Goal: Task Accomplishment & Management: Complete application form

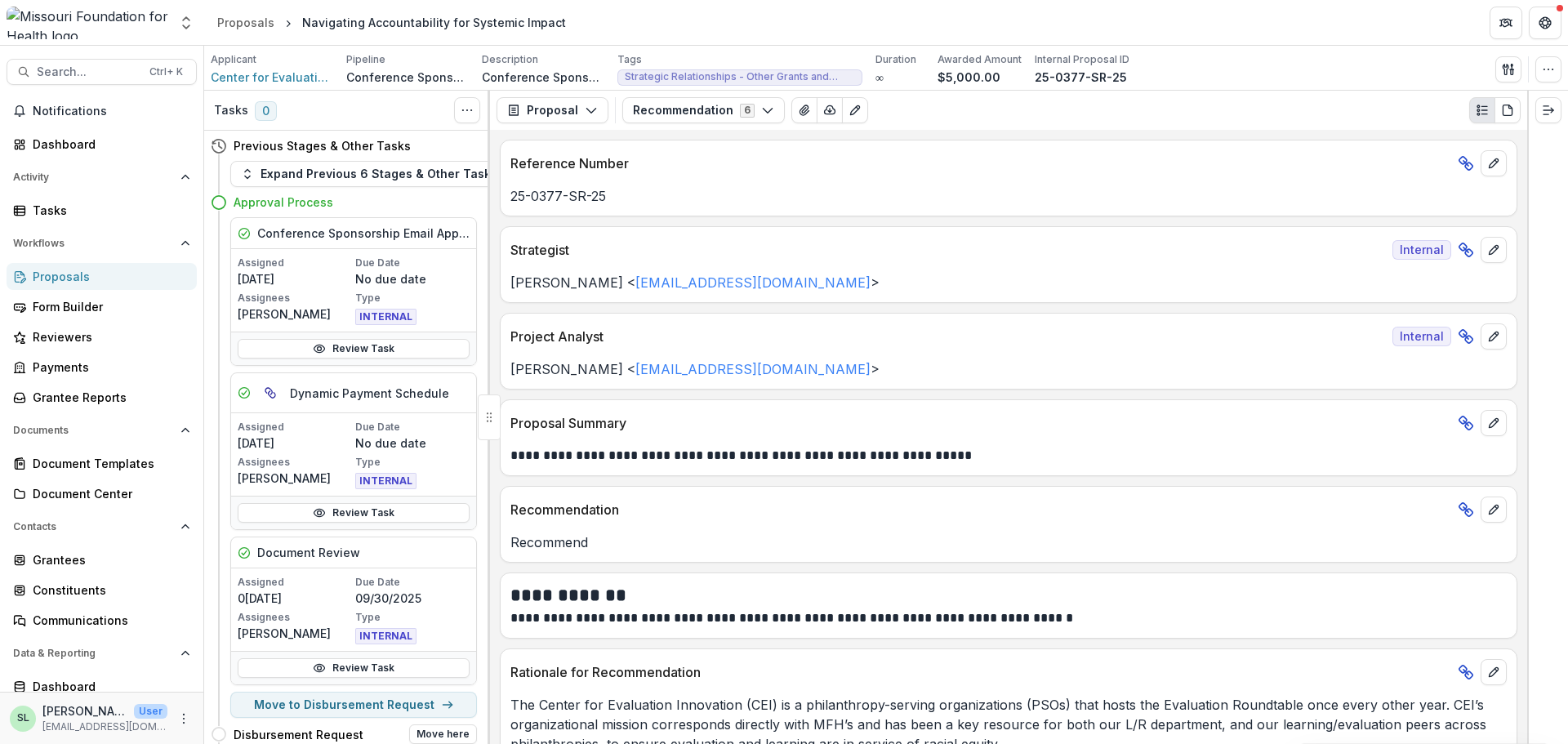
scroll to position [245, 0]
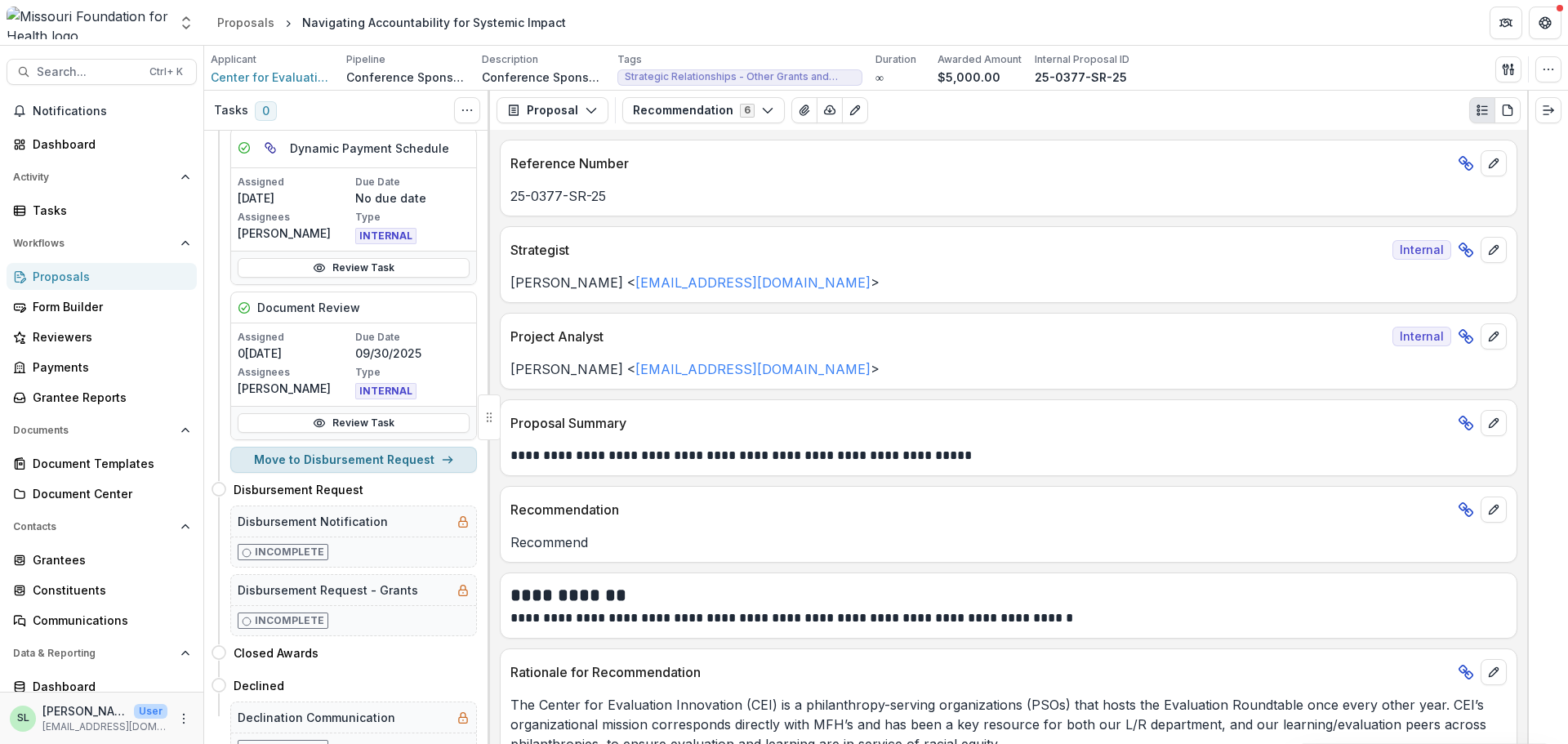
click at [381, 460] on button "Move to Disbursement Request" at bounding box center [353, 459] width 247 height 26
select select "**********"
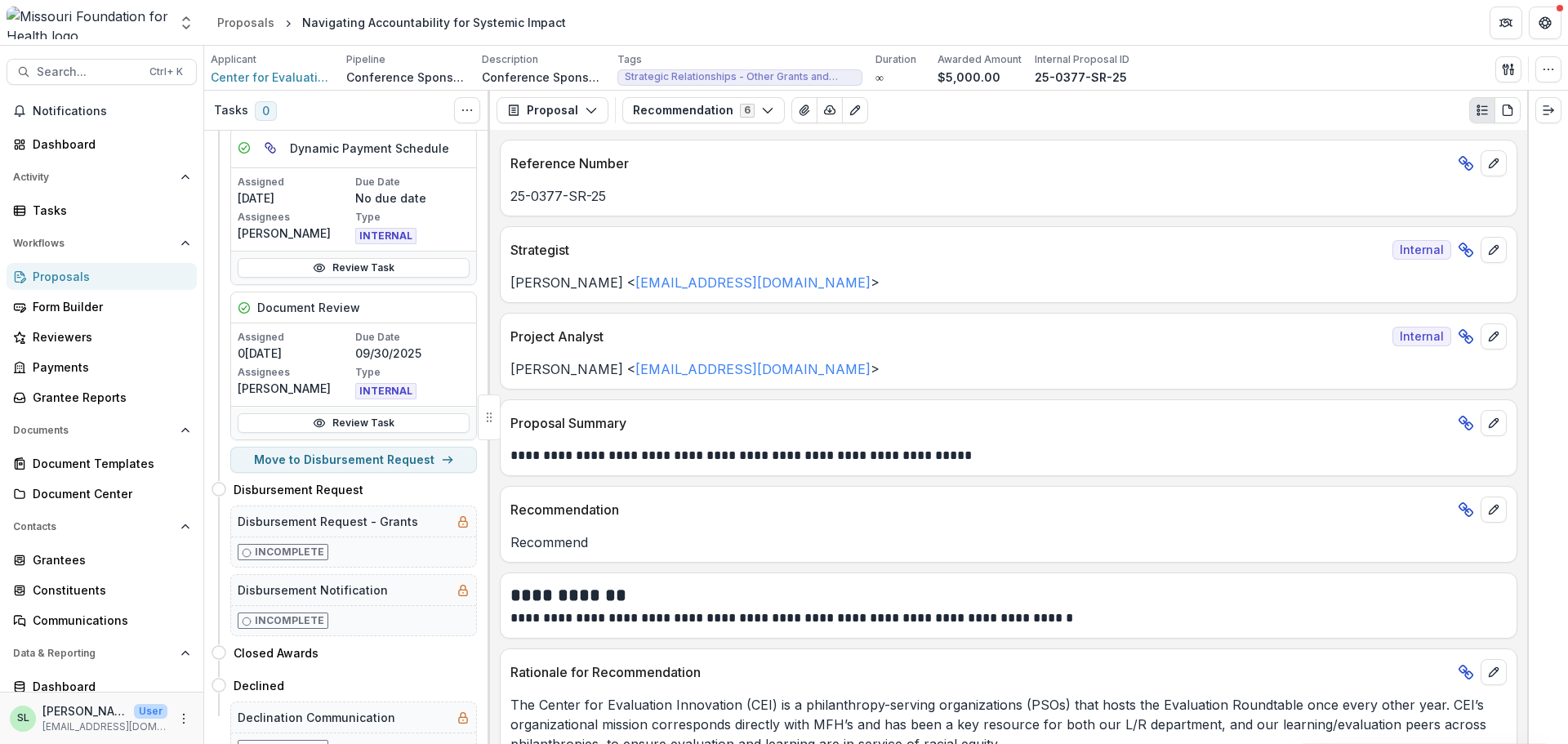
type input "****"
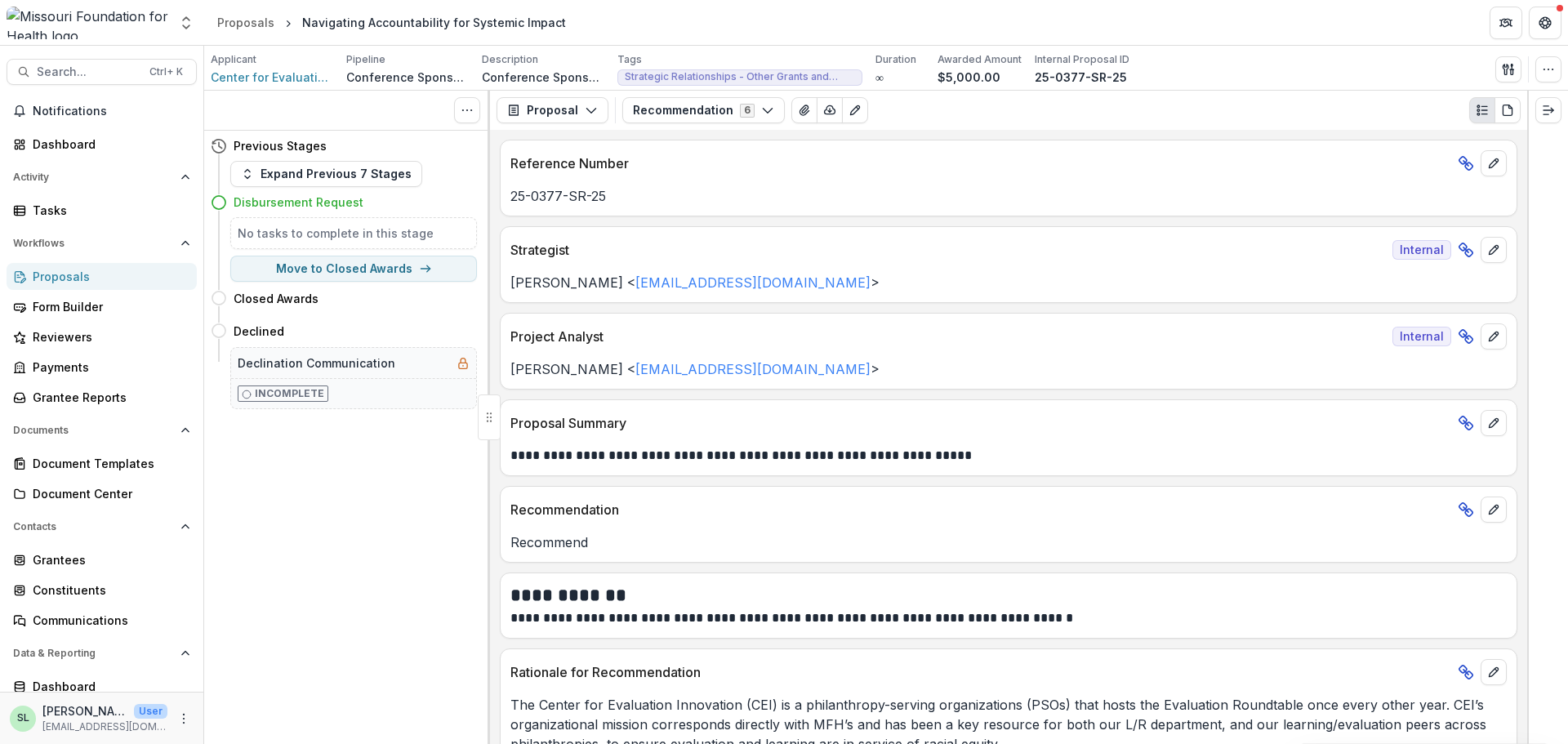
scroll to position [0, 0]
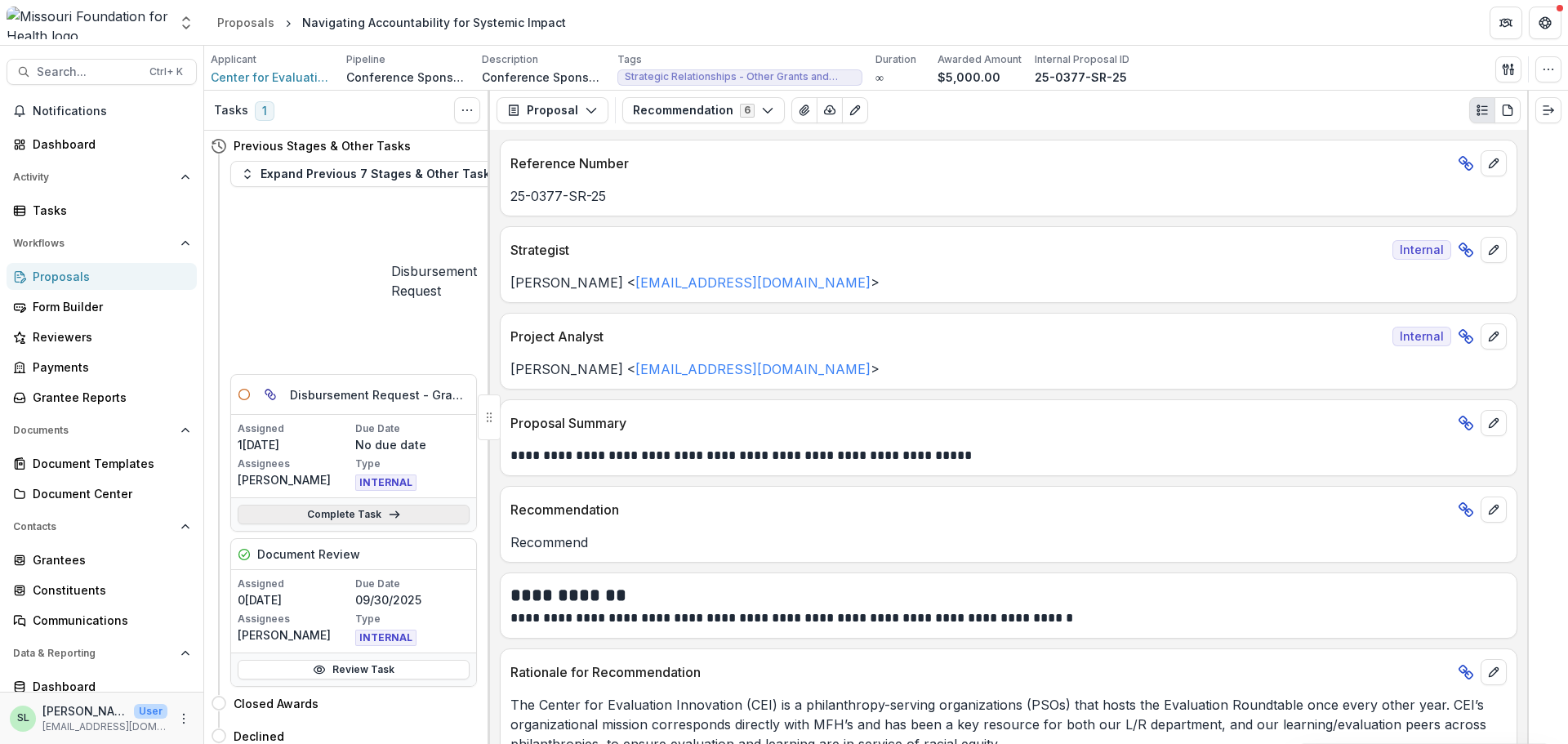
click at [323, 505] on link "Complete Task" at bounding box center [353, 515] width 232 height 20
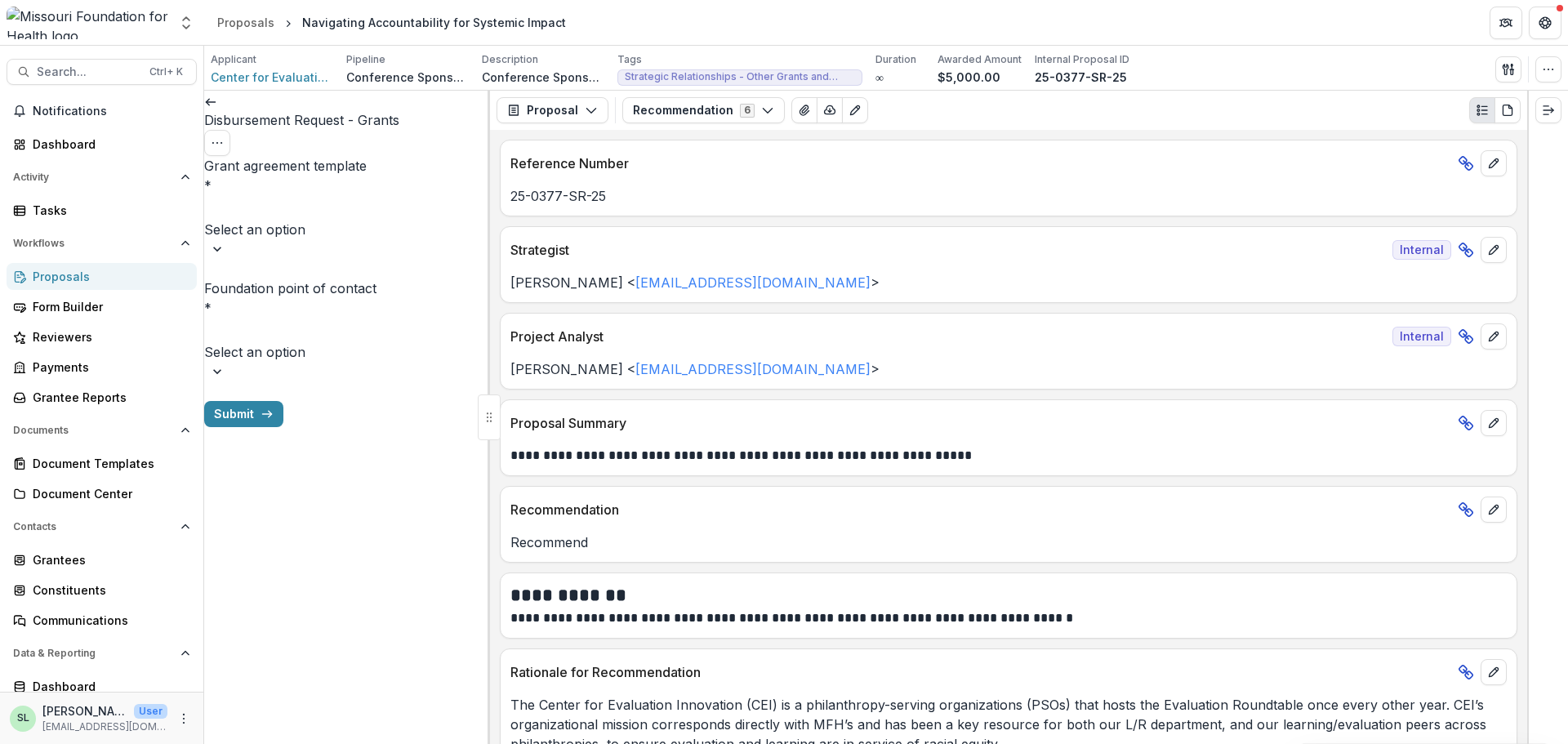
click at [323, 197] on div at bounding box center [347, 207] width 282 height 23
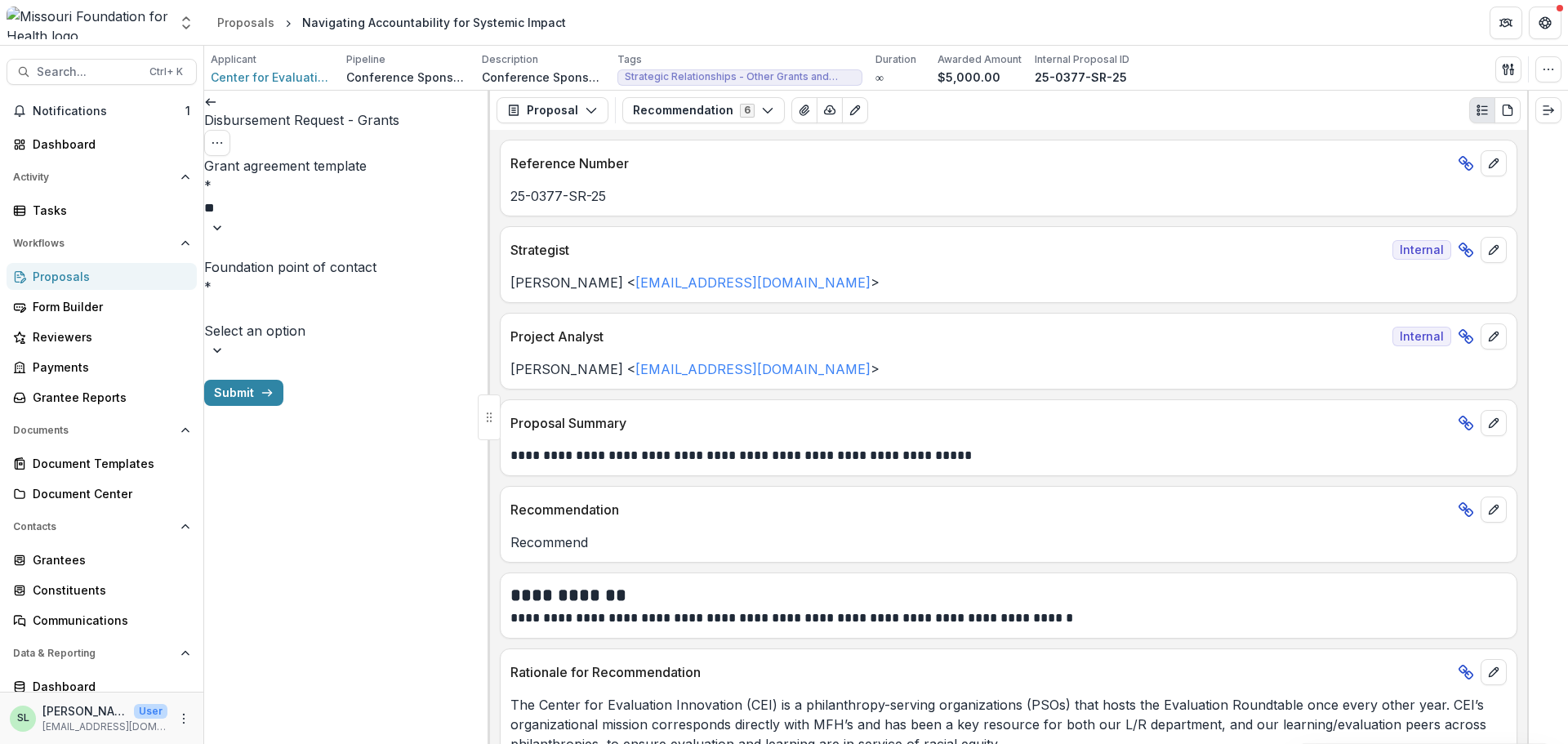
type input "***"
click at [333, 743] on div "Disbursement Request - Grants" at bounding box center [784, 754] width 1568 height 20
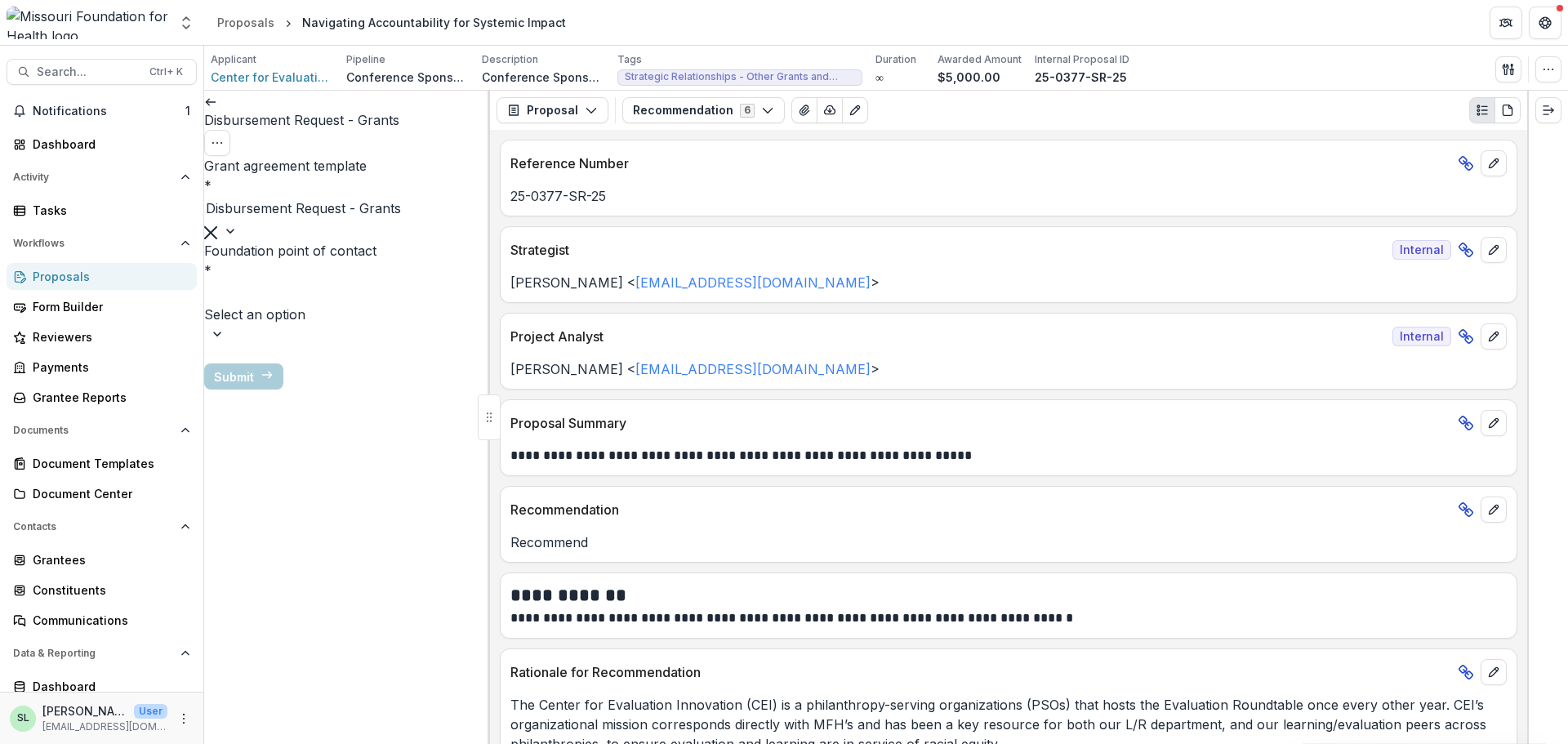
click at [319, 282] on div at bounding box center [347, 292] width 282 height 23
type input "****"
click at [298, 743] on div "[PERSON_NAME]" at bounding box center [784, 754] width 1568 height 20
click at [283, 352] on button "Submit" at bounding box center [244, 339] width 79 height 26
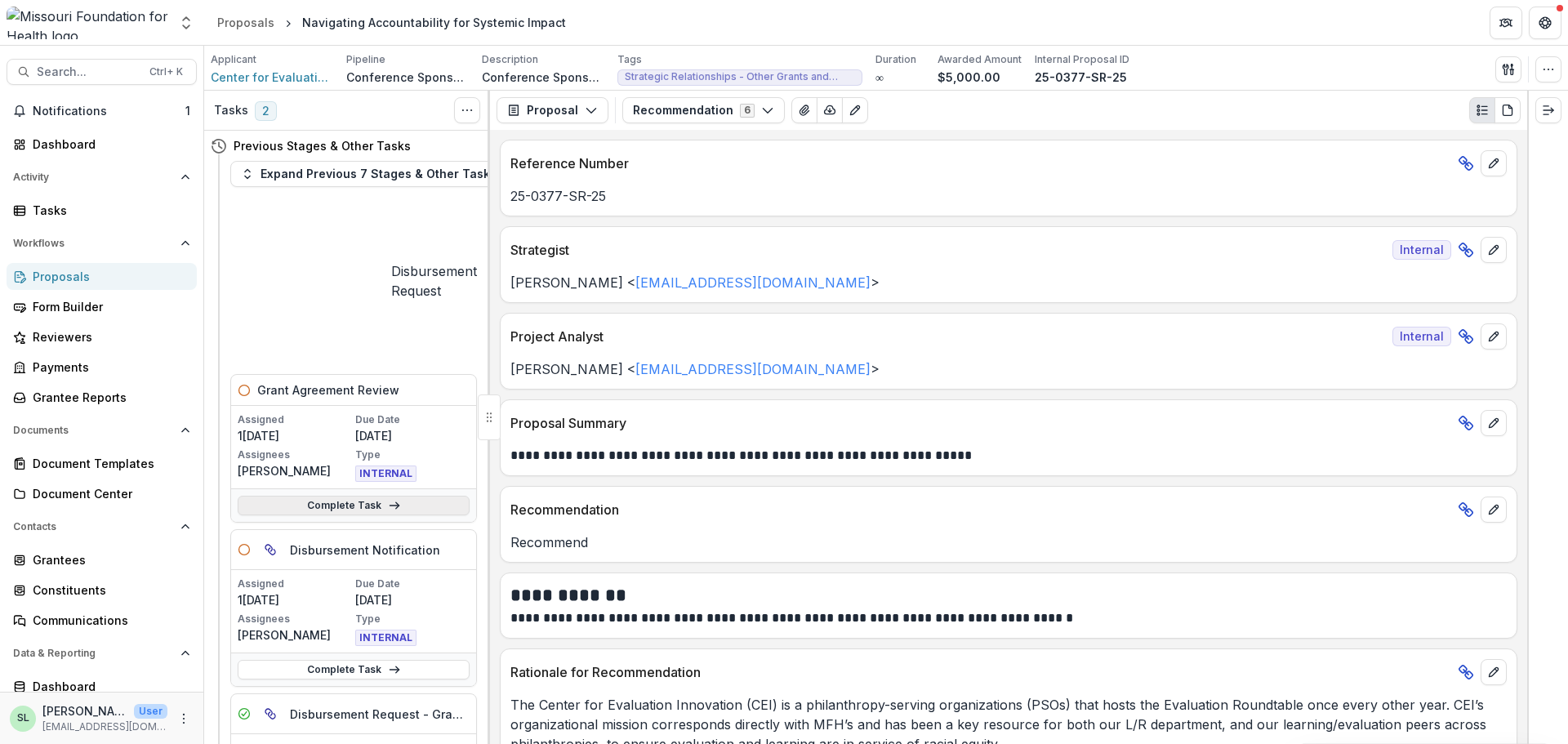
click at [360, 496] on link "Complete Task" at bounding box center [353, 506] width 232 height 20
type input "**"
select select "**********"
drag, startPoint x: 370, startPoint y: 339, endPoint x: 652, endPoint y: 378, distance: 284.7
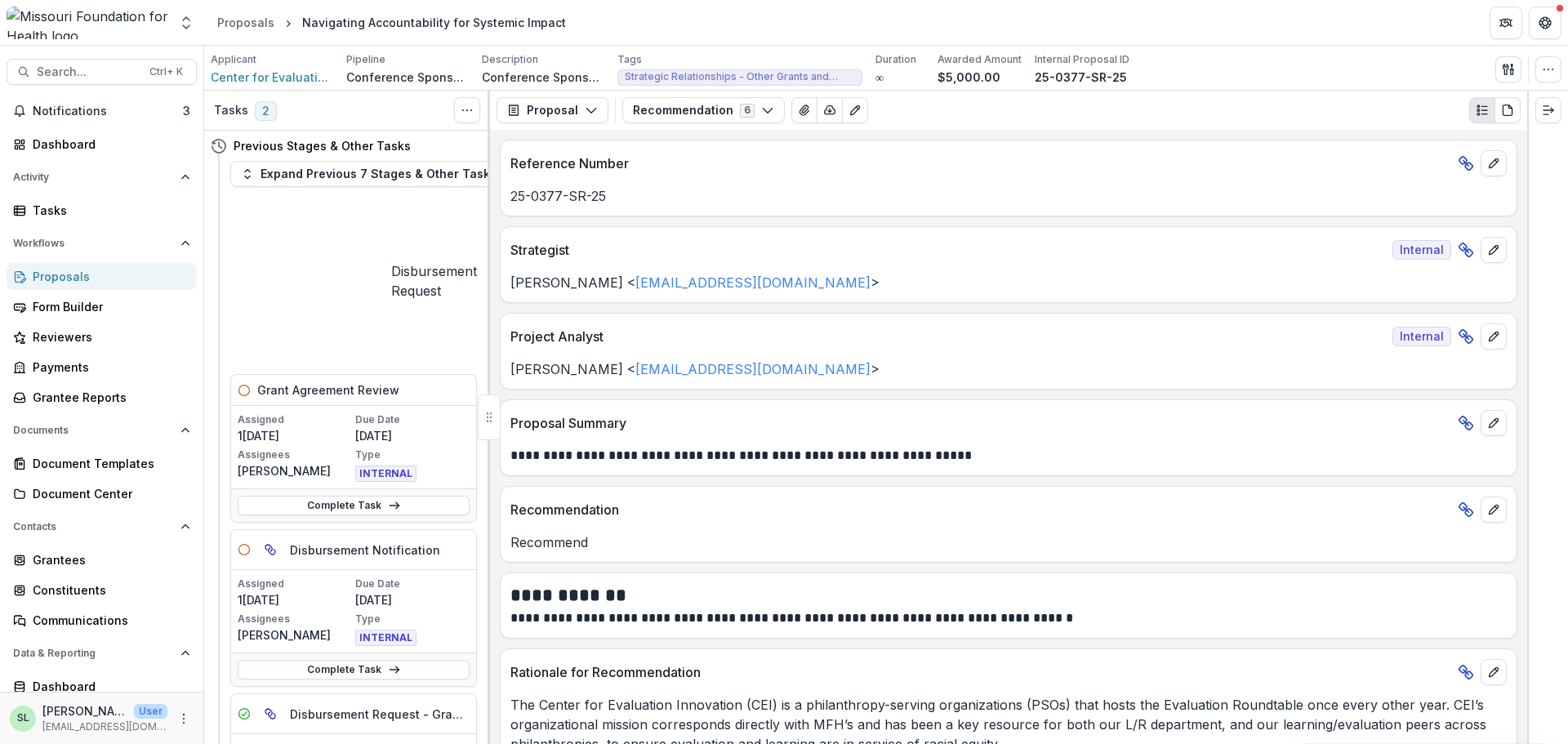
drag, startPoint x: 586, startPoint y: 574, endPoint x: 669, endPoint y: 669, distance: 126.2
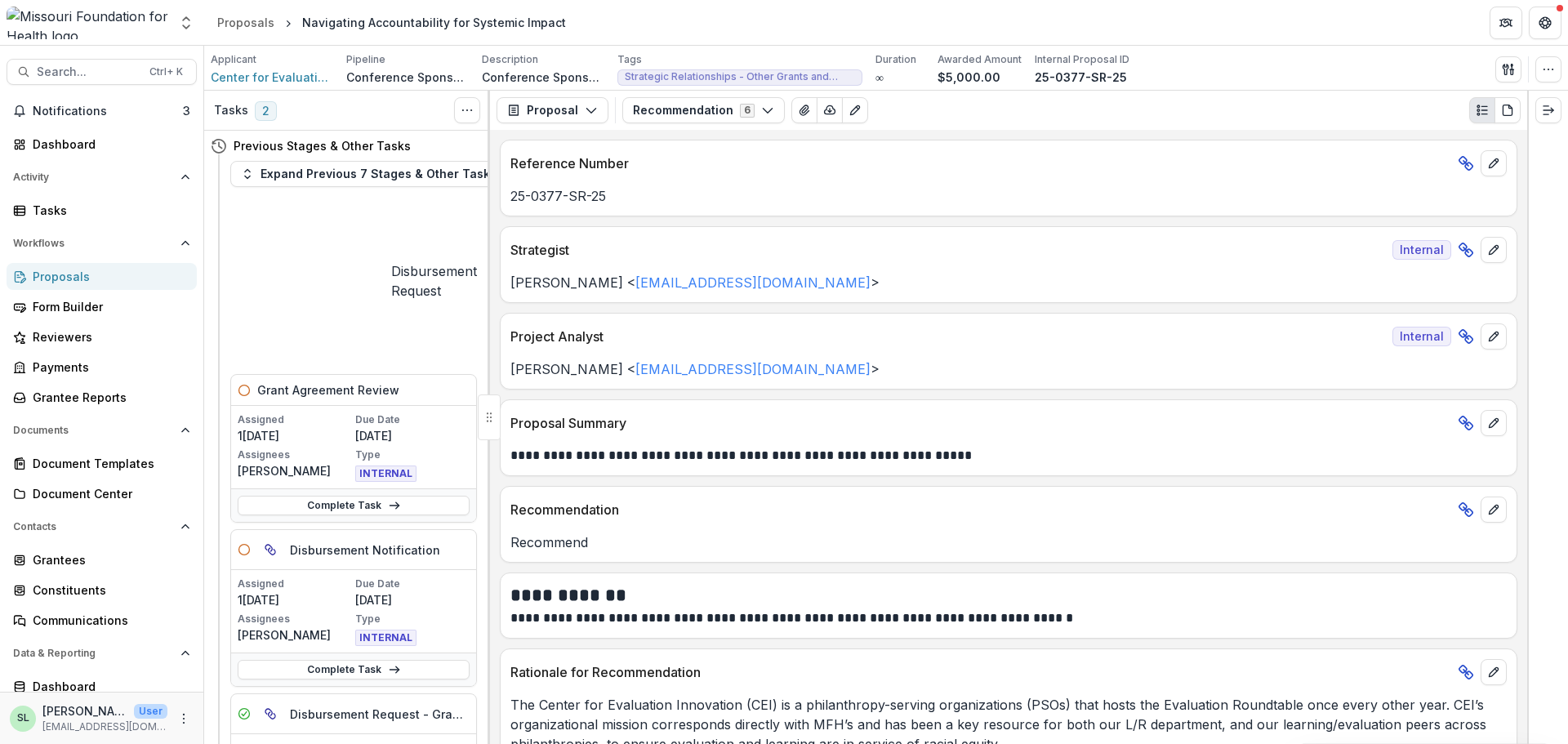
drag, startPoint x: 585, startPoint y: 569, endPoint x: 654, endPoint y: 666, distance: 119.0
drag, startPoint x: 401, startPoint y: 592, endPoint x: 426, endPoint y: 597, distance: 25.5
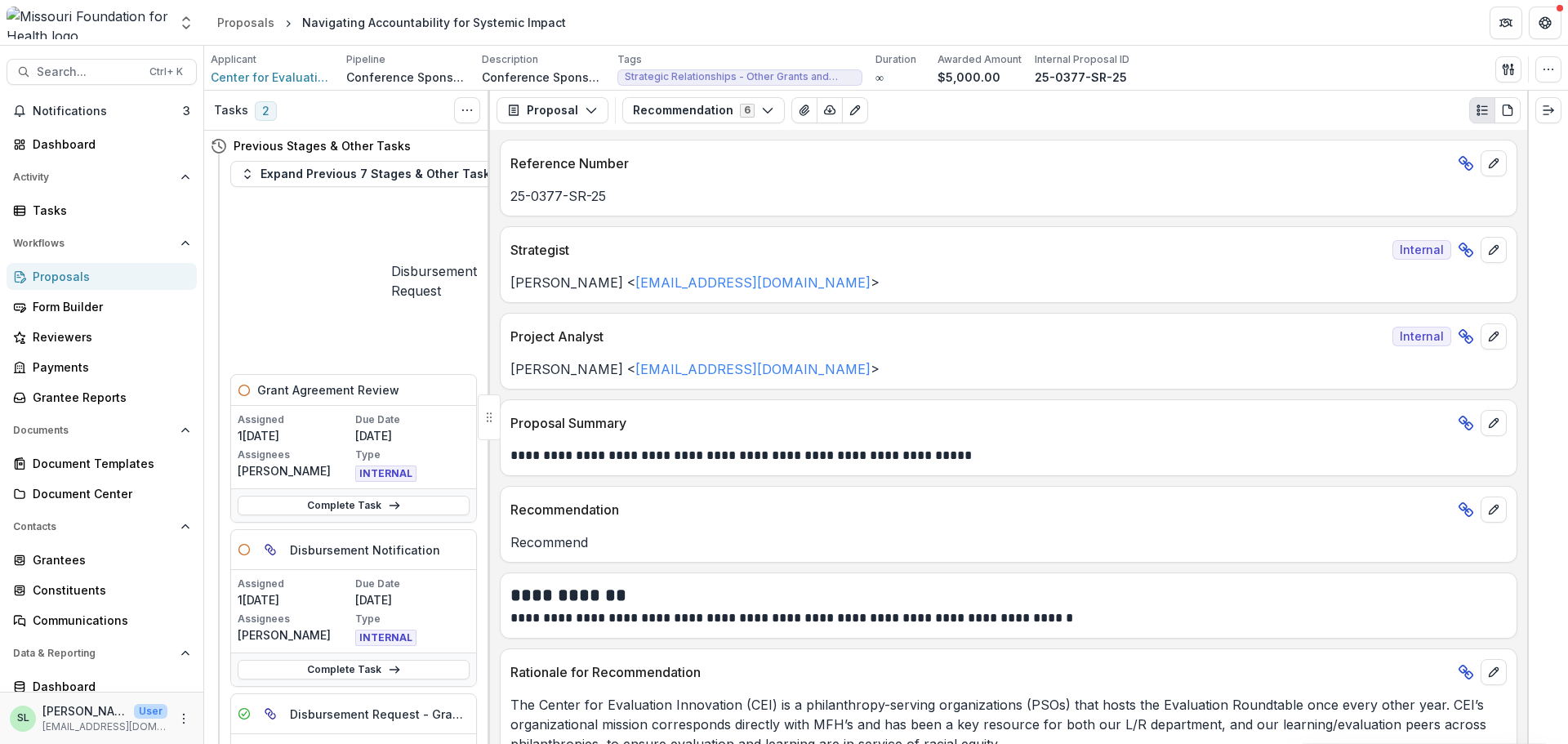
type input "**"
select select "**********"
type input "****"
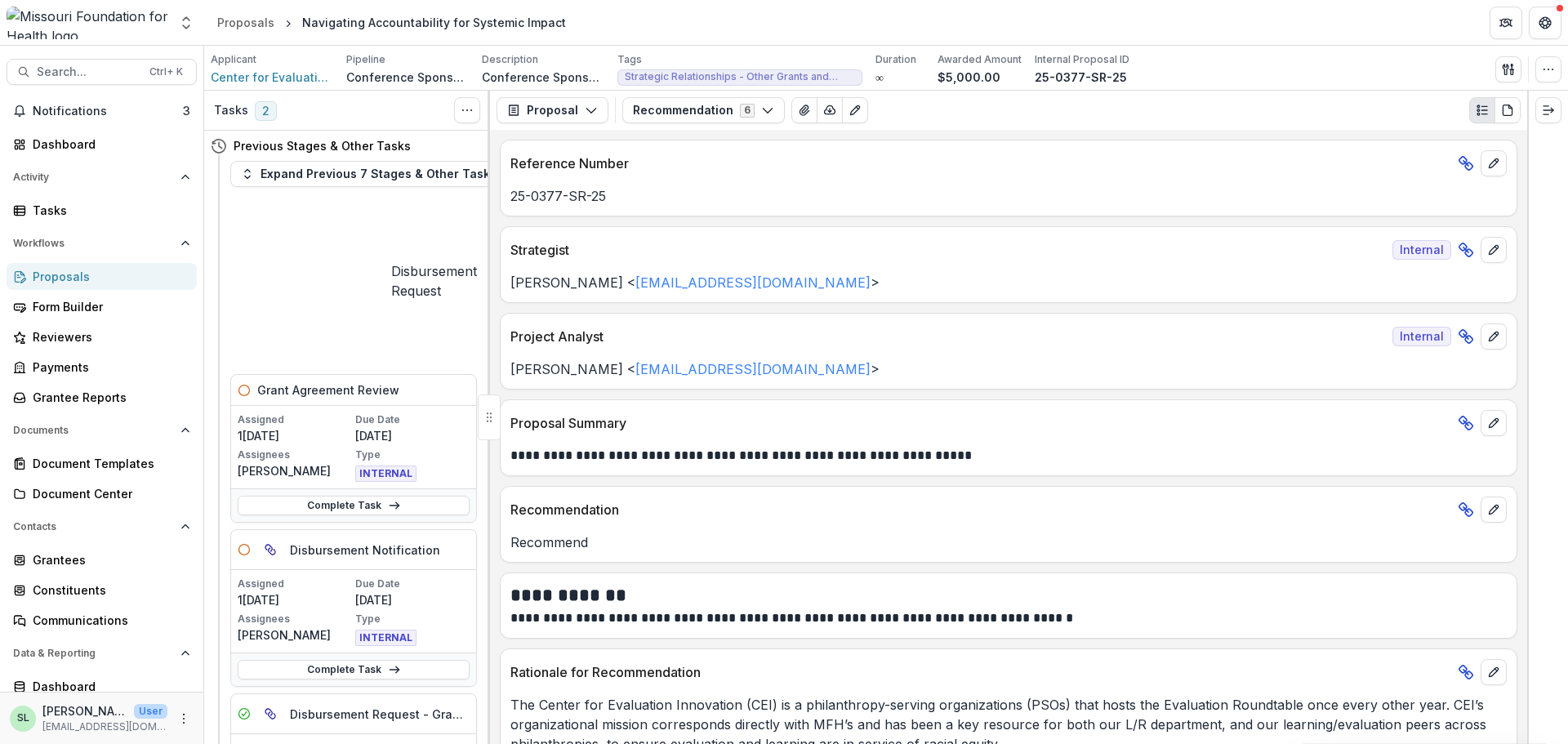
click at [356, 496] on link "Complete Task" at bounding box center [353, 506] width 232 height 20
type input "**********"
type input "**"
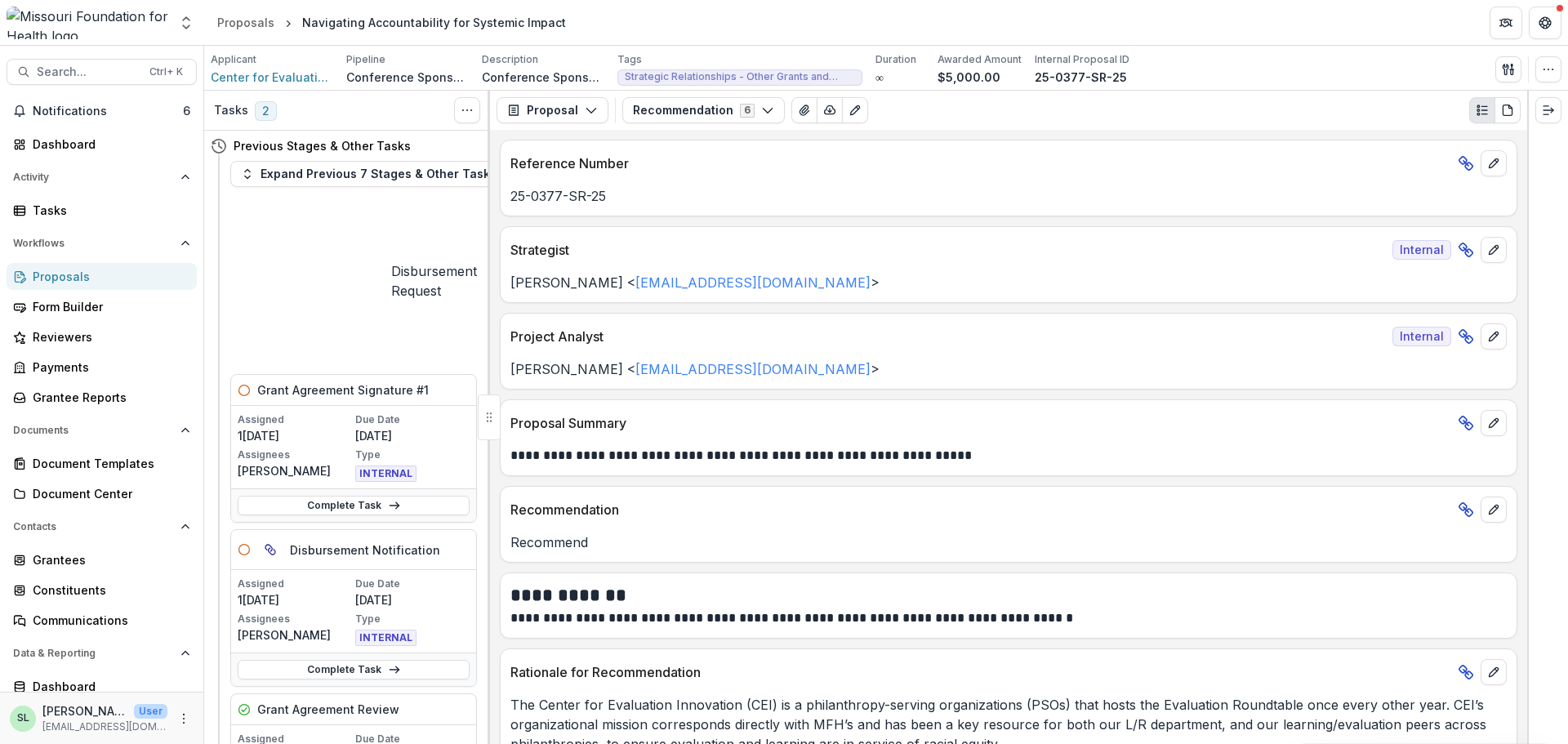
click at [78, 105] on span "Notifications" at bounding box center [108, 112] width 150 height 14
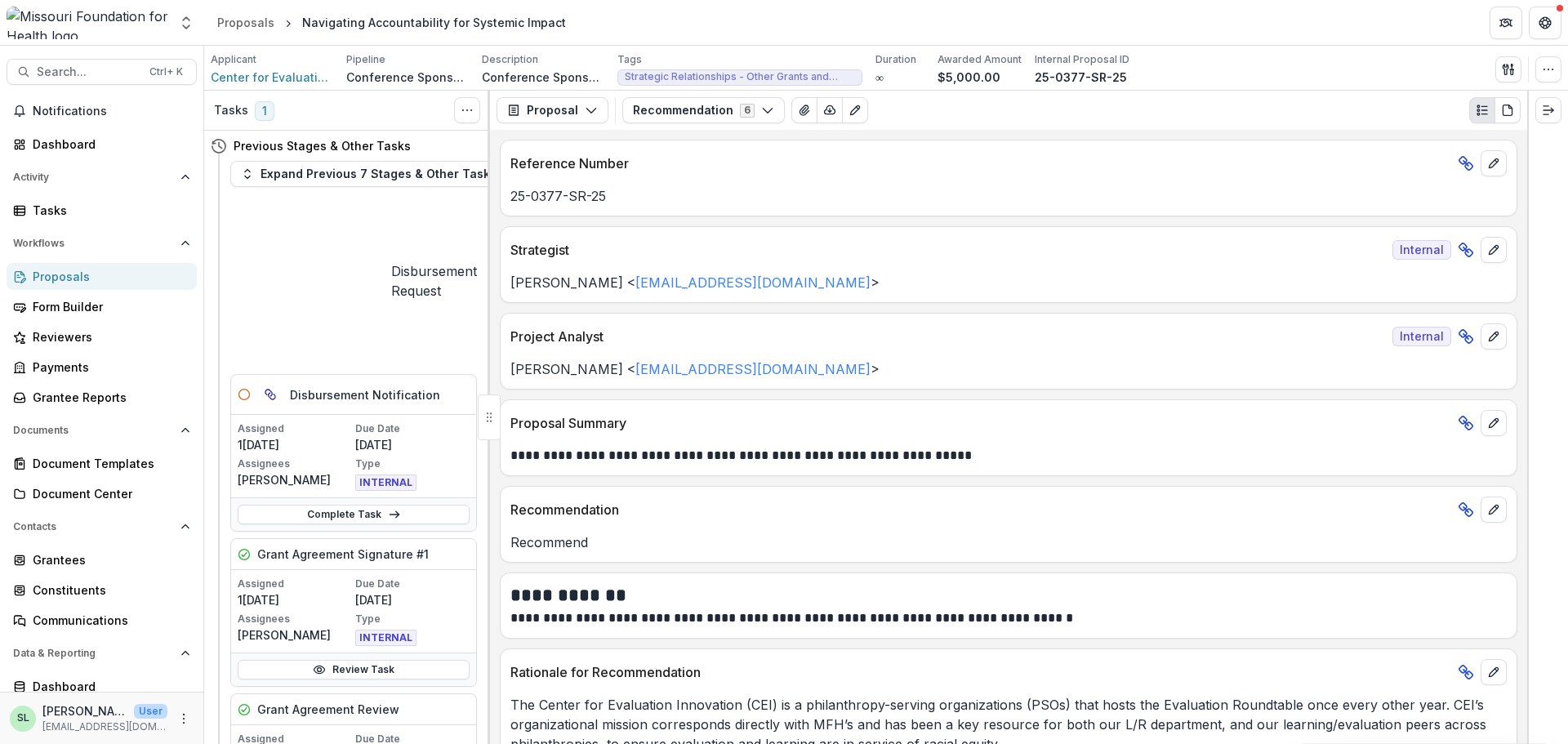
click at [68, 281] on div "Proposals" at bounding box center [108, 276] width 151 height 17
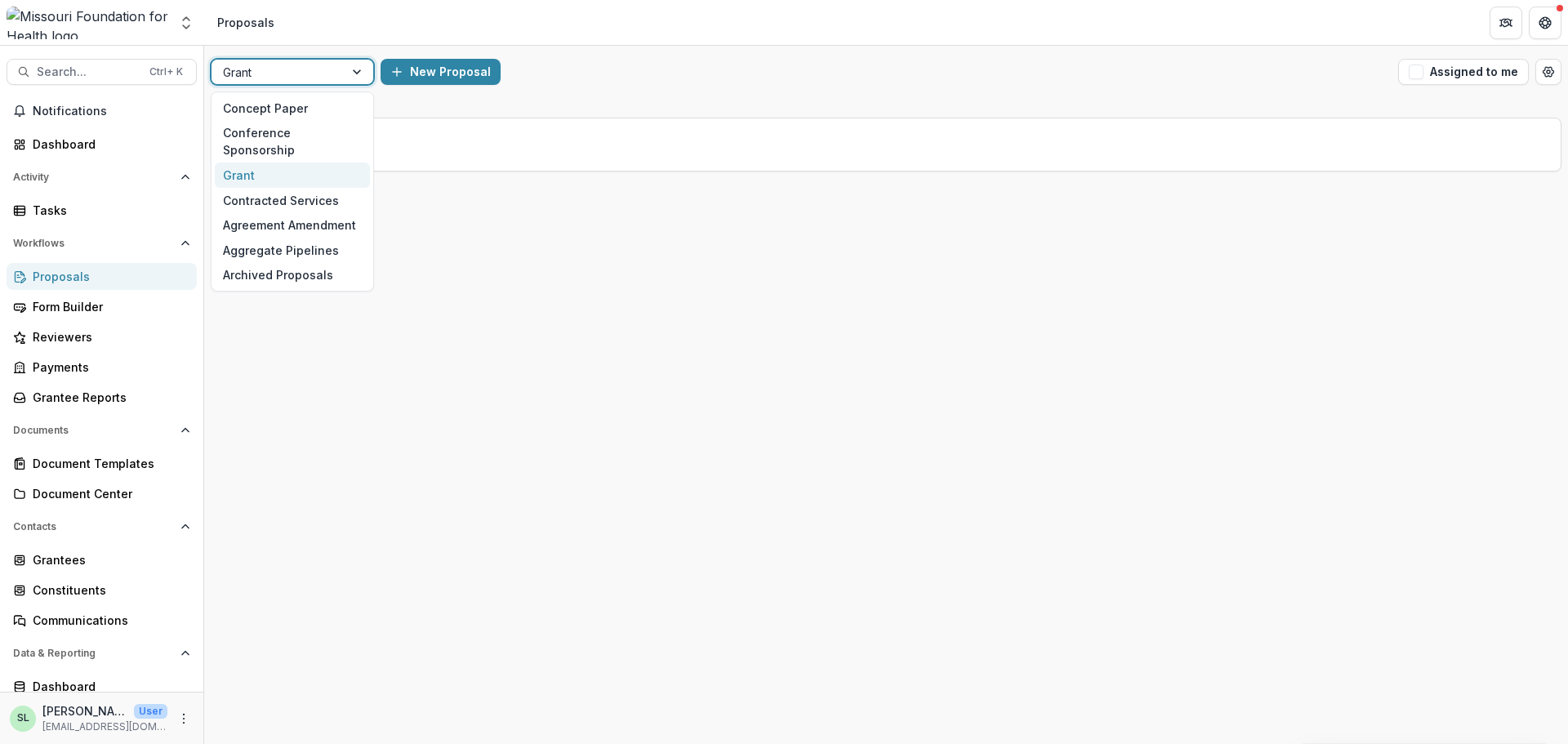
click at [322, 80] on div at bounding box center [277, 72] width 110 height 21
click at [320, 133] on div "Conference Sponsorship" at bounding box center [291, 141] width 155 height 42
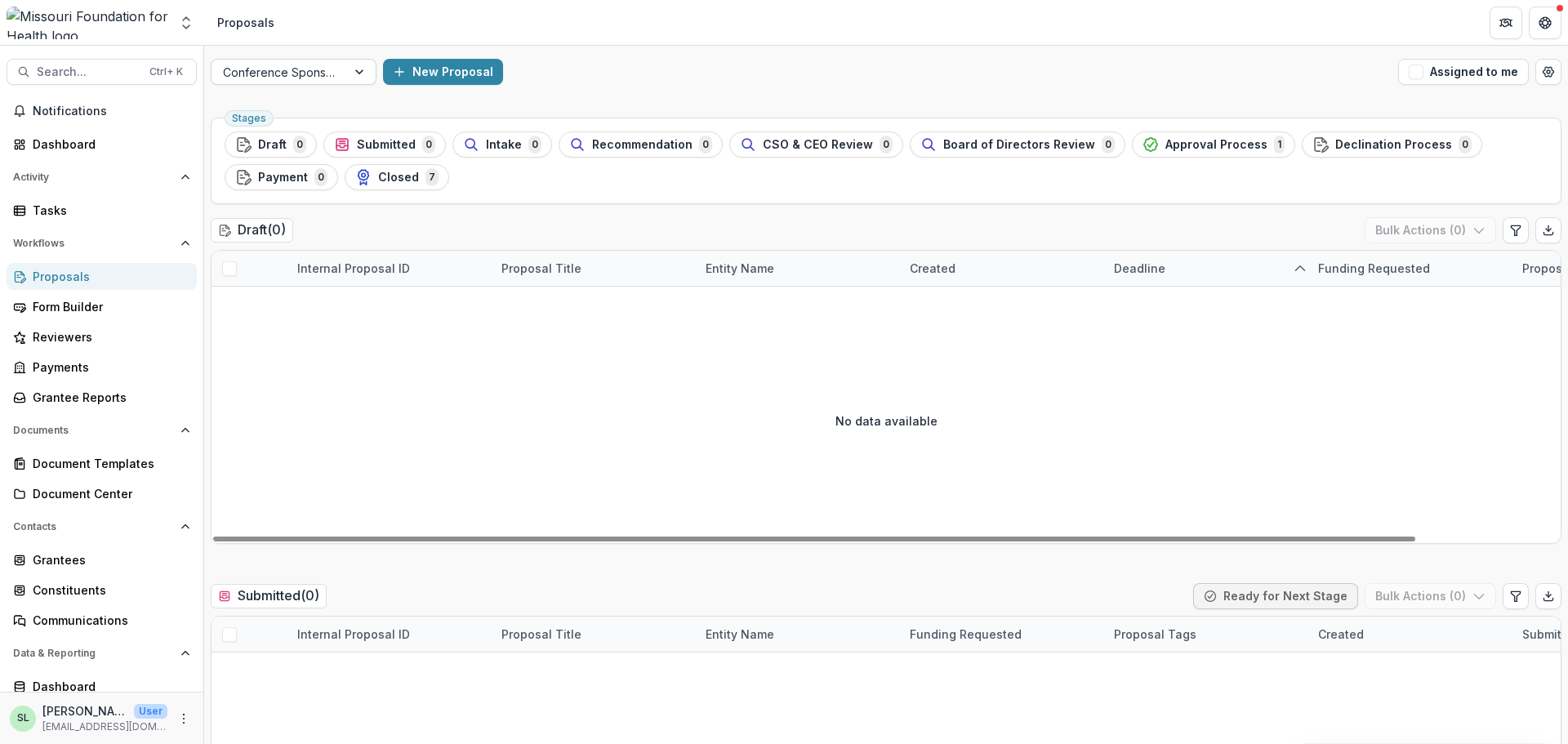
click at [343, 83] on div "Conference Sponsorship" at bounding box center [278, 72] width 134 height 24
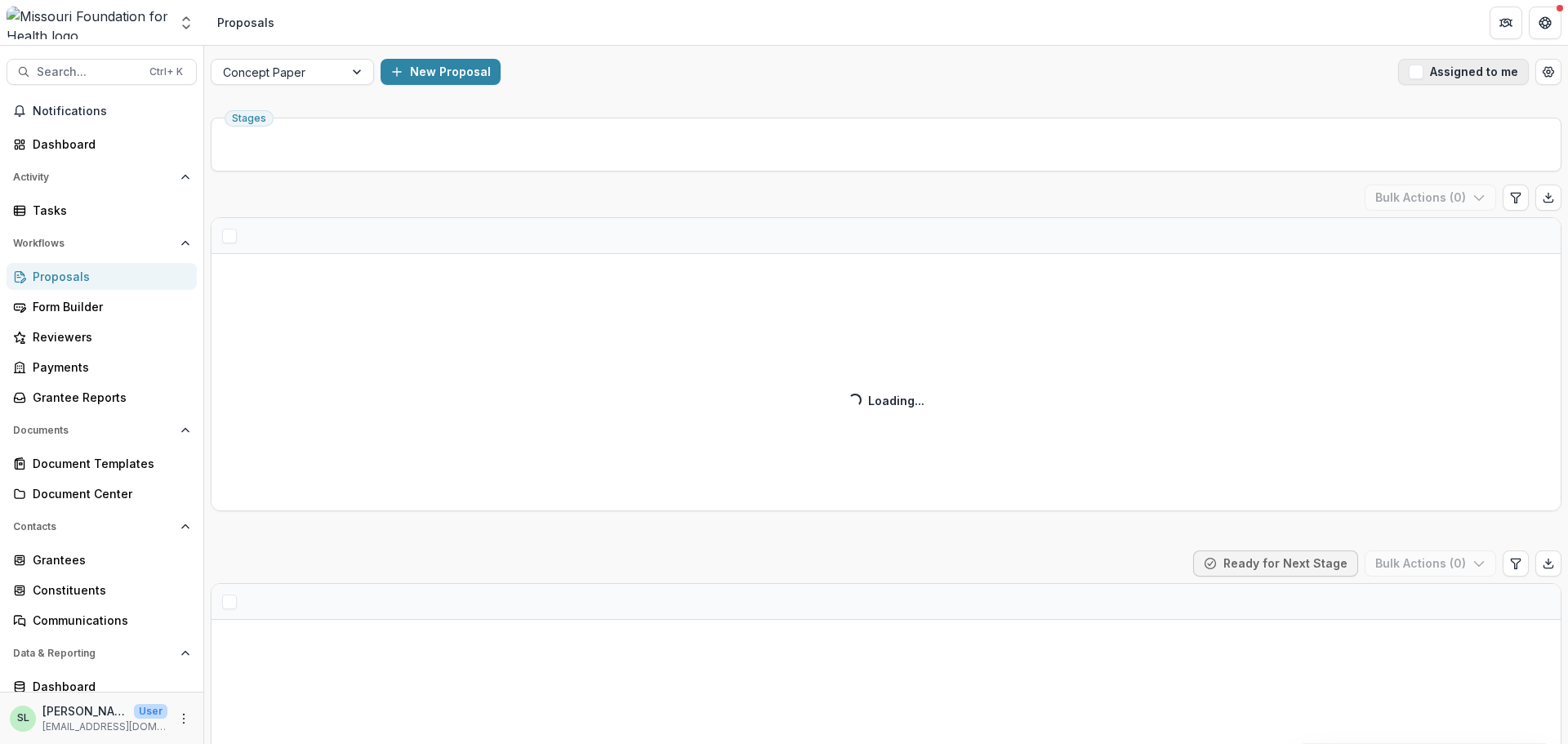
click at [1477, 73] on button "Assigned to me" at bounding box center [1463, 72] width 130 height 26
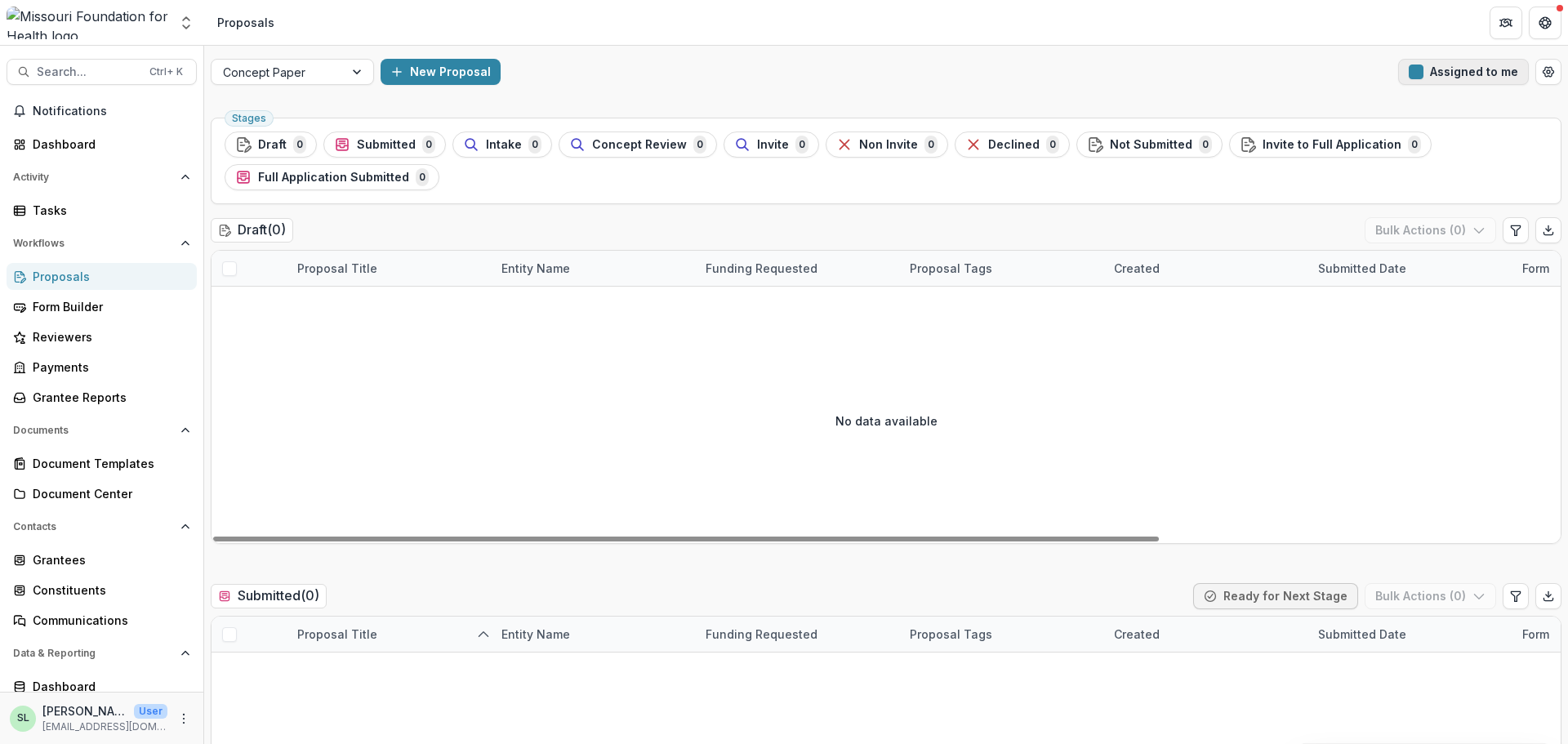
click at [1445, 71] on button "Assigned to me" at bounding box center [1463, 72] width 130 height 26
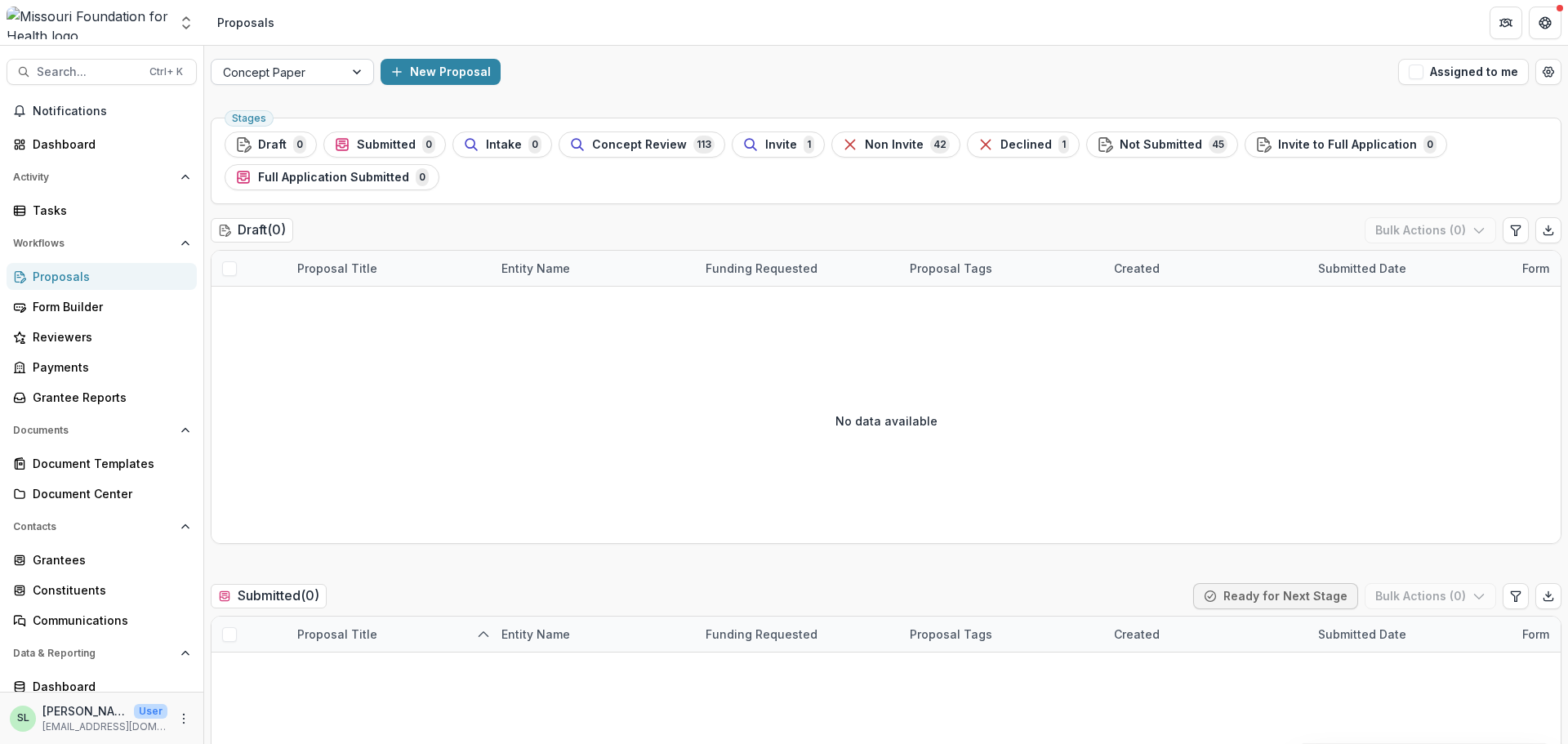
click at [297, 73] on div at bounding box center [277, 72] width 110 height 21
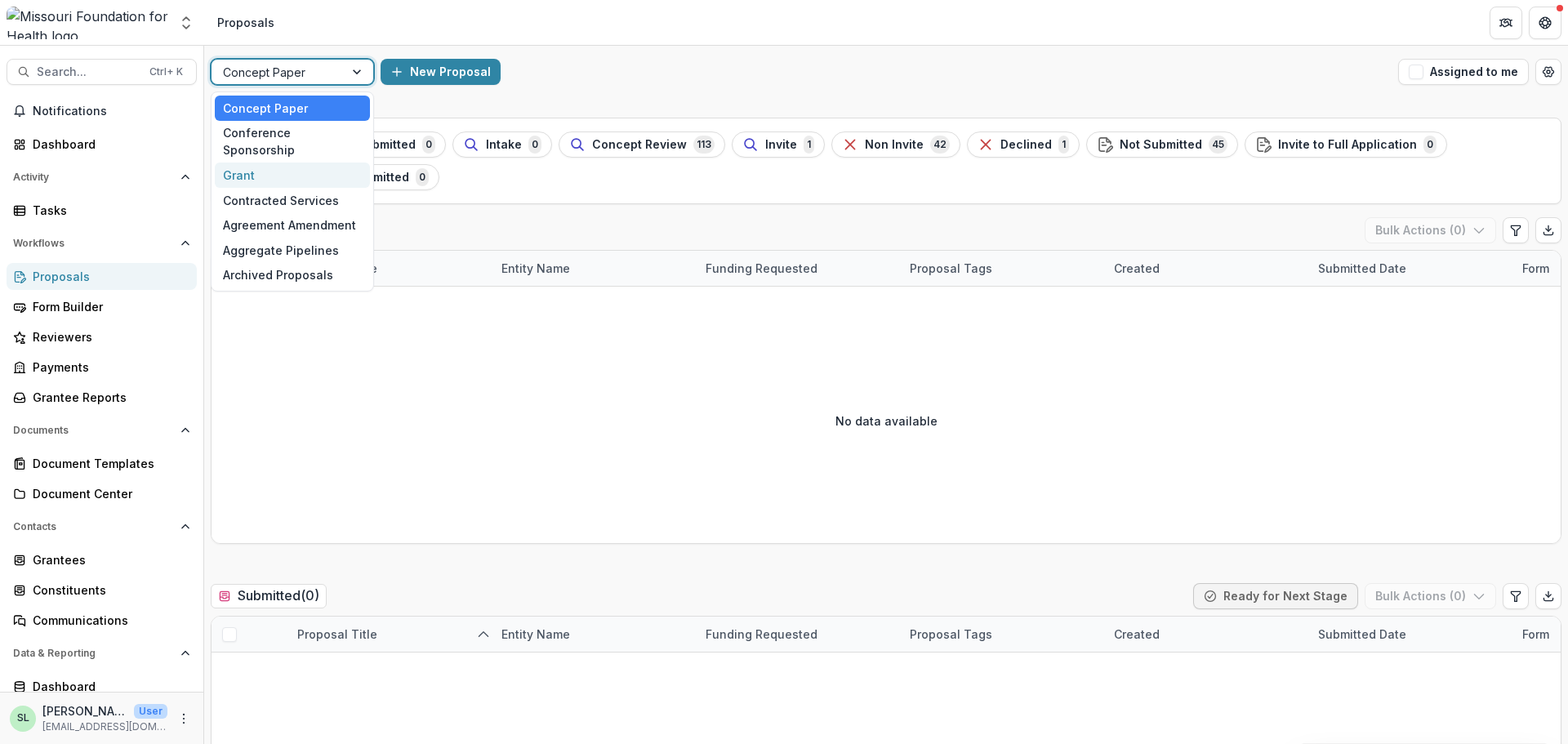
click at [288, 163] on div "Grant" at bounding box center [291, 176] width 155 height 26
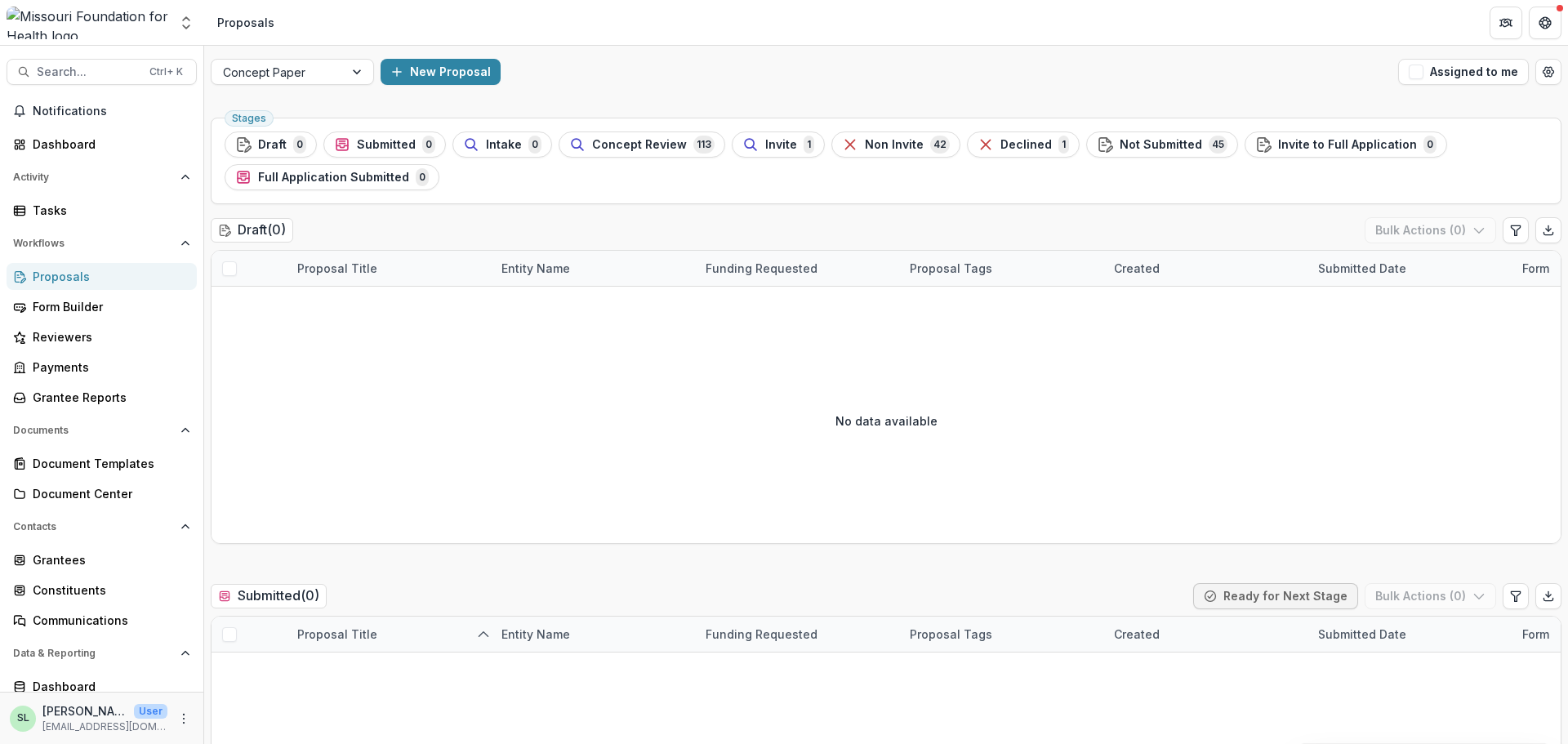
click at [74, 271] on div "Proposals" at bounding box center [108, 276] width 151 height 17
click at [64, 290] on div "Proposals Form Builder Reviewers Payments Grantee Reports" at bounding box center [102, 337] width 203 height 148
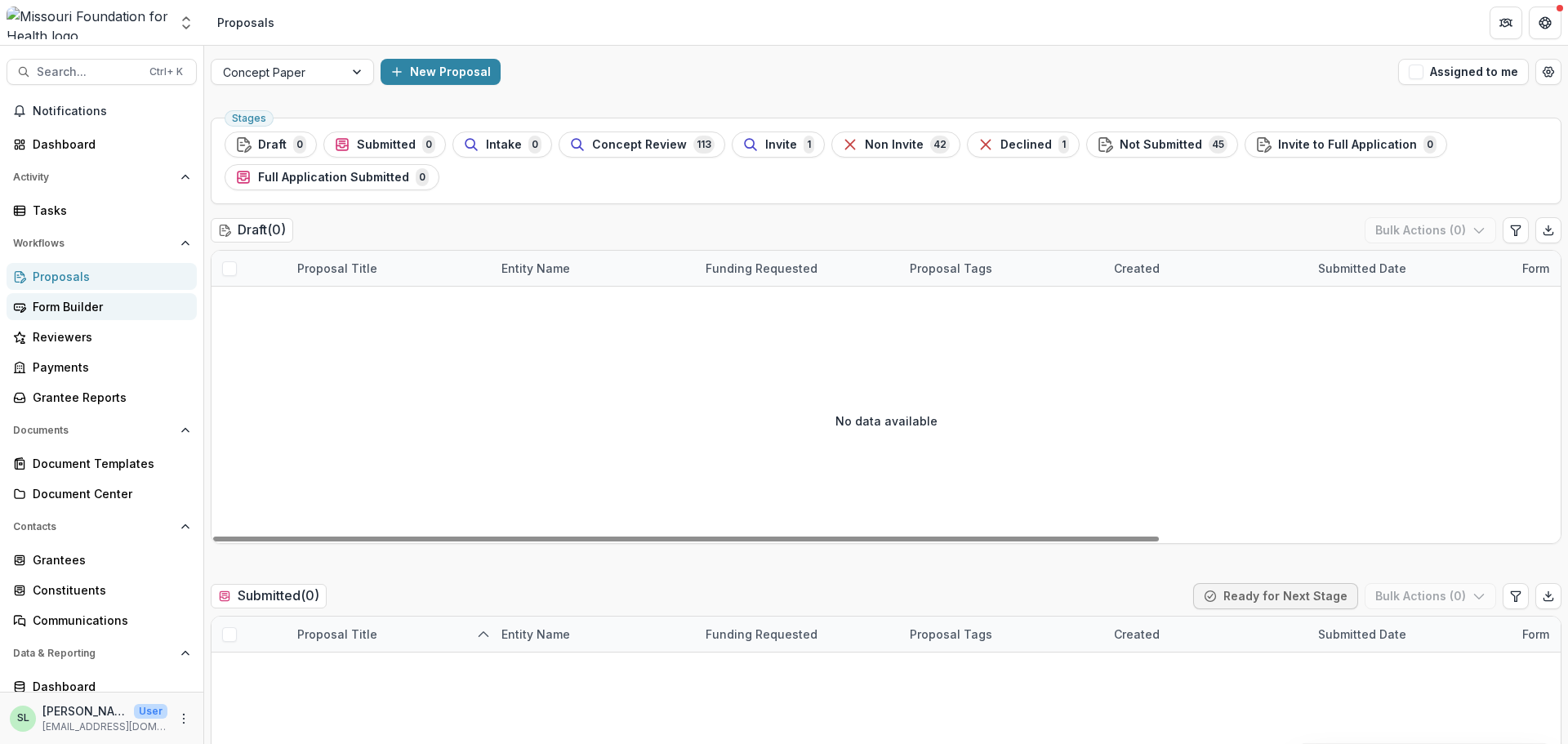
click at [59, 319] on link "Form Builder" at bounding box center [102, 306] width 191 height 27
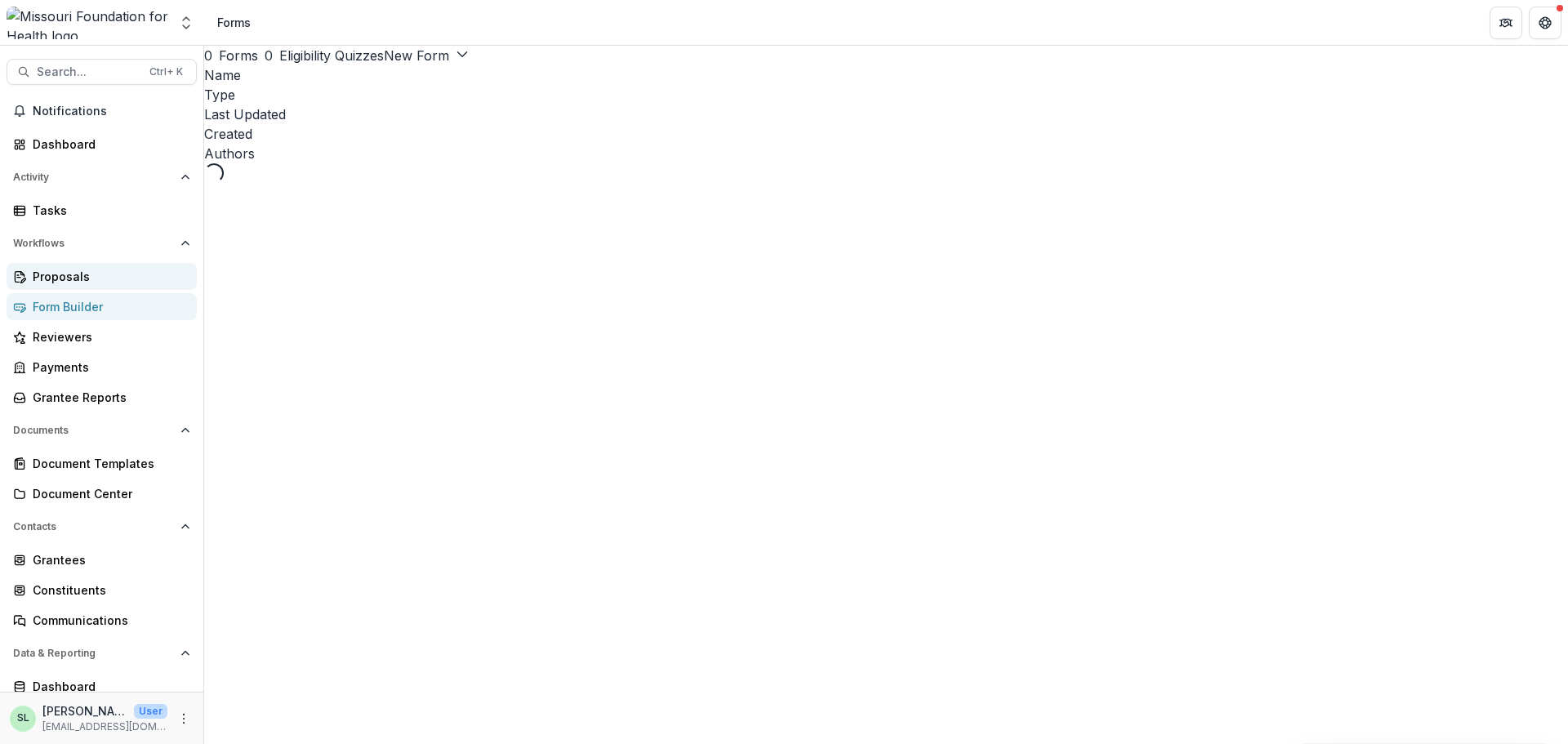
click at [50, 281] on div "Proposals" at bounding box center [108, 276] width 151 height 17
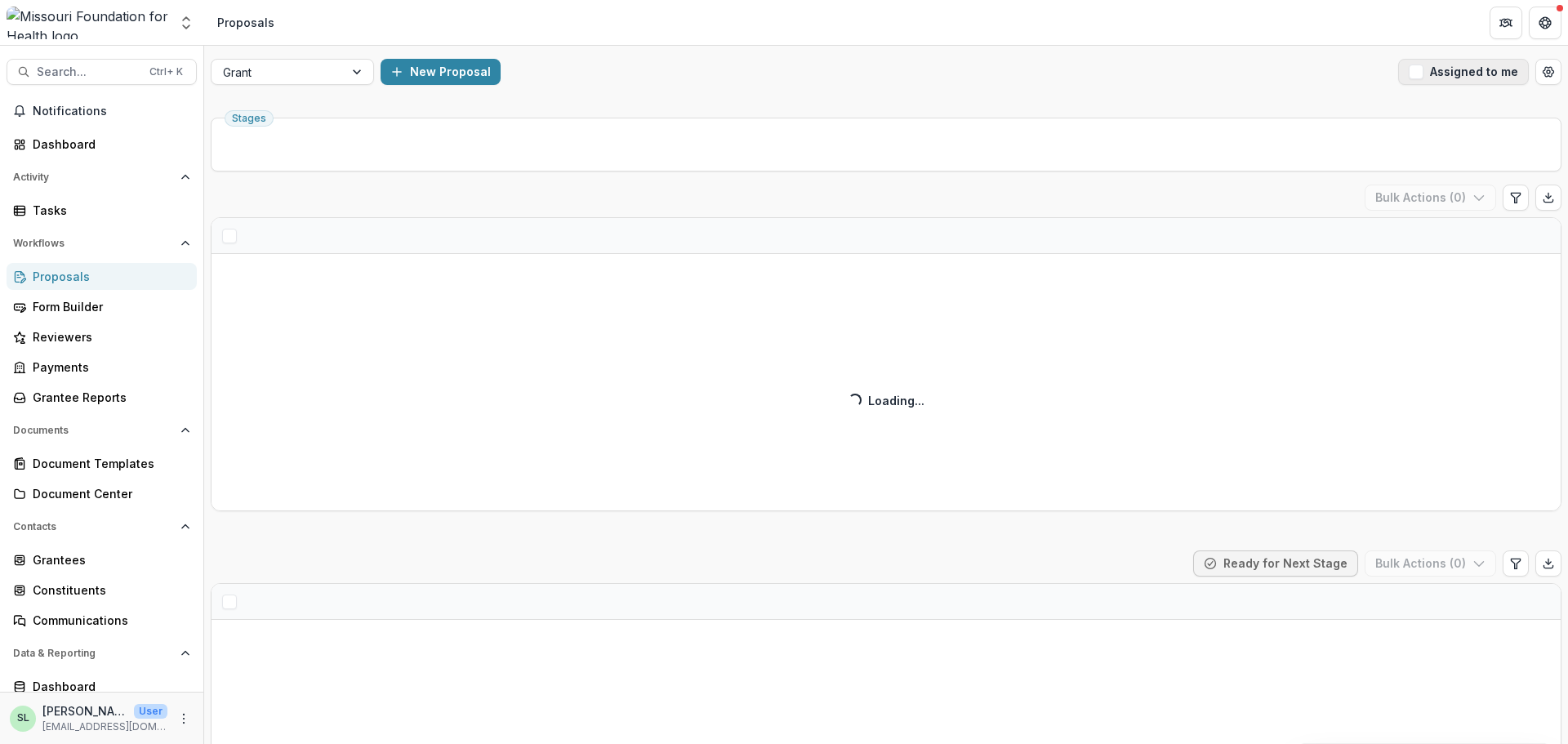
click at [1417, 77] on span "button" at bounding box center [1415, 71] width 15 height 15
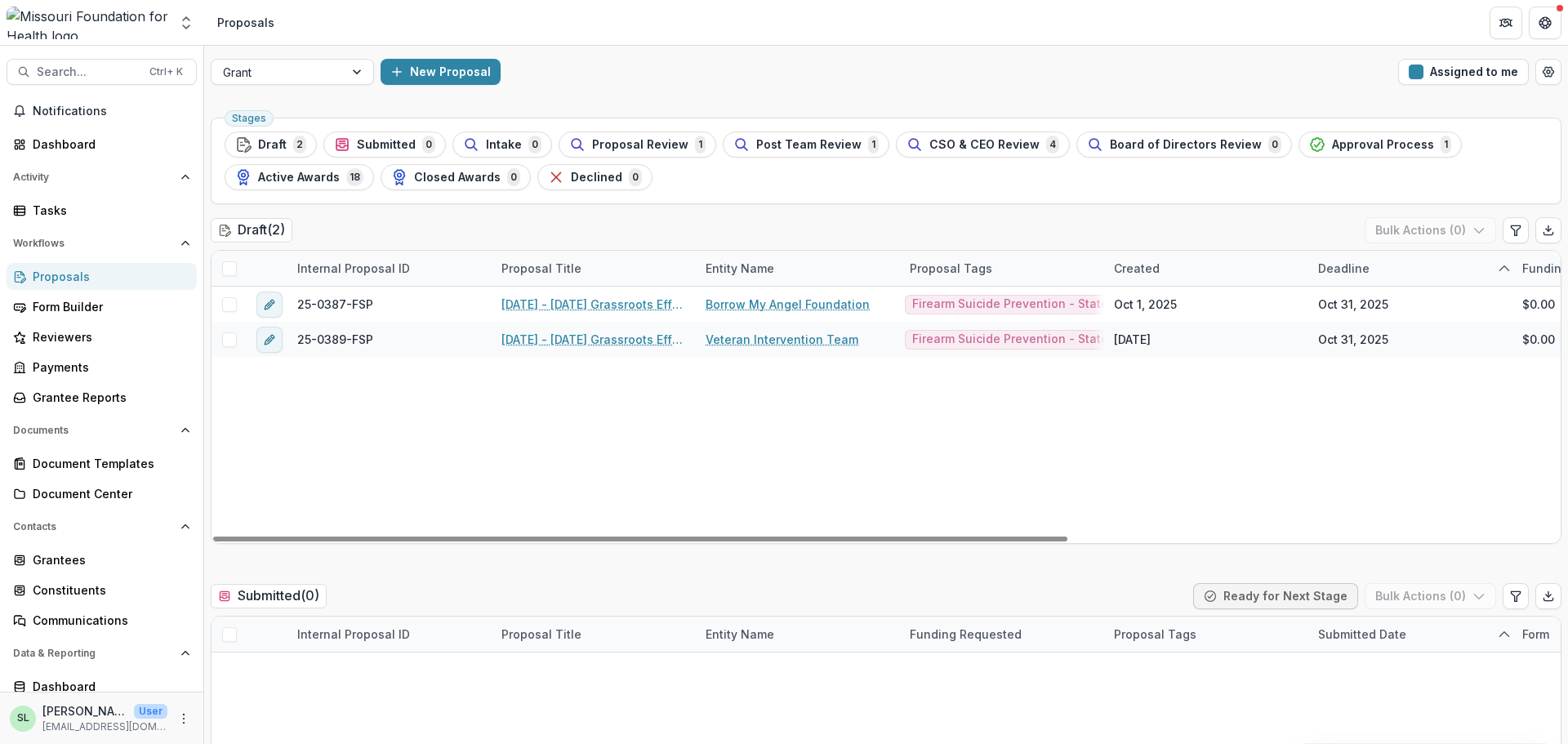
click at [365, 470] on div "25-0387-FSP 2[DATE] - 2[DATE] Grassroots Efforts to Address FID - RFA Borrow My…" at bounding box center [1270, 415] width 2117 height 257
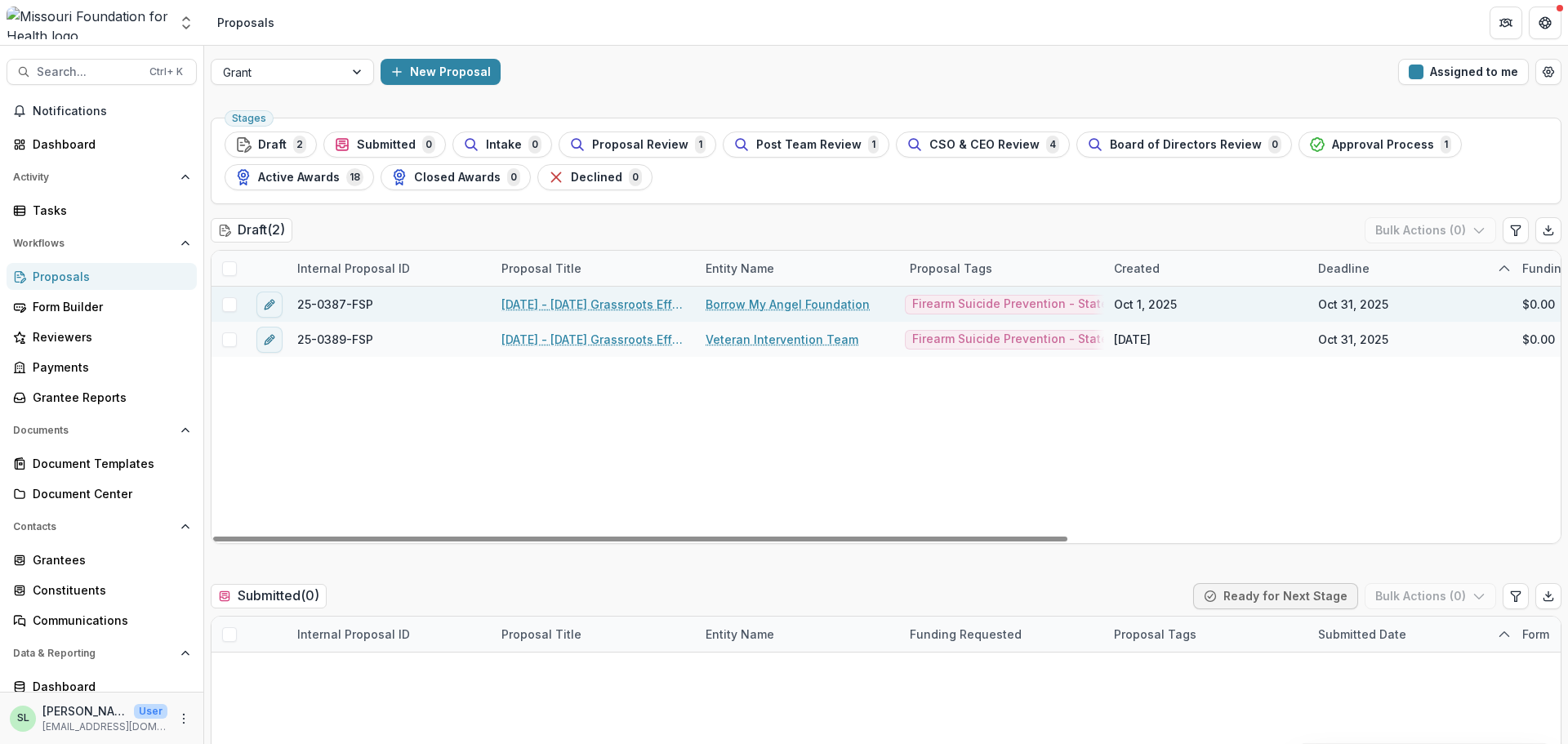
click at [600, 307] on link "[DATE] - [DATE] Grassroots Efforts to Address FID - RFA" at bounding box center [593, 303] width 185 height 17
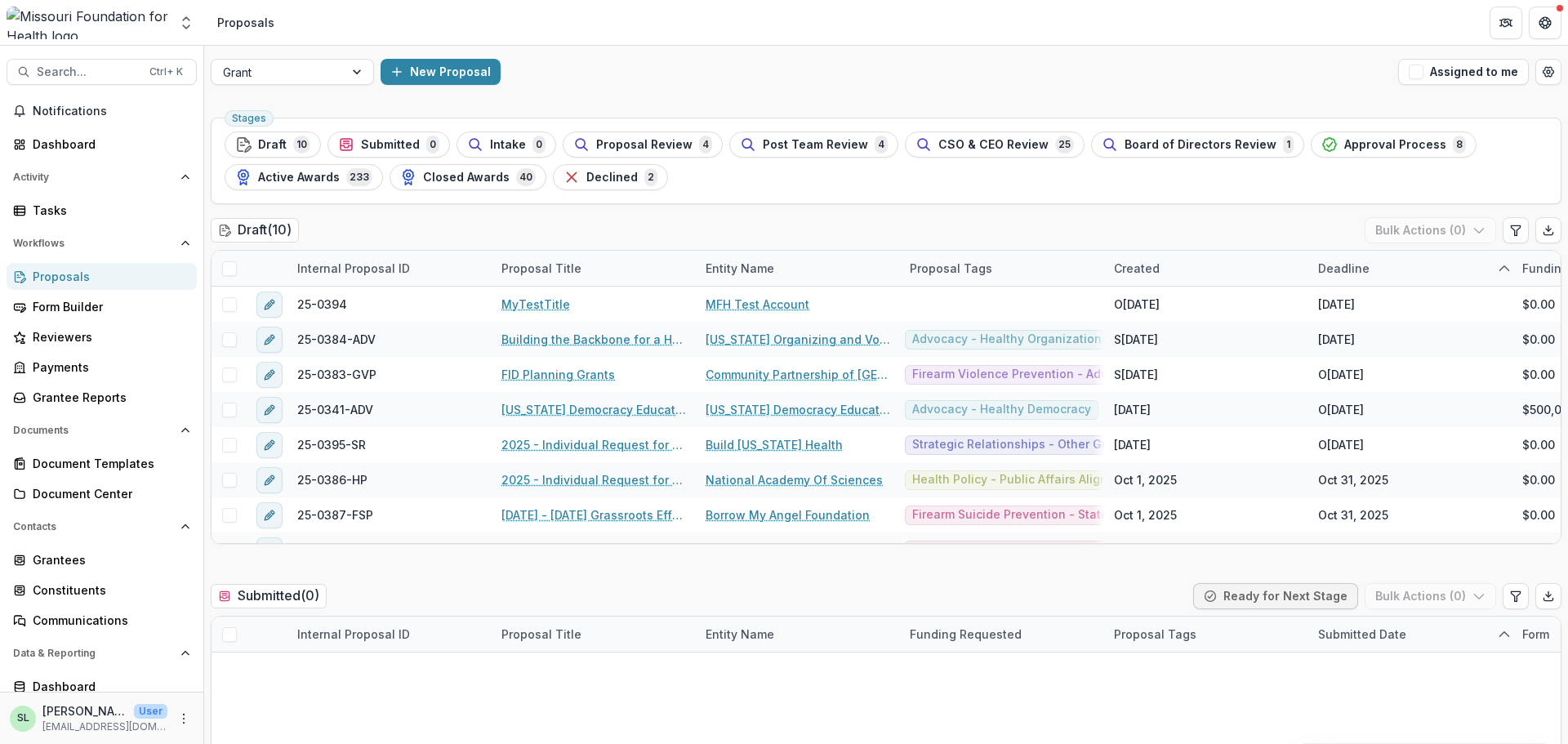
drag, startPoint x: 1438, startPoint y: 76, endPoint x: 1179, endPoint y: 97, distance: 259.8
click at [1438, 77] on button "Assigned to me" at bounding box center [1463, 72] width 130 height 26
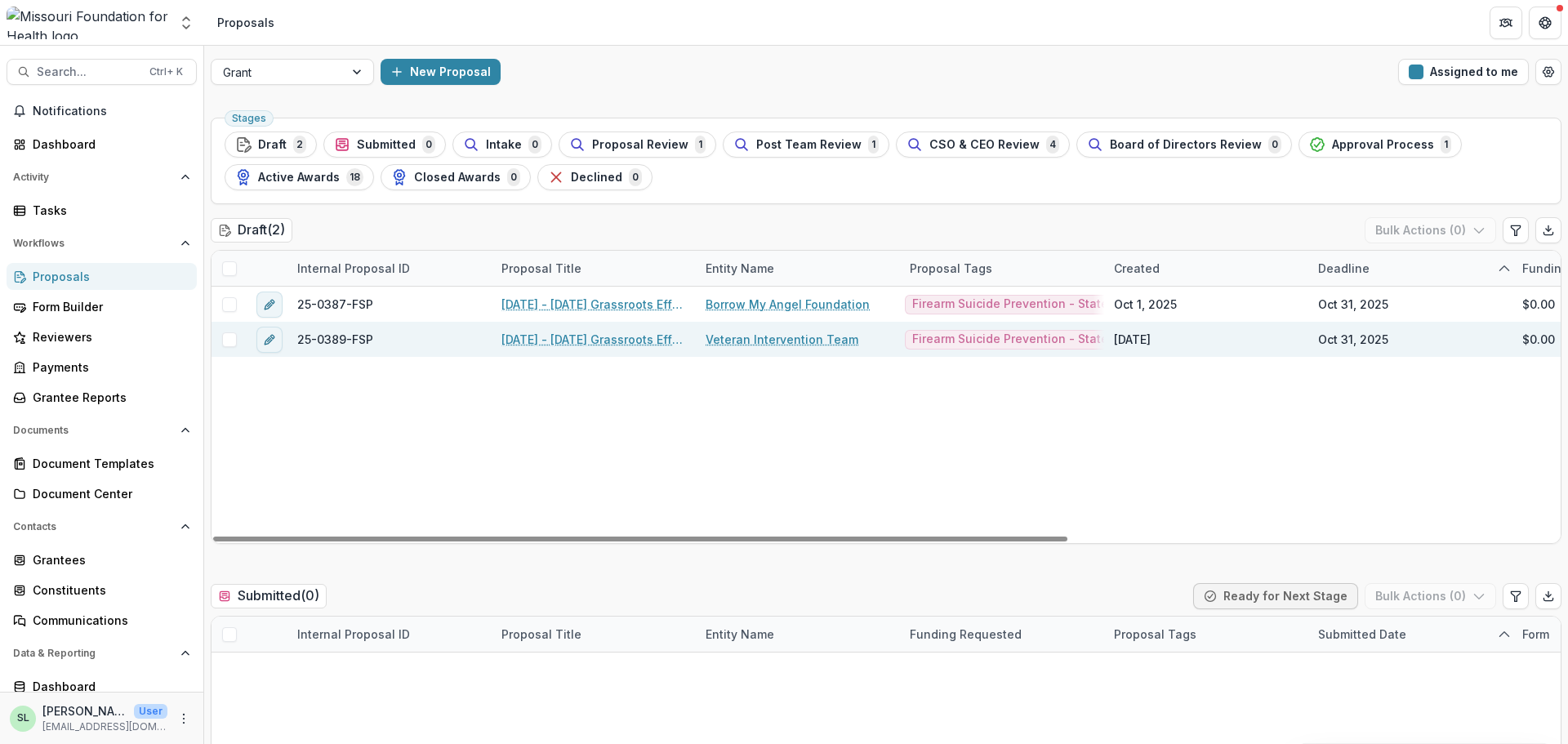
click at [540, 342] on link "[DATE] - [DATE] Grassroots Efforts to Address FID - RFA" at bounding box center [593, 339] width 185 height 17
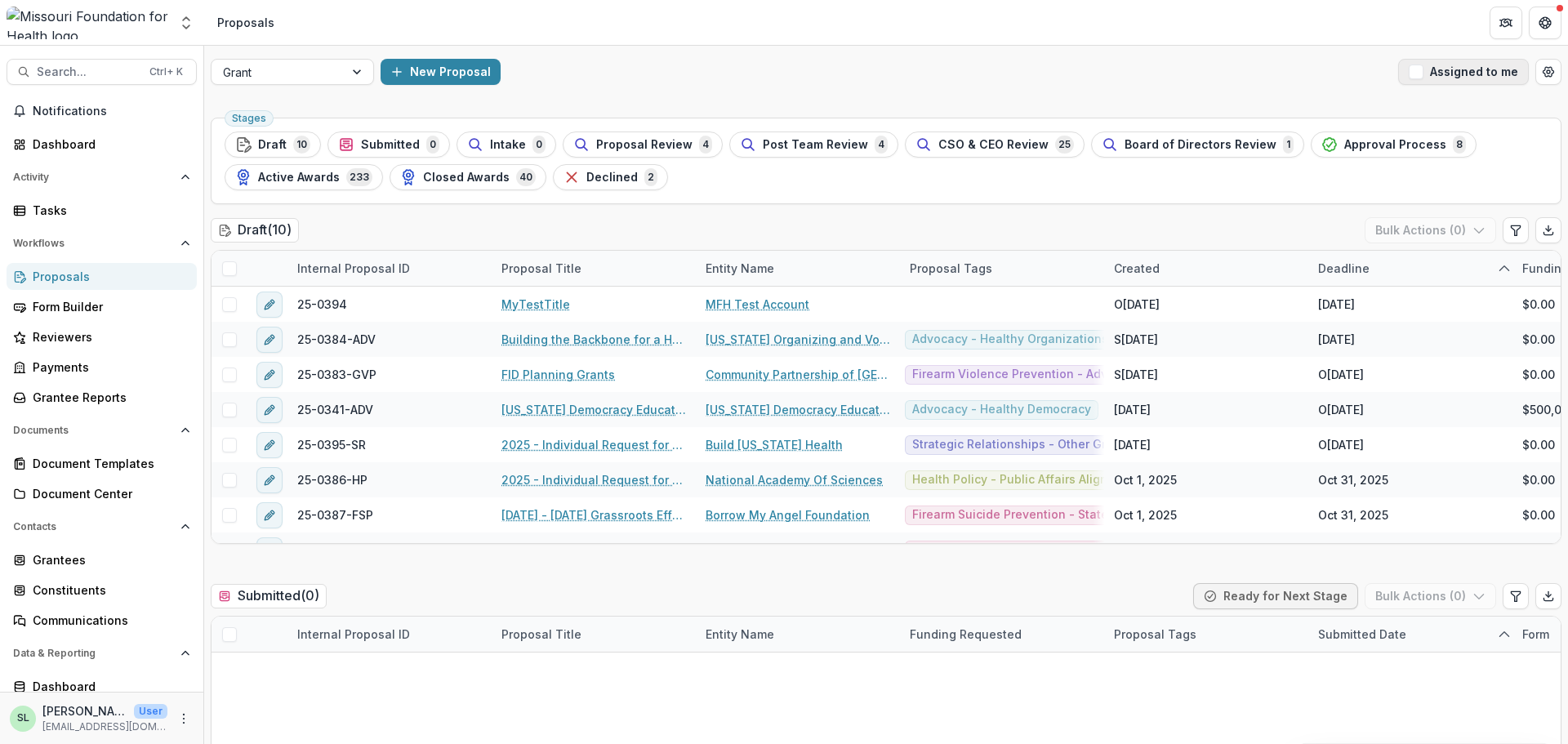
click at [1475, 73] on button "Assigned to me" at bounding box center [1463, 72] width 130 height 26
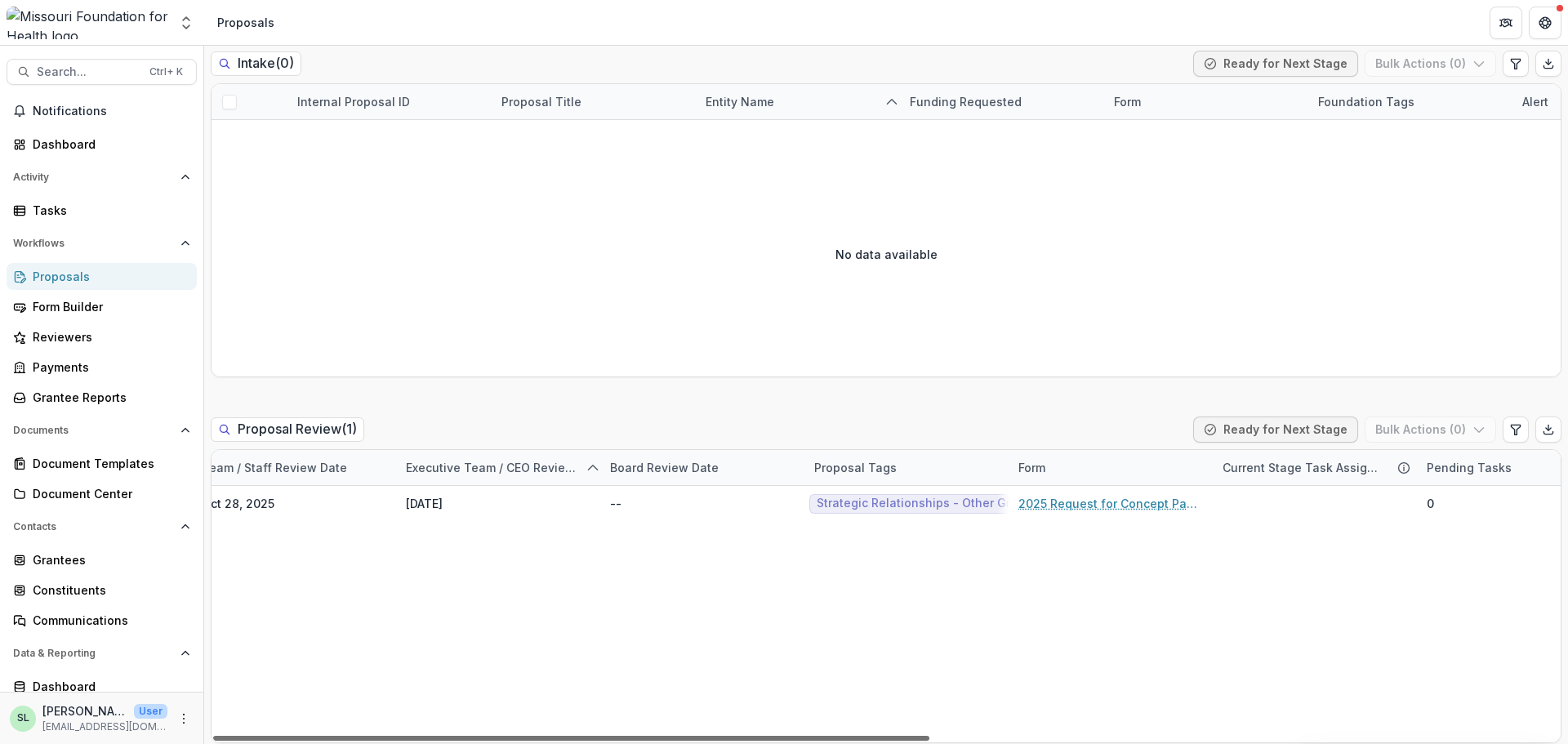
scroll to position [0, 924]
drag, startPoint x: 807, startPoint y: 736, endPoint x: 1297, endPoint y: 772, distance: 491.3
click at [929, 741] on div at bounding box center [571, 738] width 716 height 5
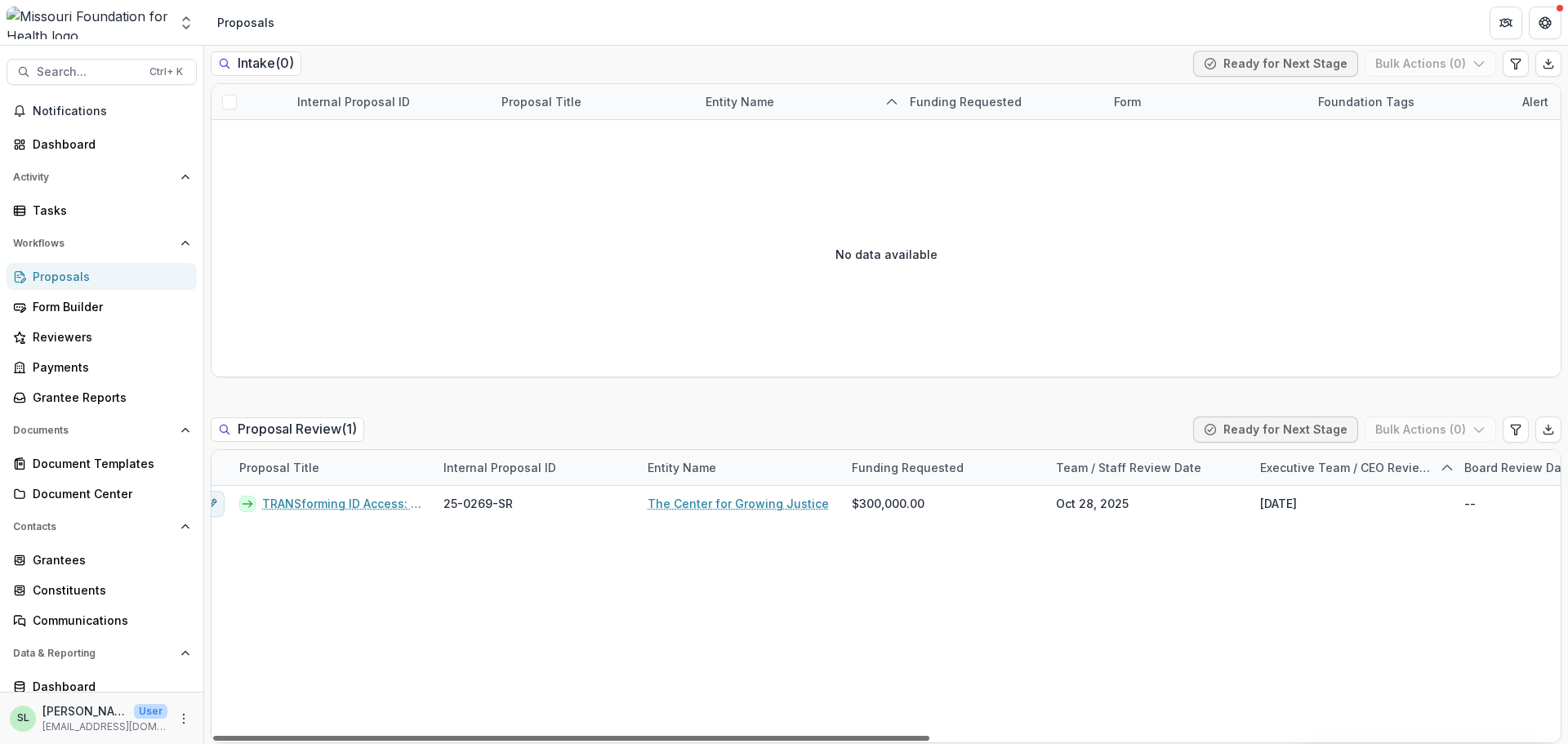
scroll to position [0, 0]
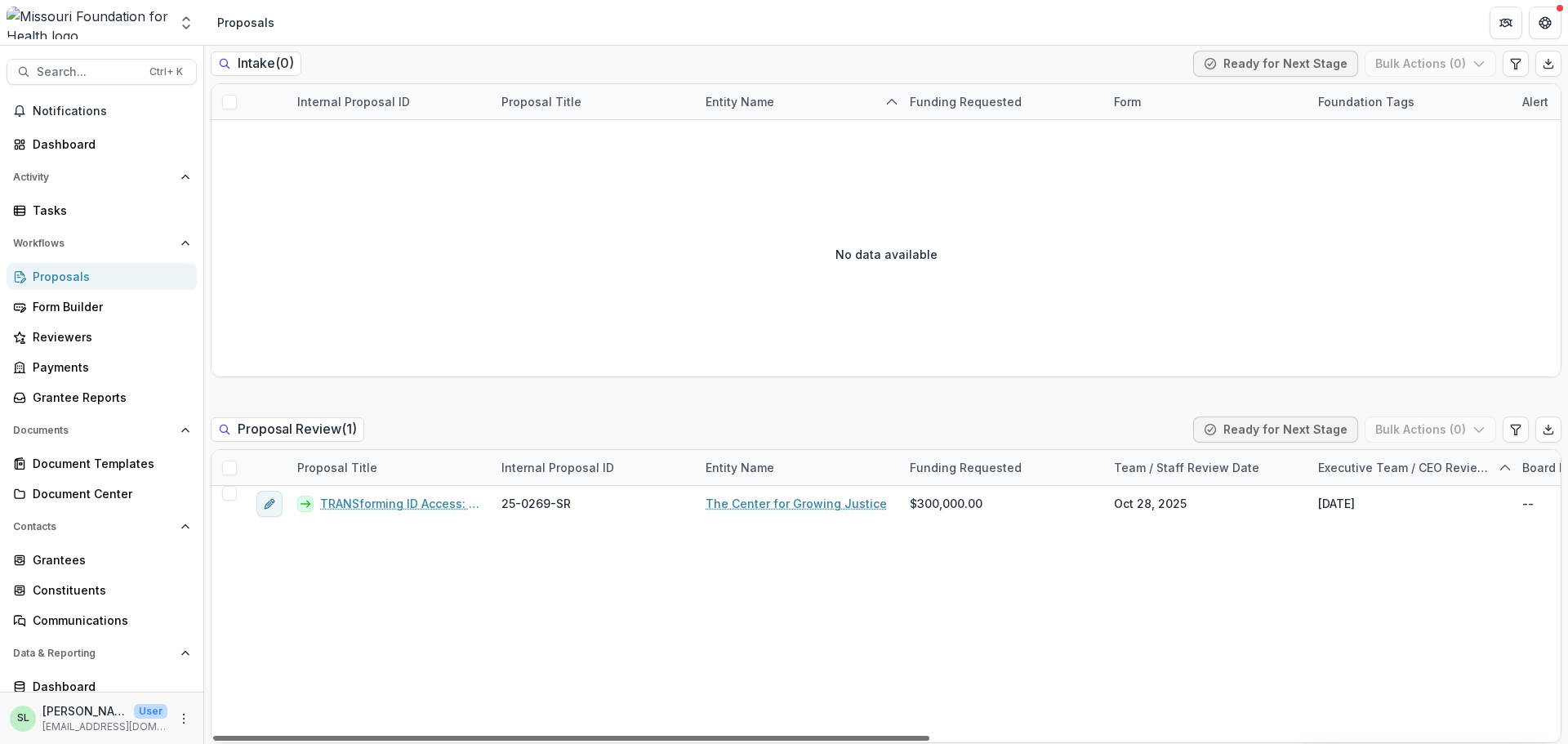
drag, startPoint x: 873, startPoint y: 739, endPoint x: 323, endPoint y: 671, distance: 554.2
click at [323, 736] on div at bounding box center [571, 738] width 716 height 5
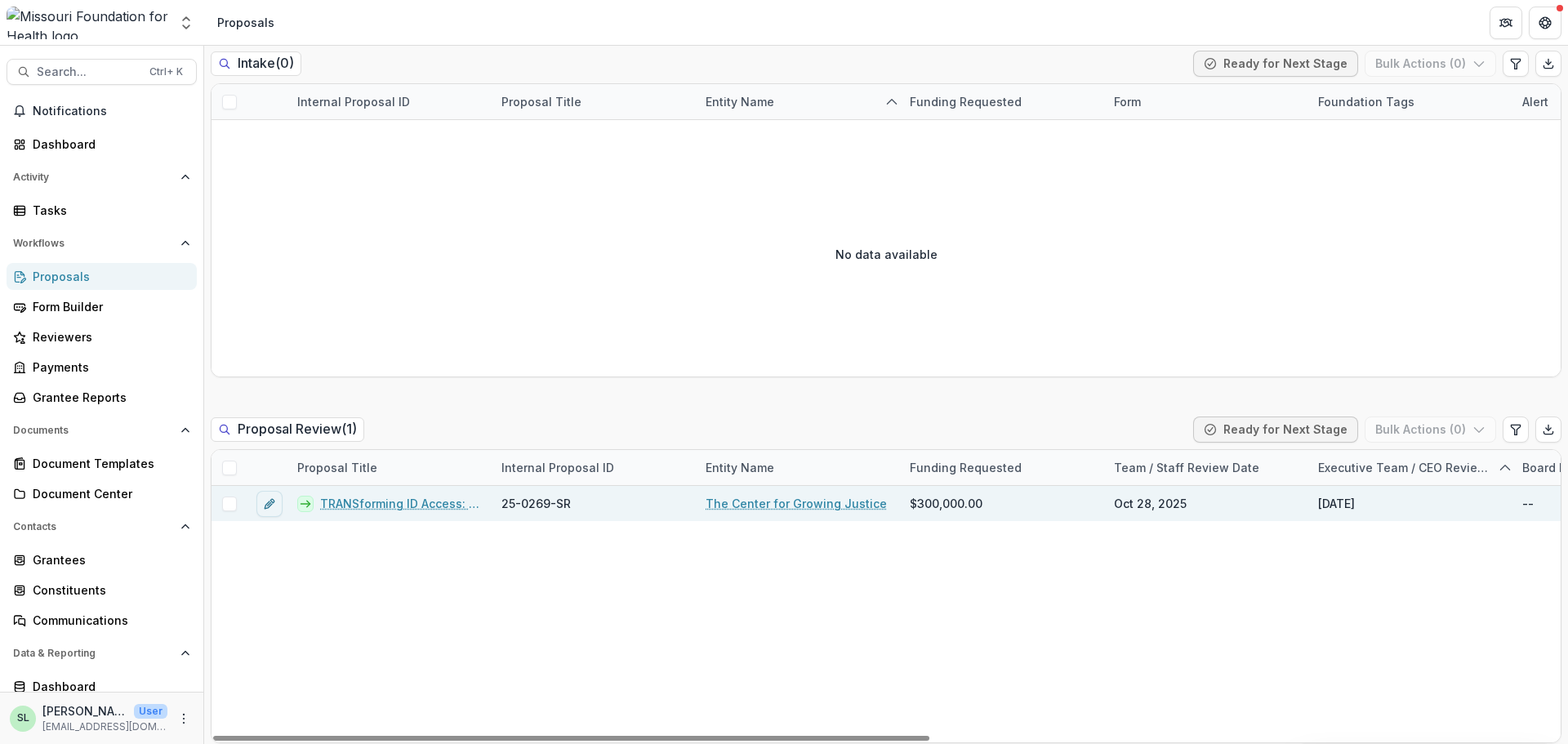
click at [394, 495] on link "TRANSforming ID Access: Growing Capacity to Defend & Expand Gender Marker Chang…" at bounding box center [401, 503] width 162 height 17
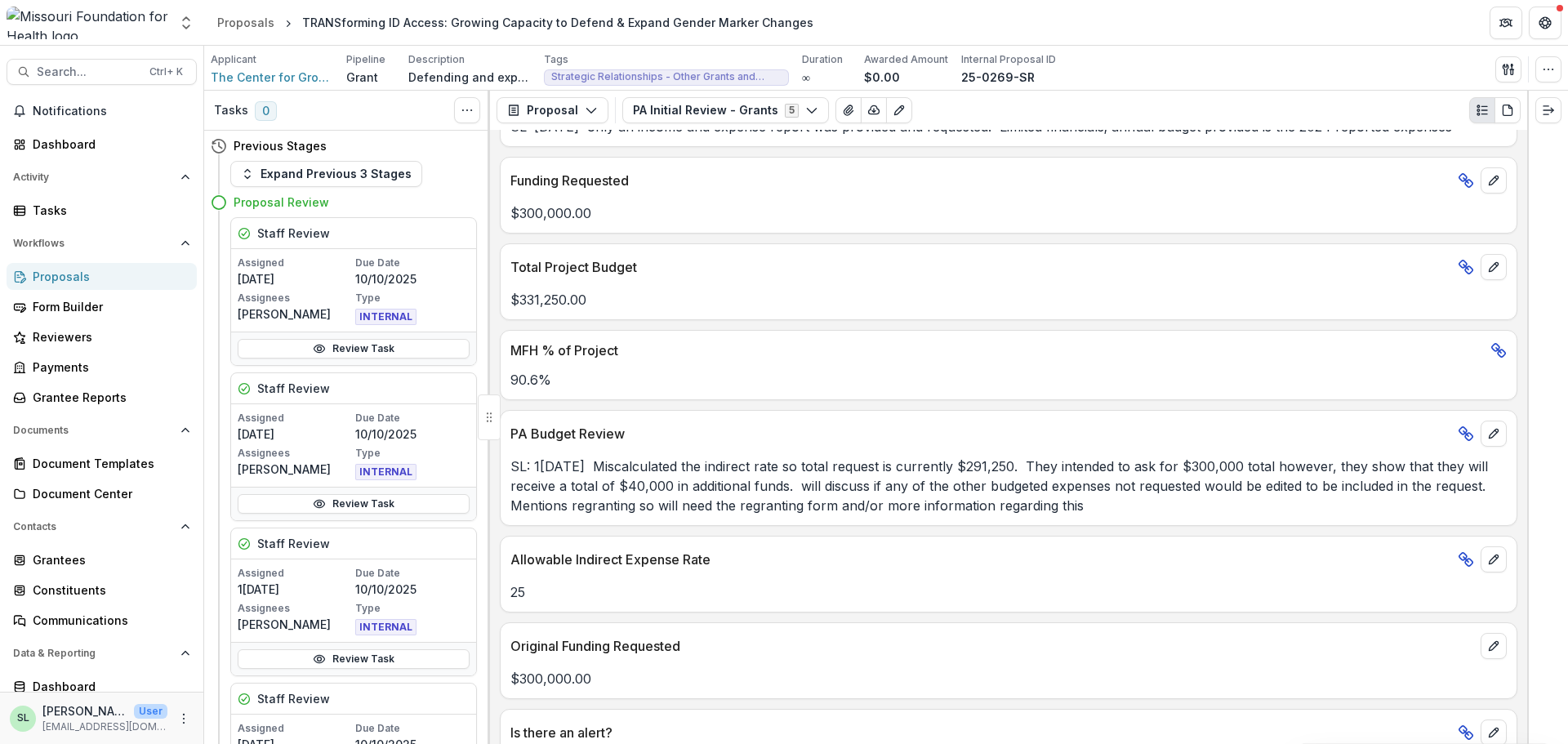
scroll to position [2532, 0]
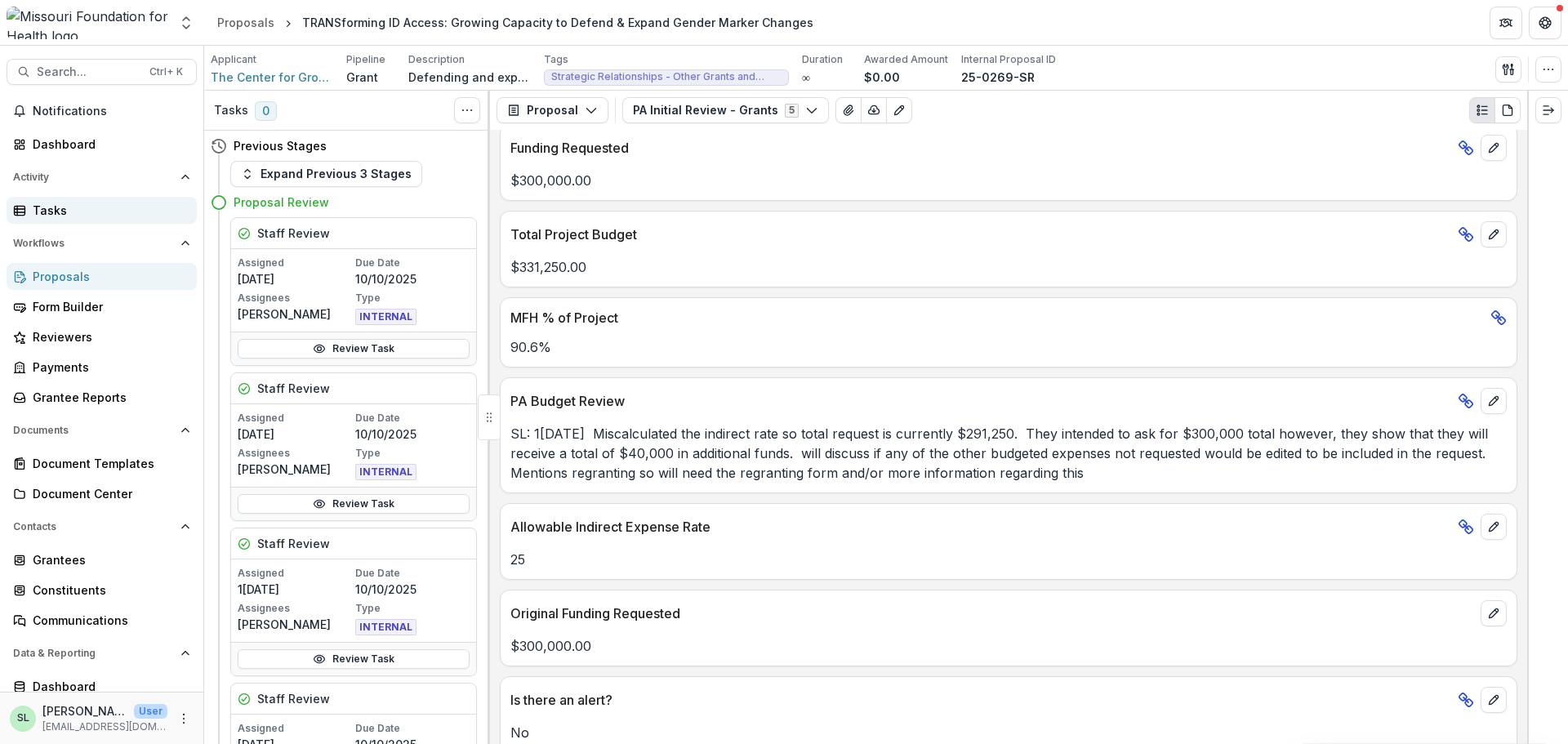
click at [57, 210] on div "Tasks" at bounding box center [108, 209] width 151 height 17
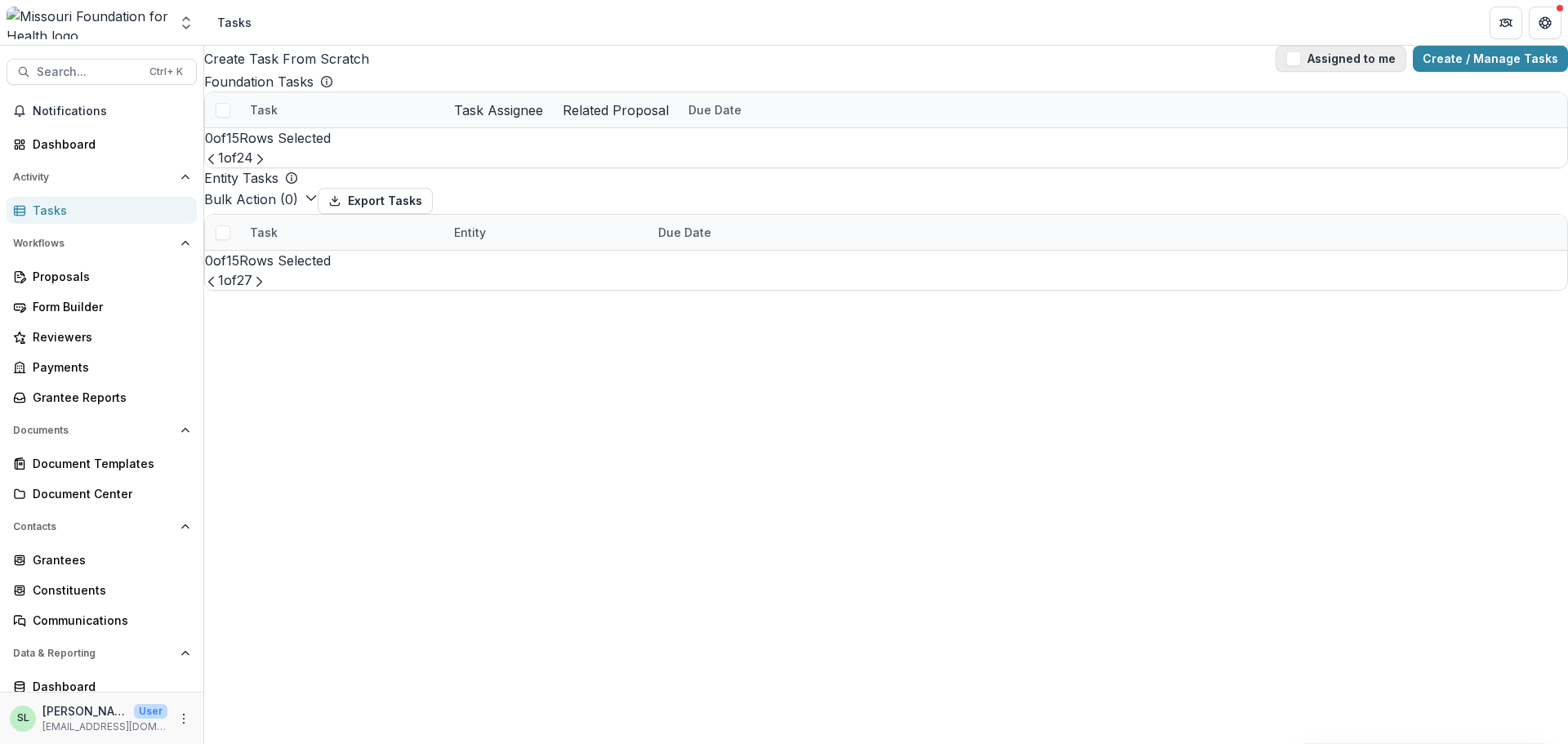
click at [1341, 72] on button "Assigned to me" at bounding box center [1341, 58] width 130 height 26
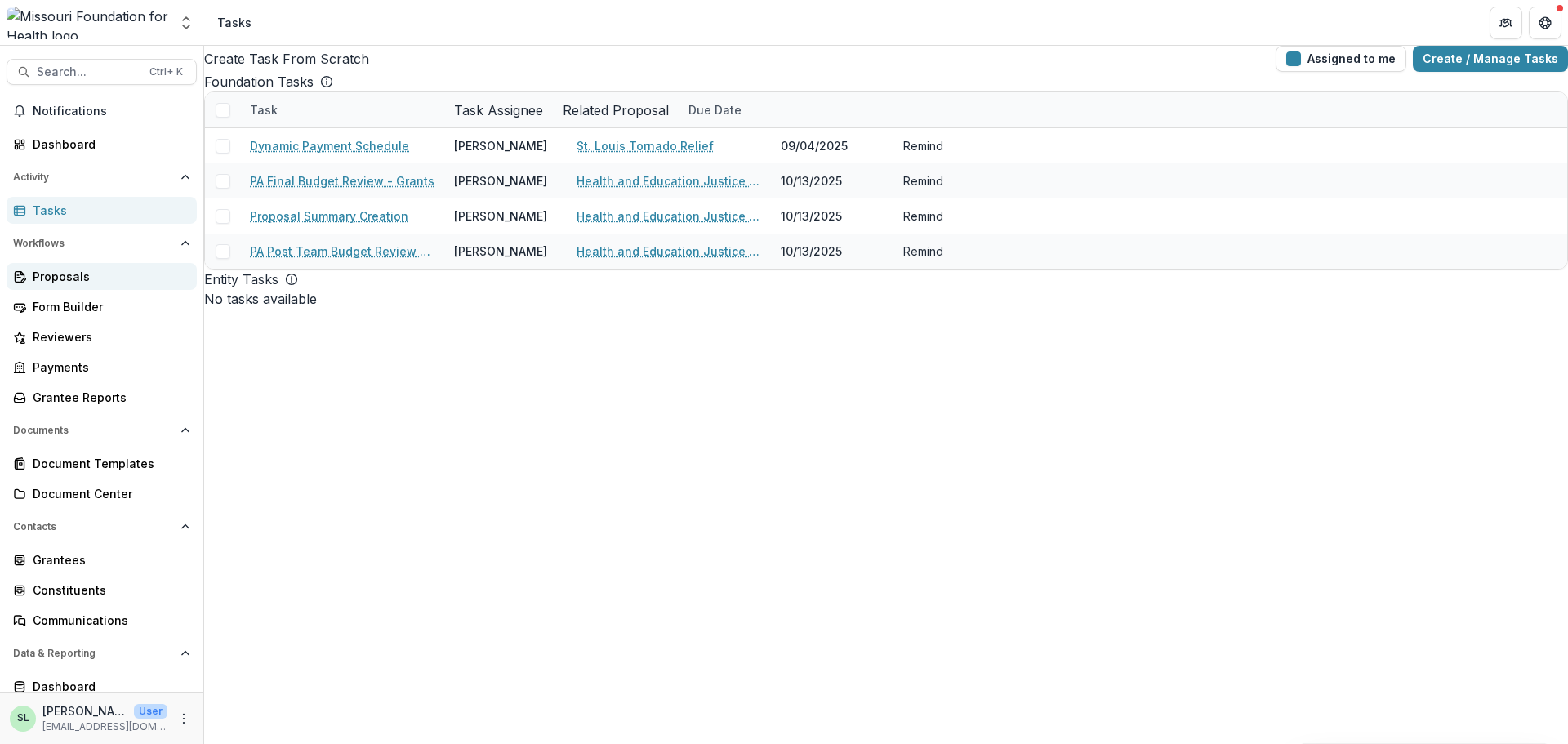
click at [70, 276] on div "Proposals" at bounding box center [108, 276] width 151 height 17
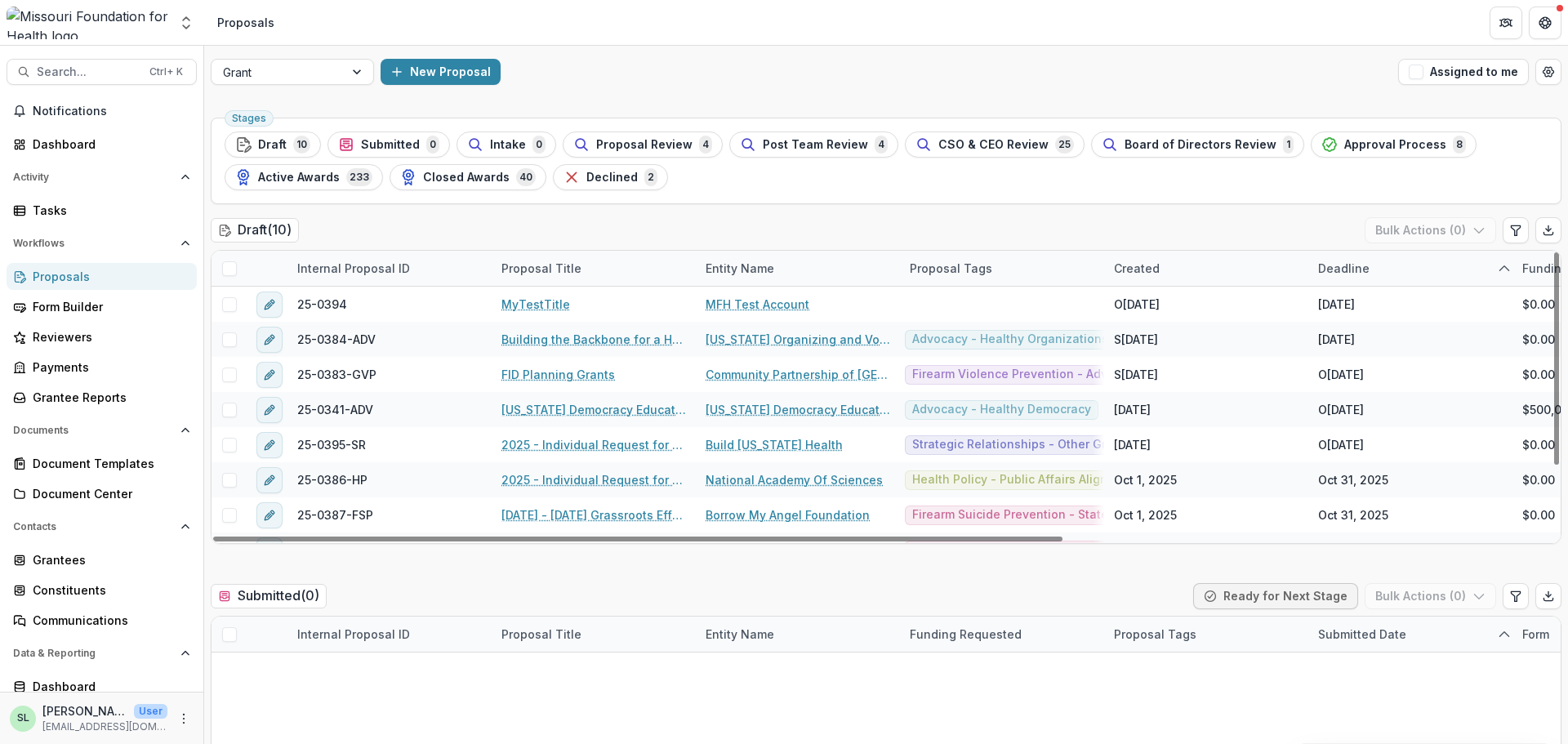
click at [356, 11] on header "Proposals" at bounding box center [886, 22] width 1364 height 44
click at [1473, 71] on button "Assigned to me" at bounding box center [1463, 72] width 130 height 26
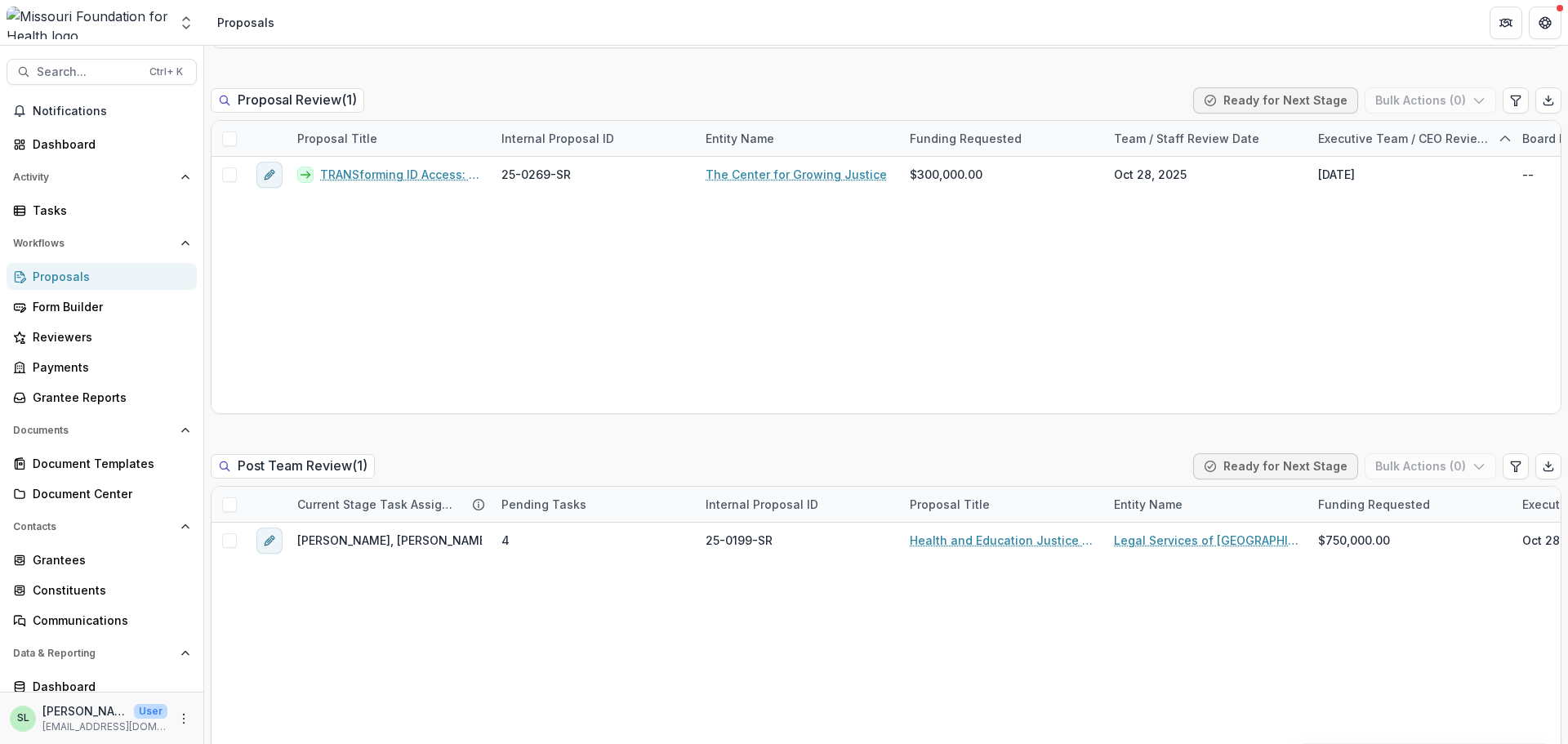
scroll to position [1307, 0]
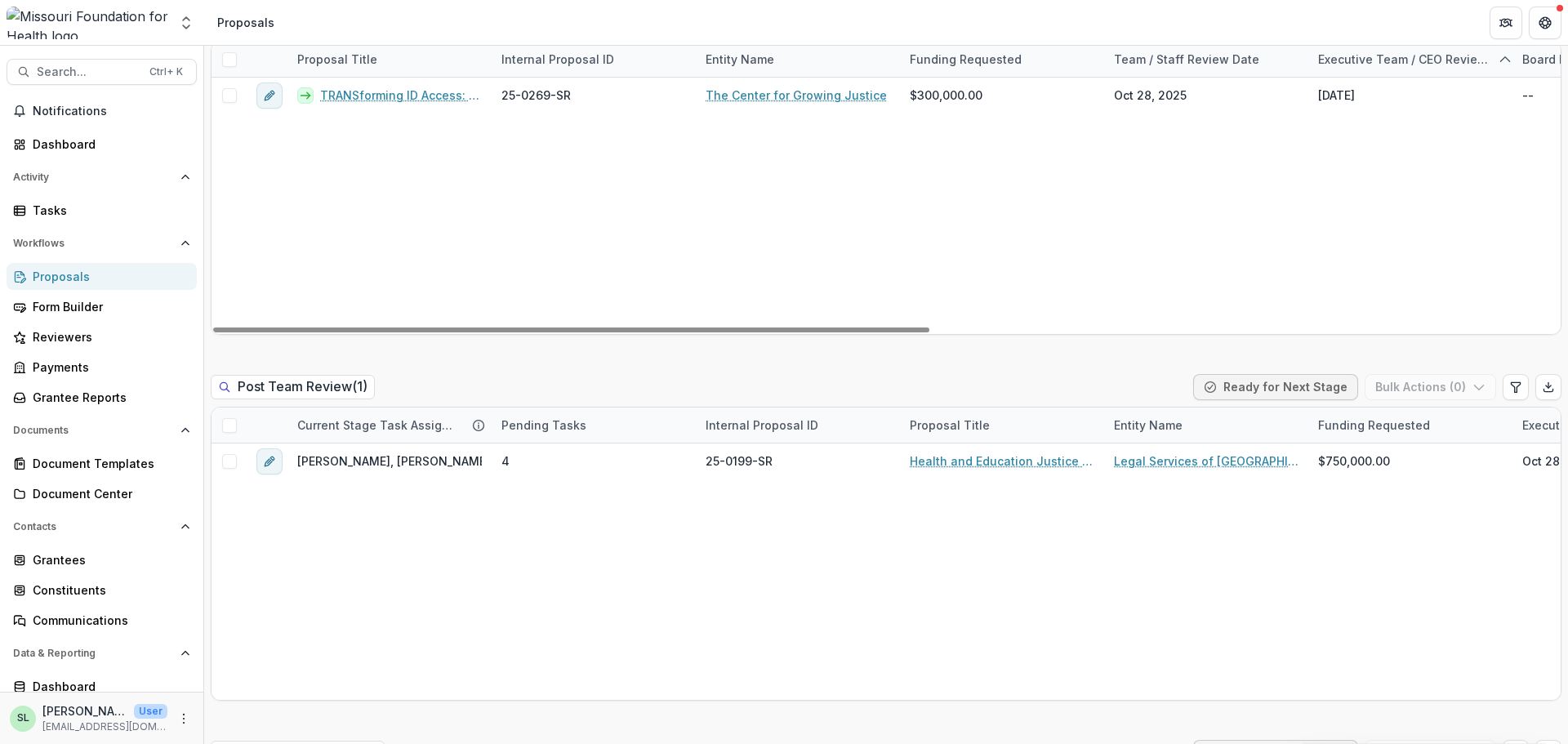
click at [422, 231] on div "TRANSforming ID Access: Growing Capacity to Defend & Expand Gender Marker Chang…" at bounding box center [1474, 207] width 2526 height 257
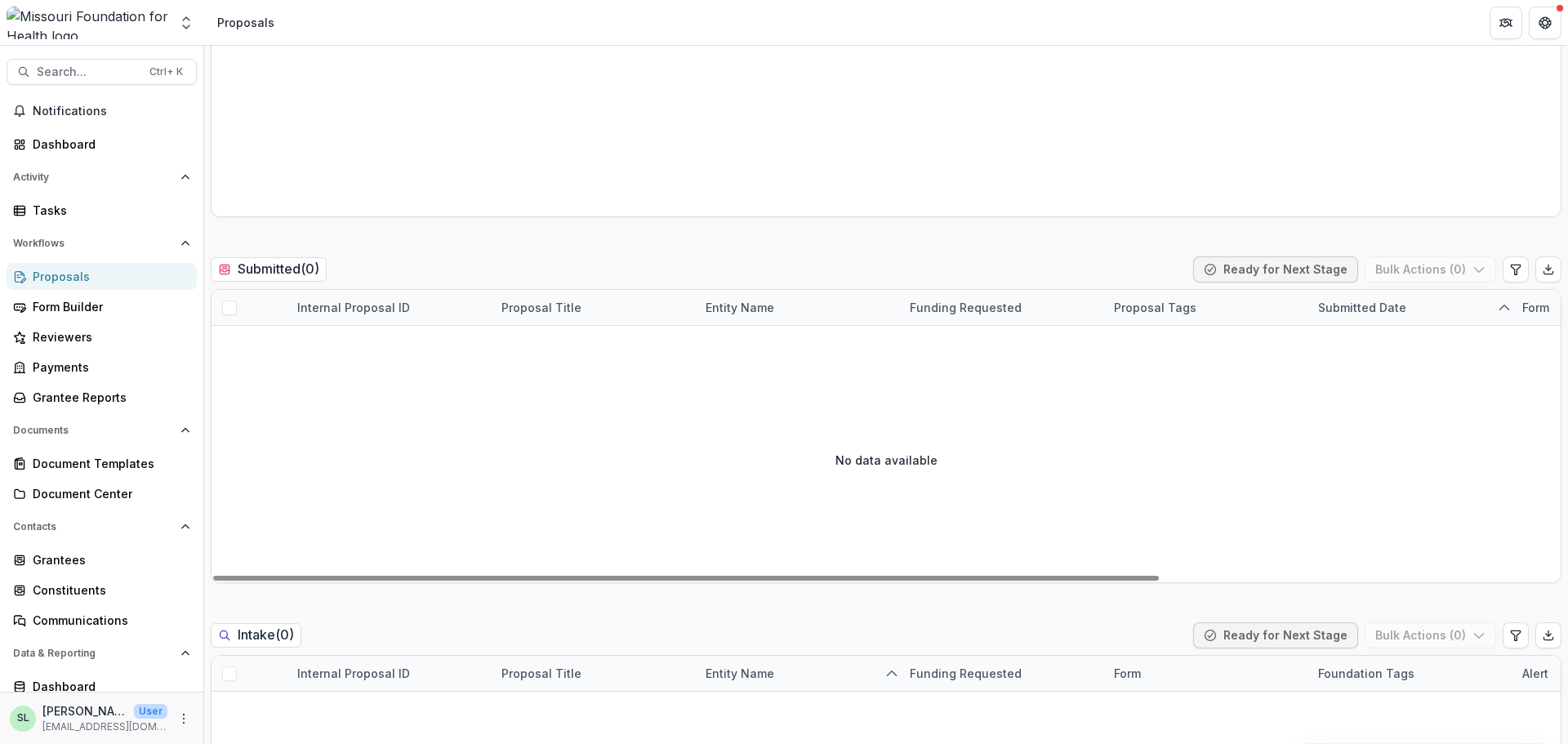
scroll to position [0, 0]
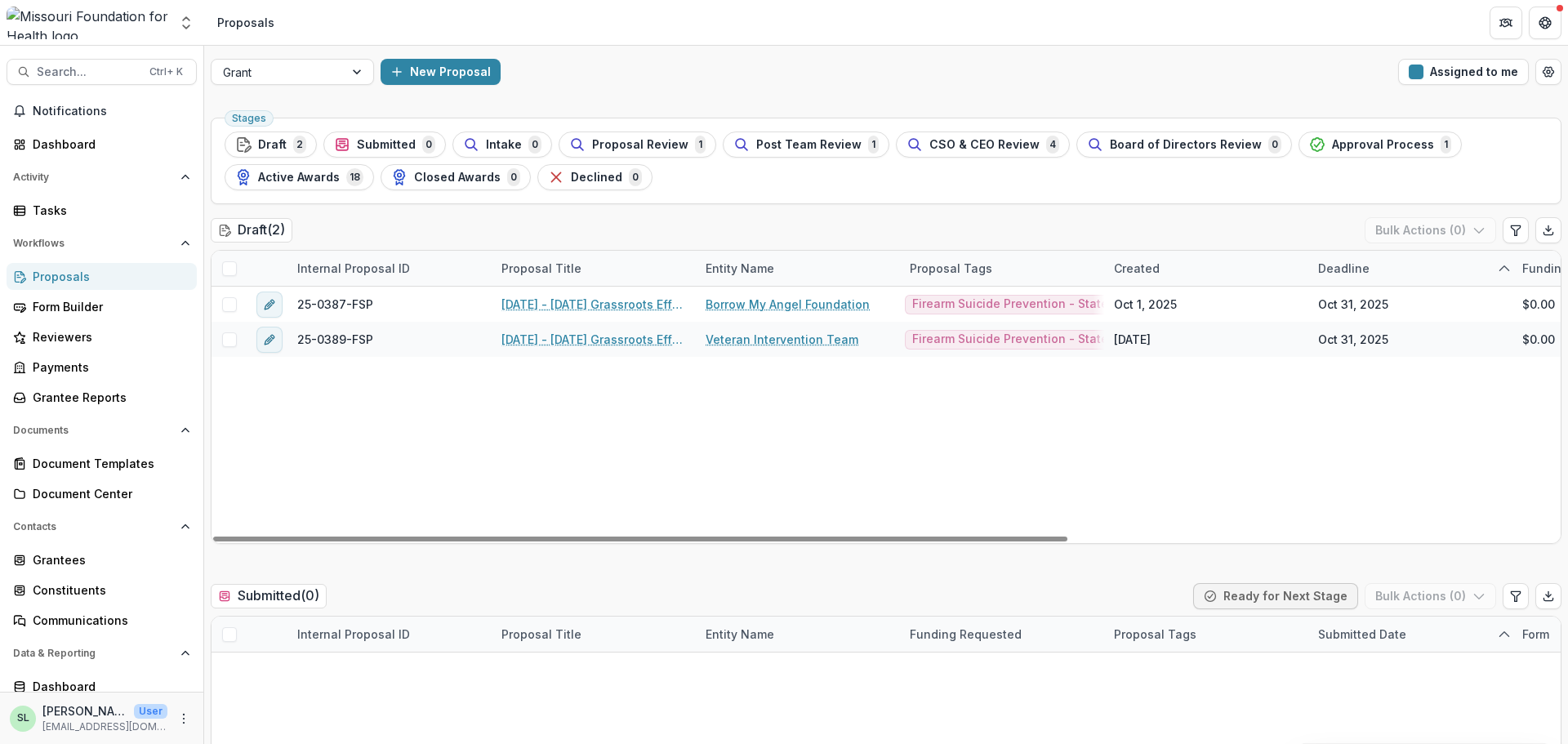
click at [76, 272] on div "Proposals" at bounding box center [108, 276] width 151 height 17
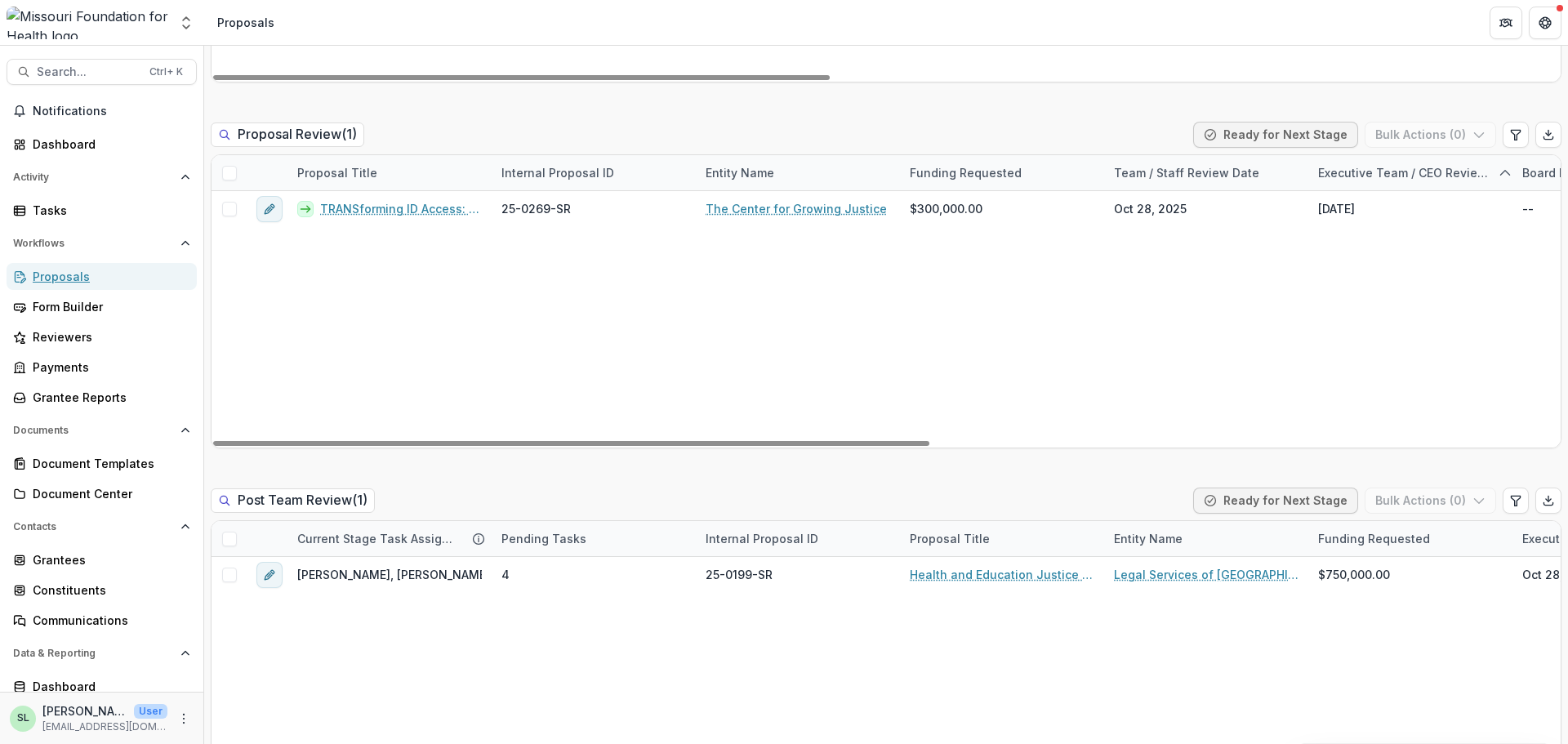
scroll to position [1389, 0]
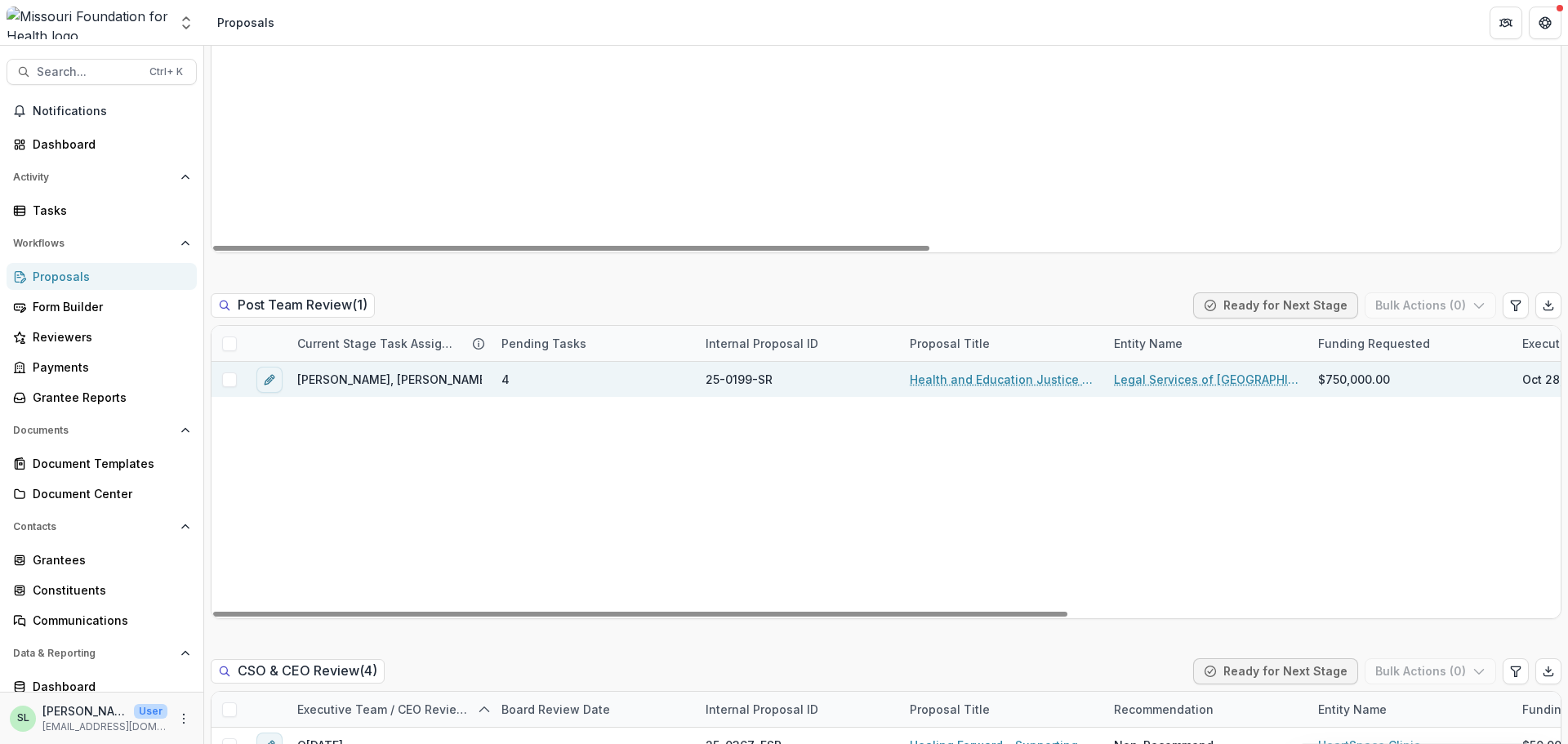
click at [982, 368] on div "Health and Education Justice Initiative" at bounding box center [1001, 379] width 204 height 36
click at [984, 384] on link "Health and Education Justice Initiative" at bounding box center [1001, 378] width 185 height 17
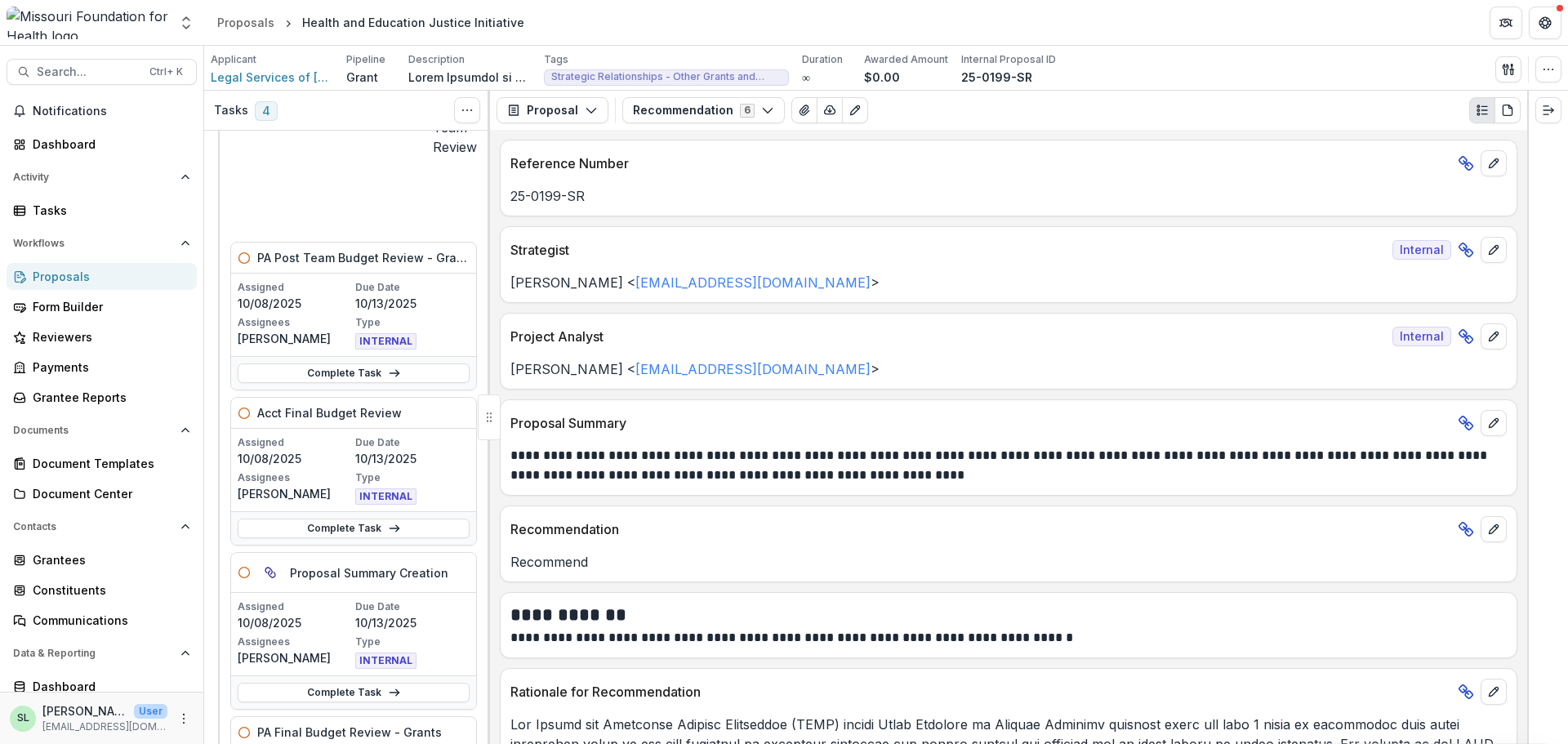
scroll to position [245, 0]
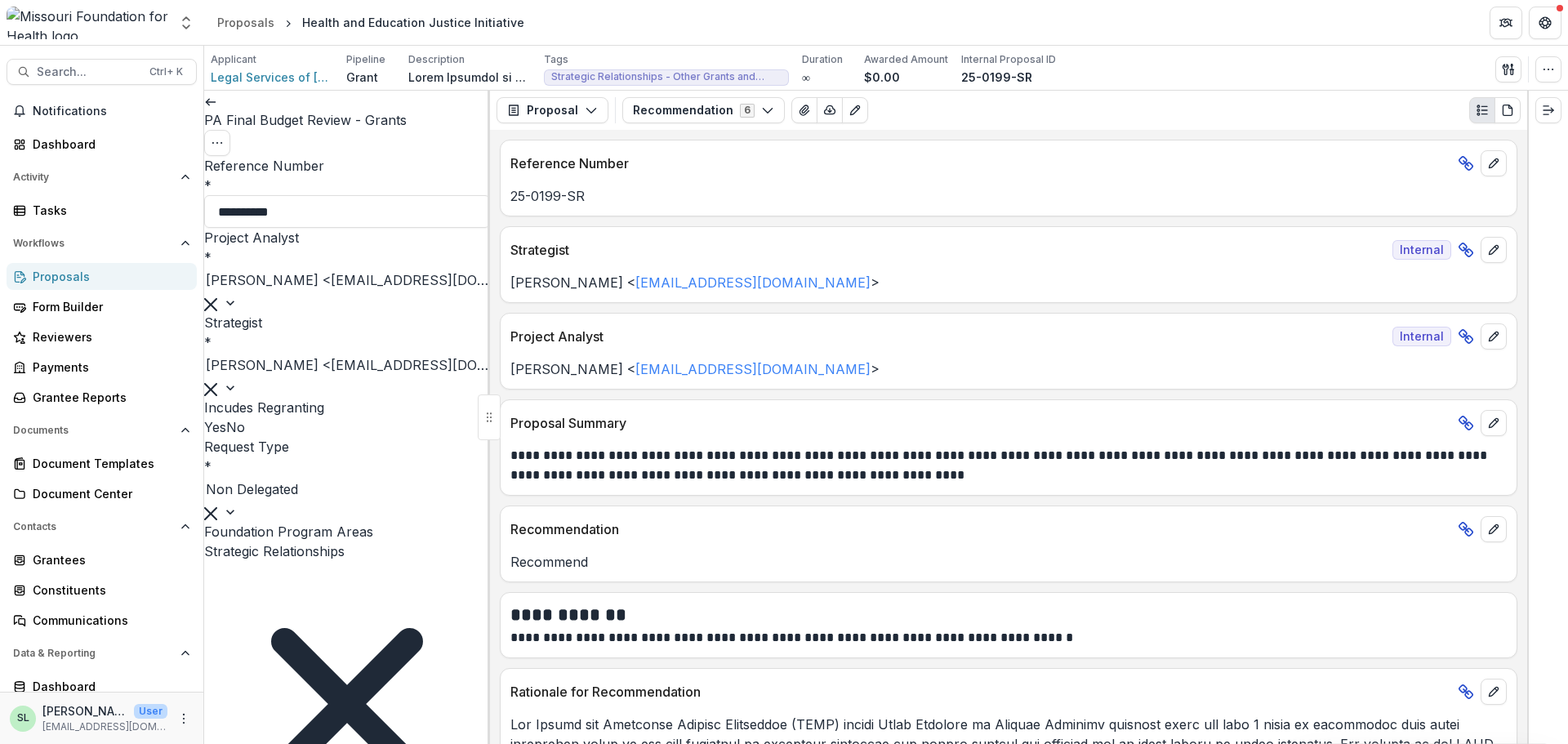
scroll to position [1389, 0]
type input "**********"
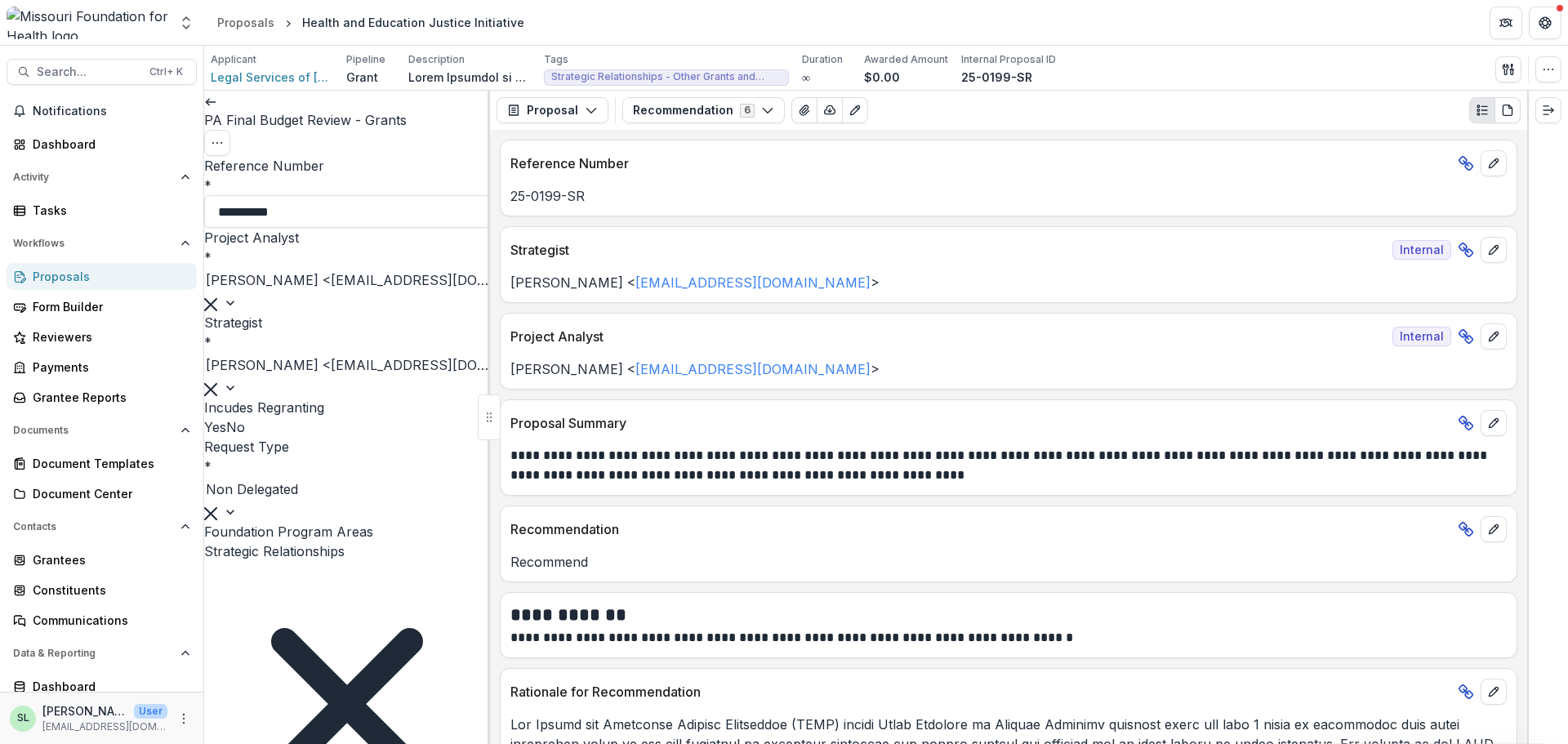
type input "**********"
click at [715, 491] on div "**********" at bounding box center [1008, 448] width 1017 height 97
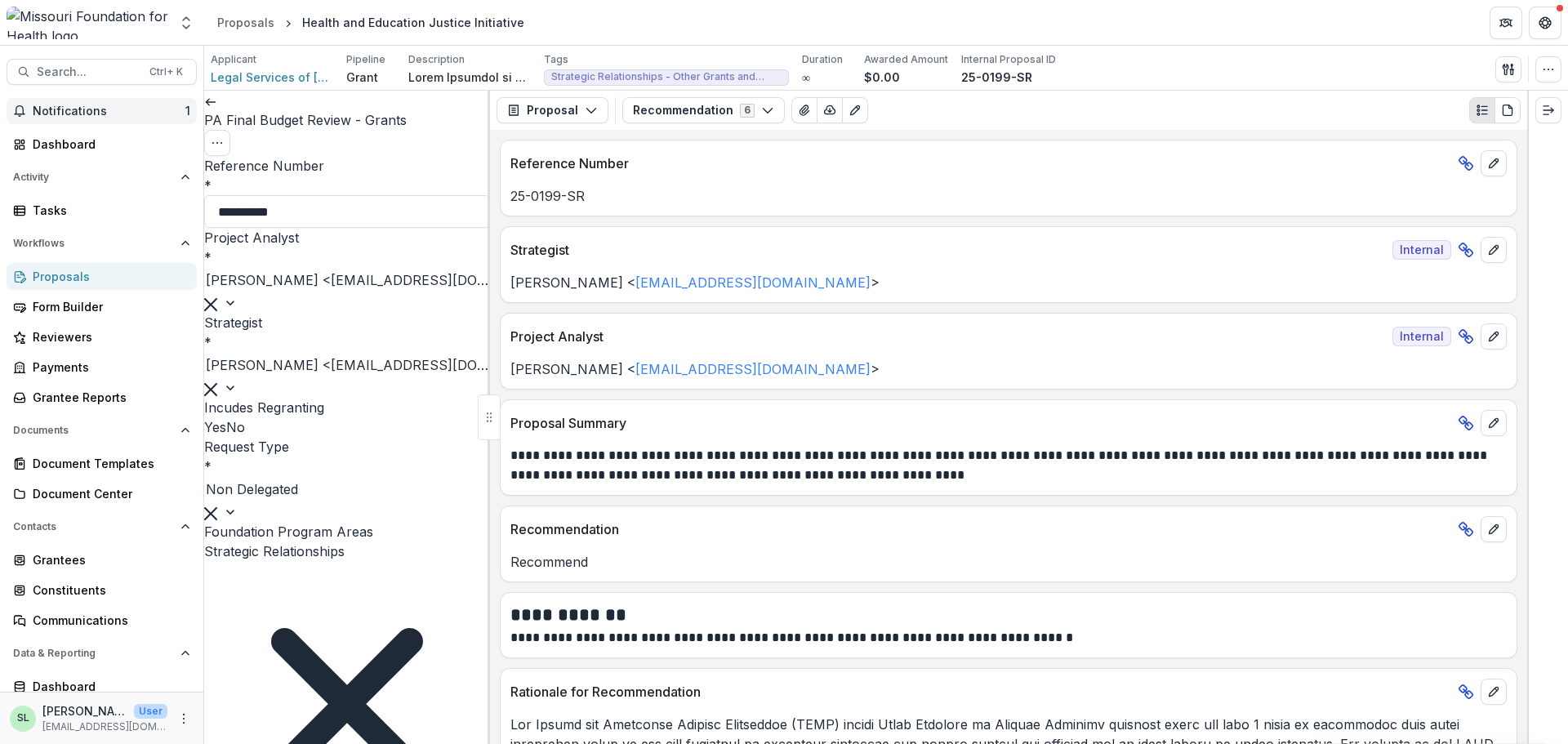
click at [99, 106] on span "Notifications" at bounding box center [109, 112] width 153 height 14
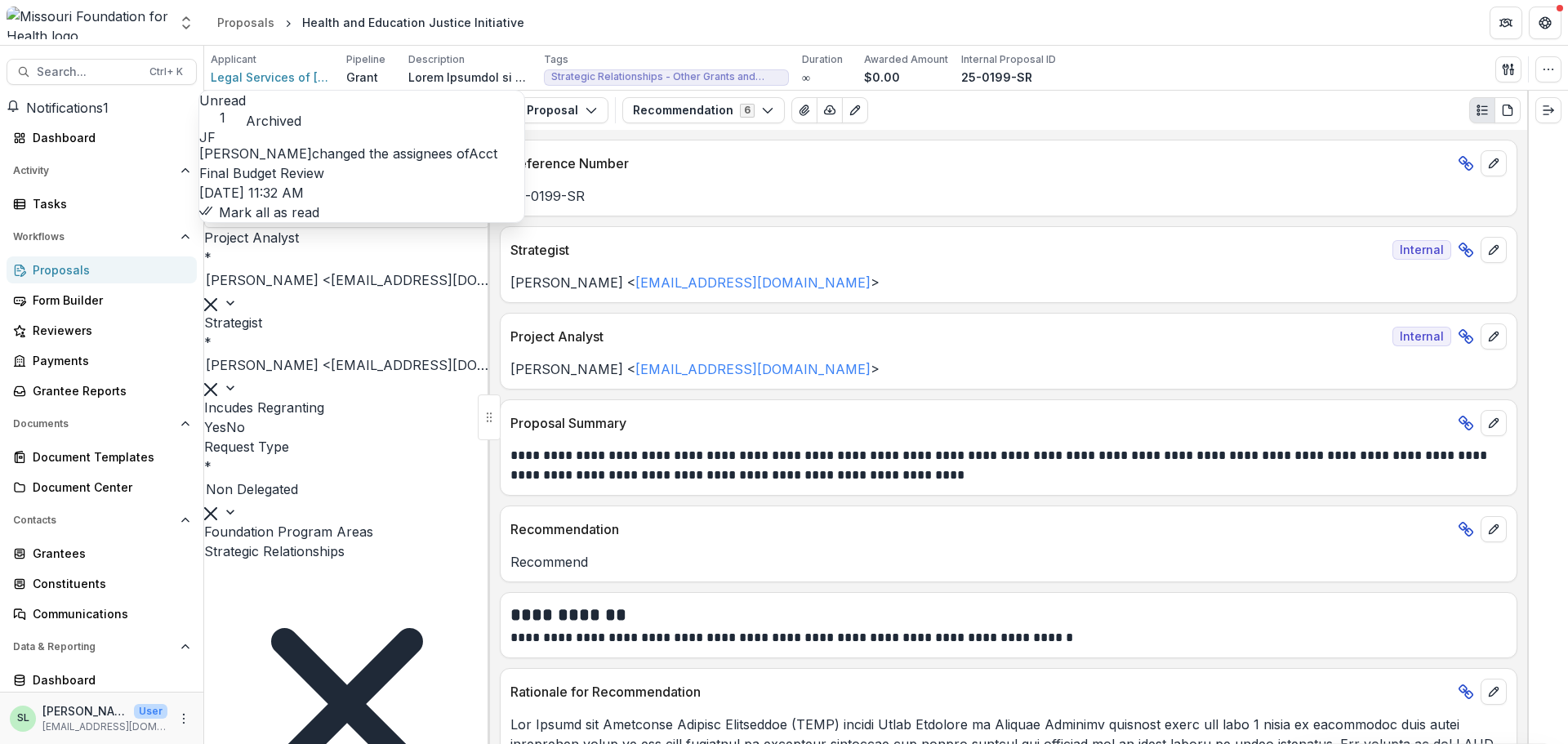
click at [319, 222] on button "Mark all as read" at bounding box center [260, 212] width 120 height 20
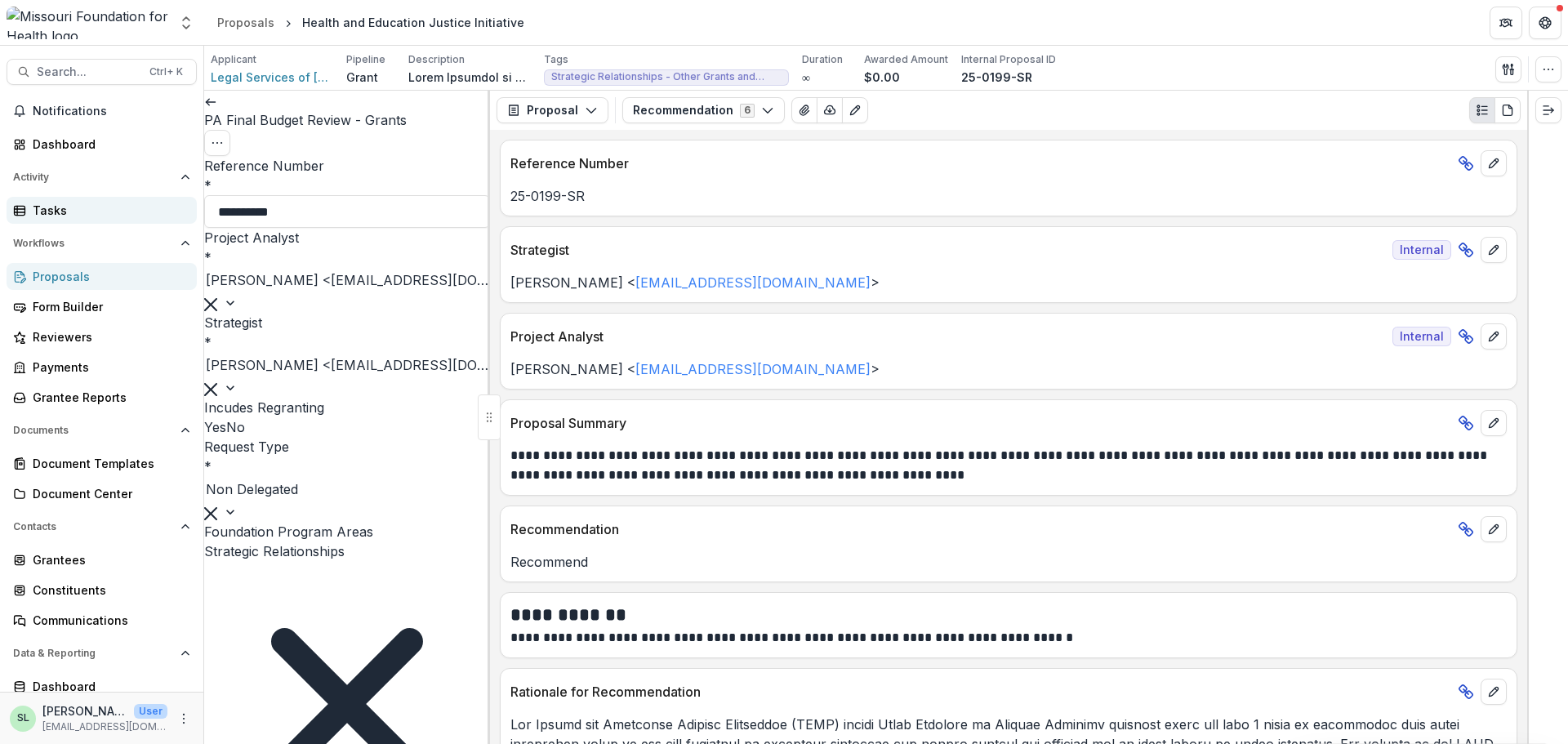
click at [63, 213] on div "Tasks" at bounding box center [108, 209] width 151 height 17
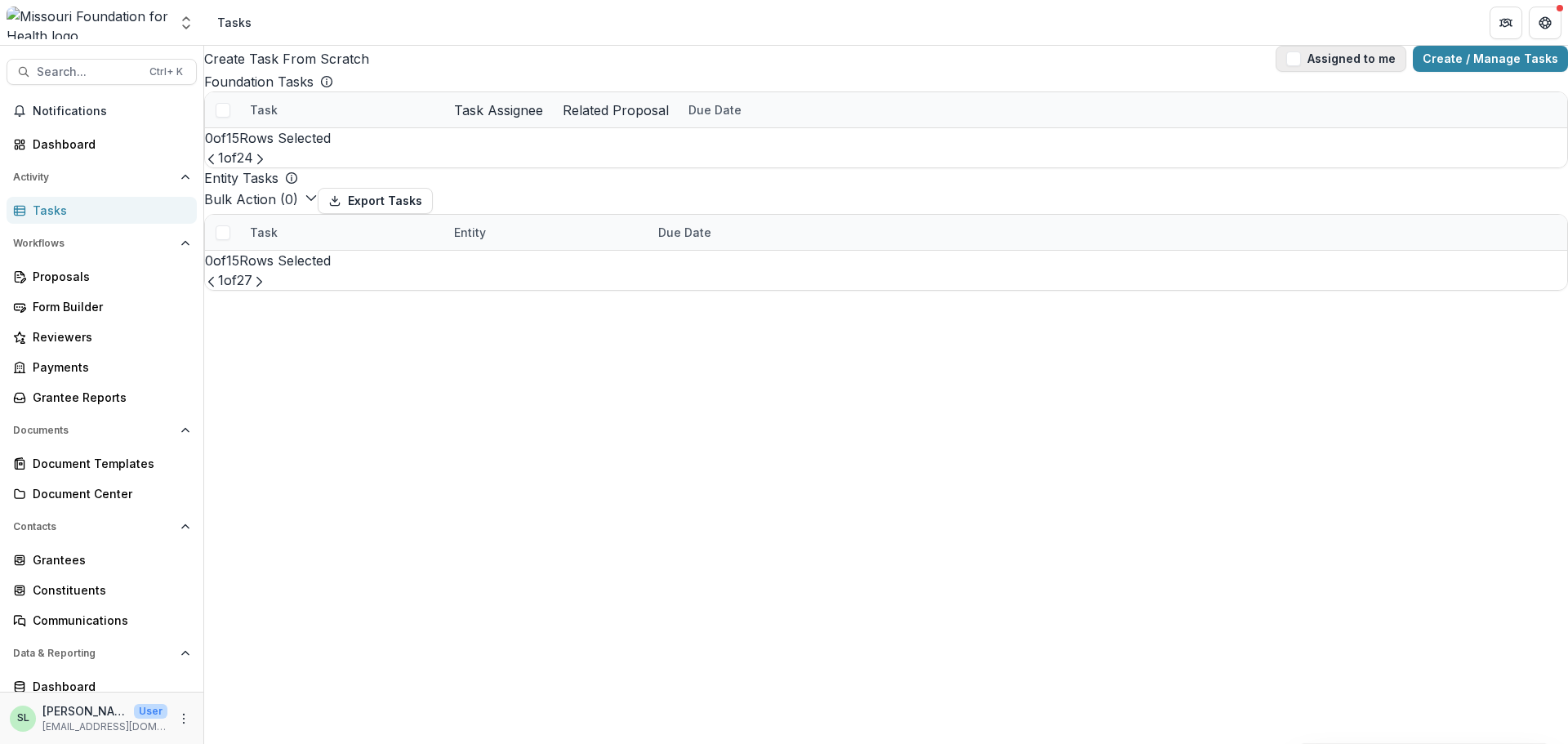
click at [1327, 69] on button "Assigned to me" at bounding box center [1341, 58] width 130 height 26
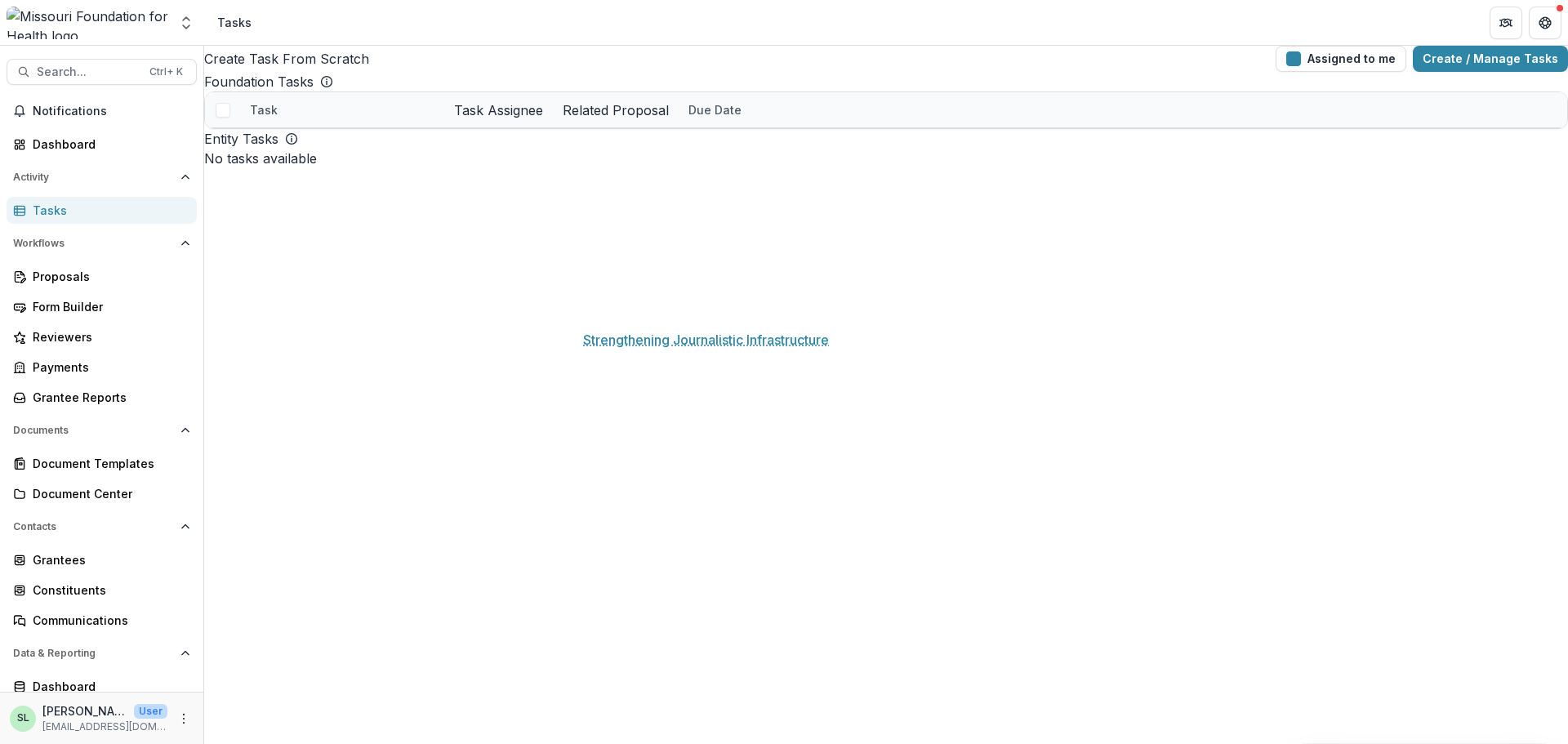
click at [614, 295] on link "Strengthening Journalistic Infrastructure" at bounding box center [668, 286] width 185 height 17
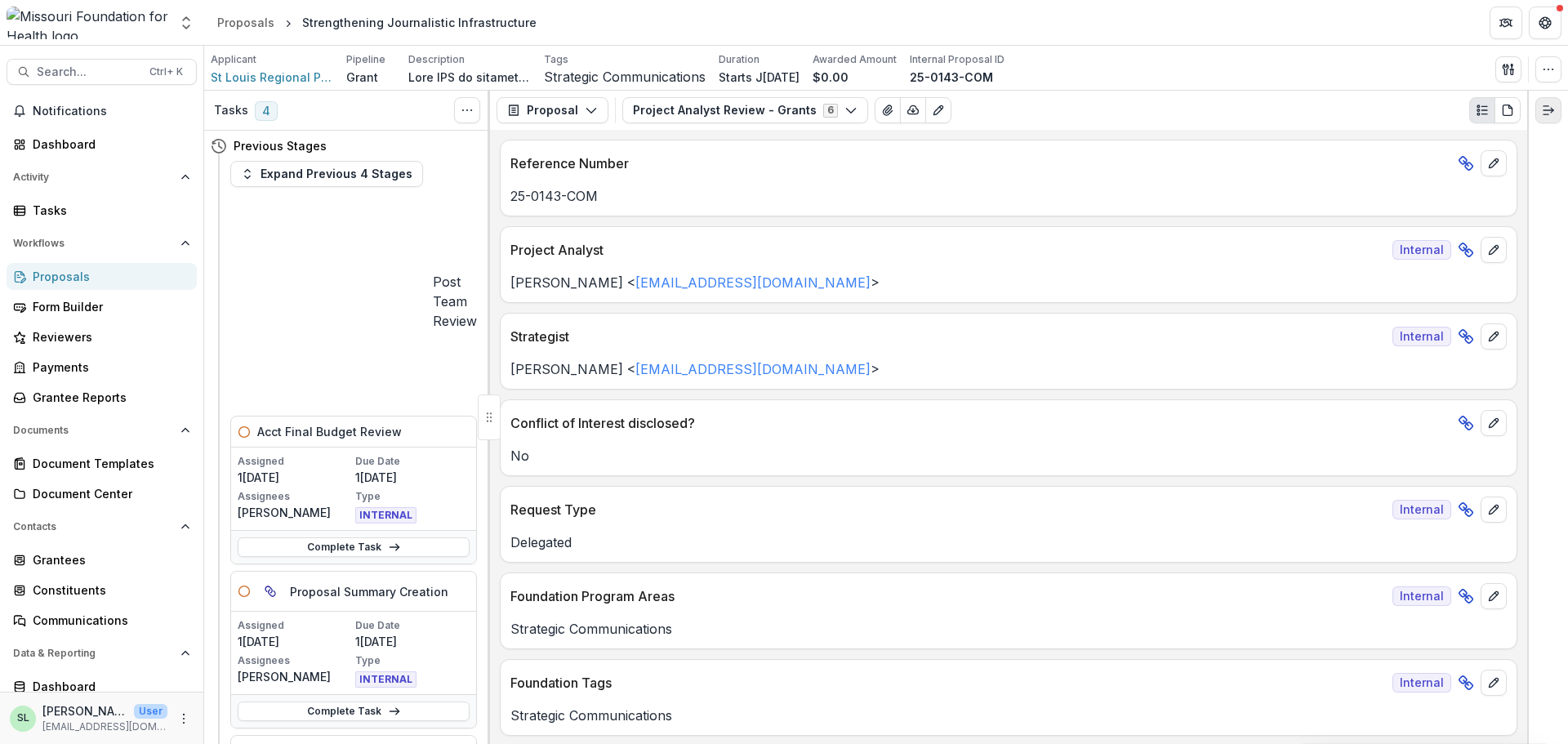
click at [1539, 111] on button "Expand right" at bounding box center [1548, 110] width 26 height 26
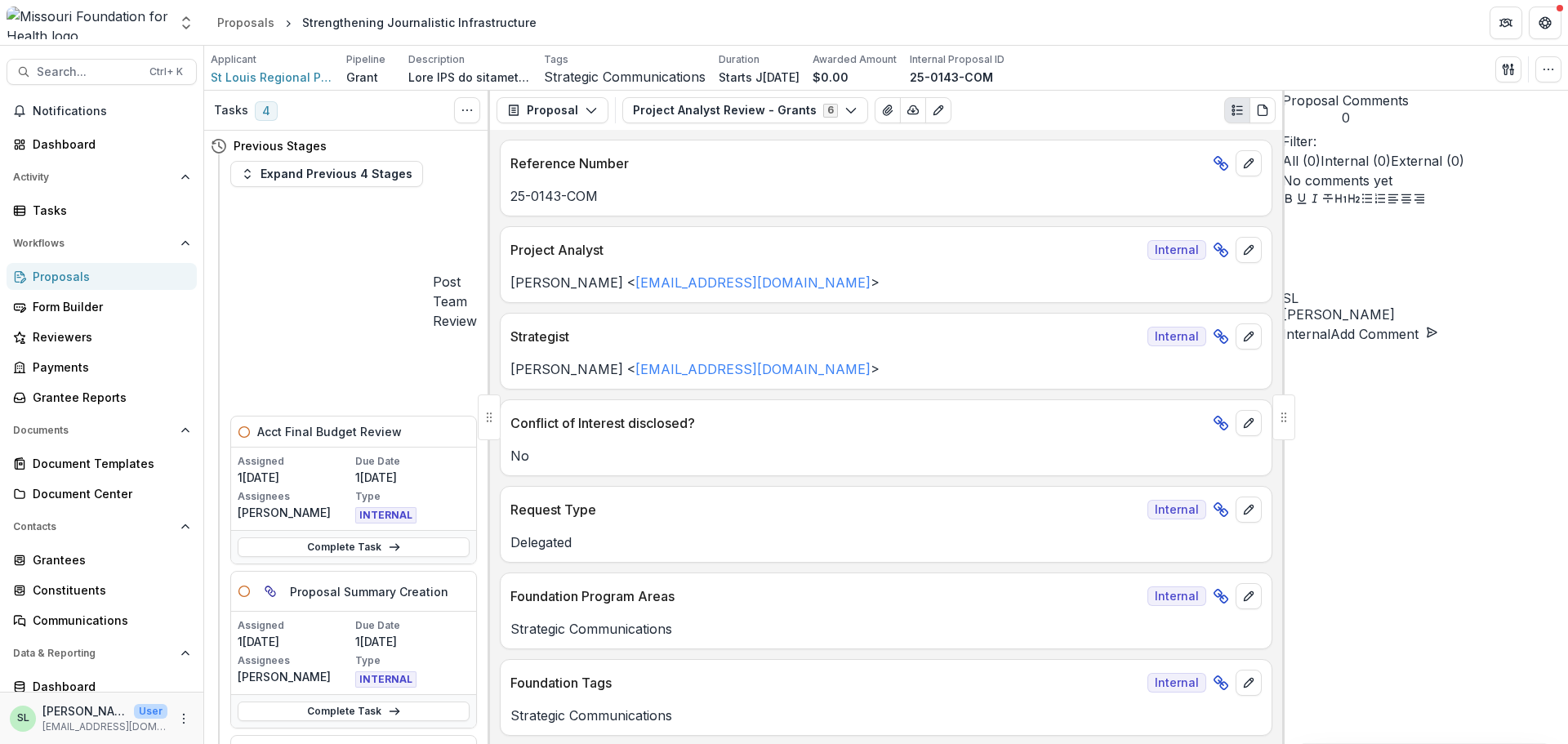
click at [1290, 409] on div at bounding box center [1283, 417] width 23 height 45
click at [1414, 191] on div "No comments yet" at bounding box center [1424, 181] width 285 height 20
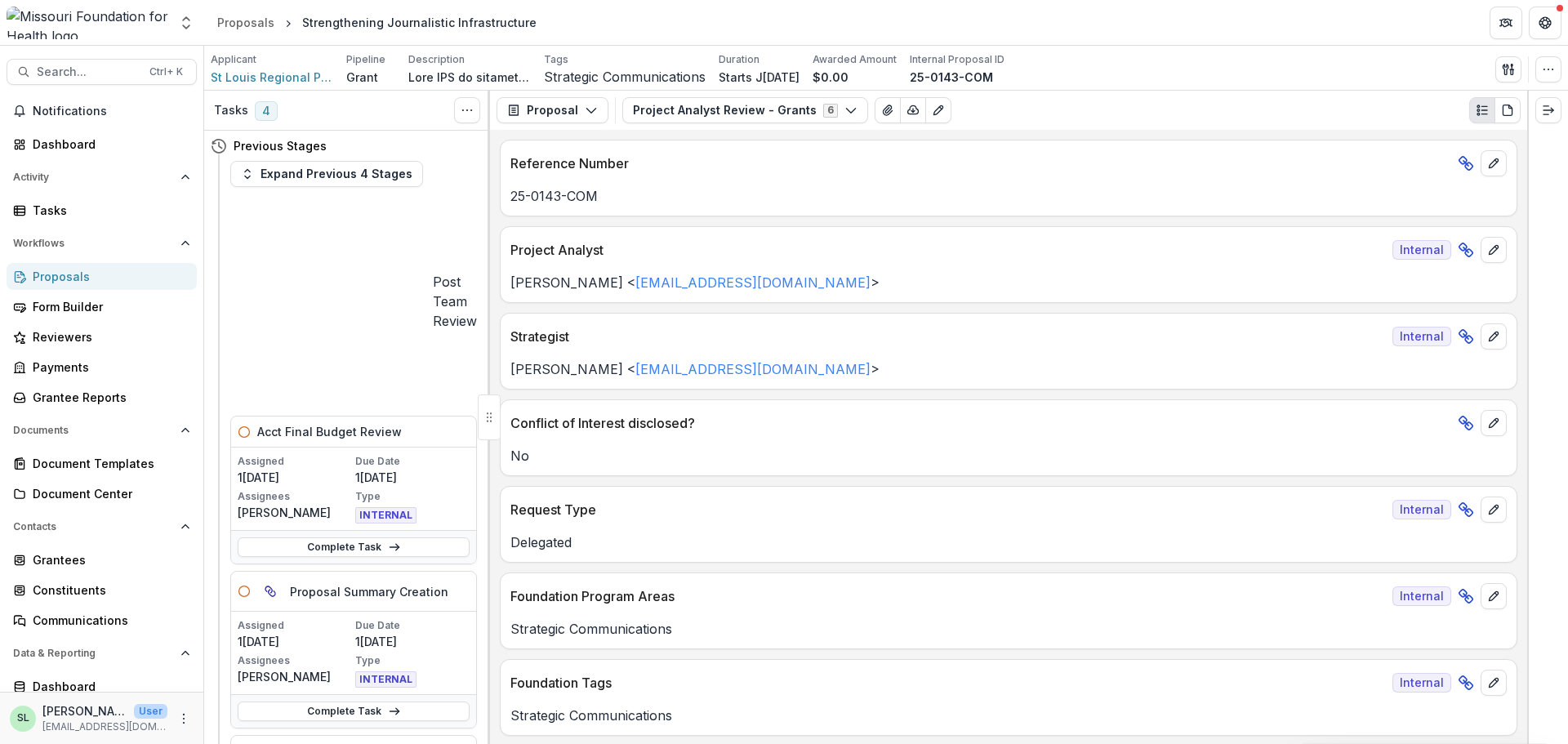
click at [66, 288] on link "Proposals" at bounding box center [102, 276] width 191 height 27
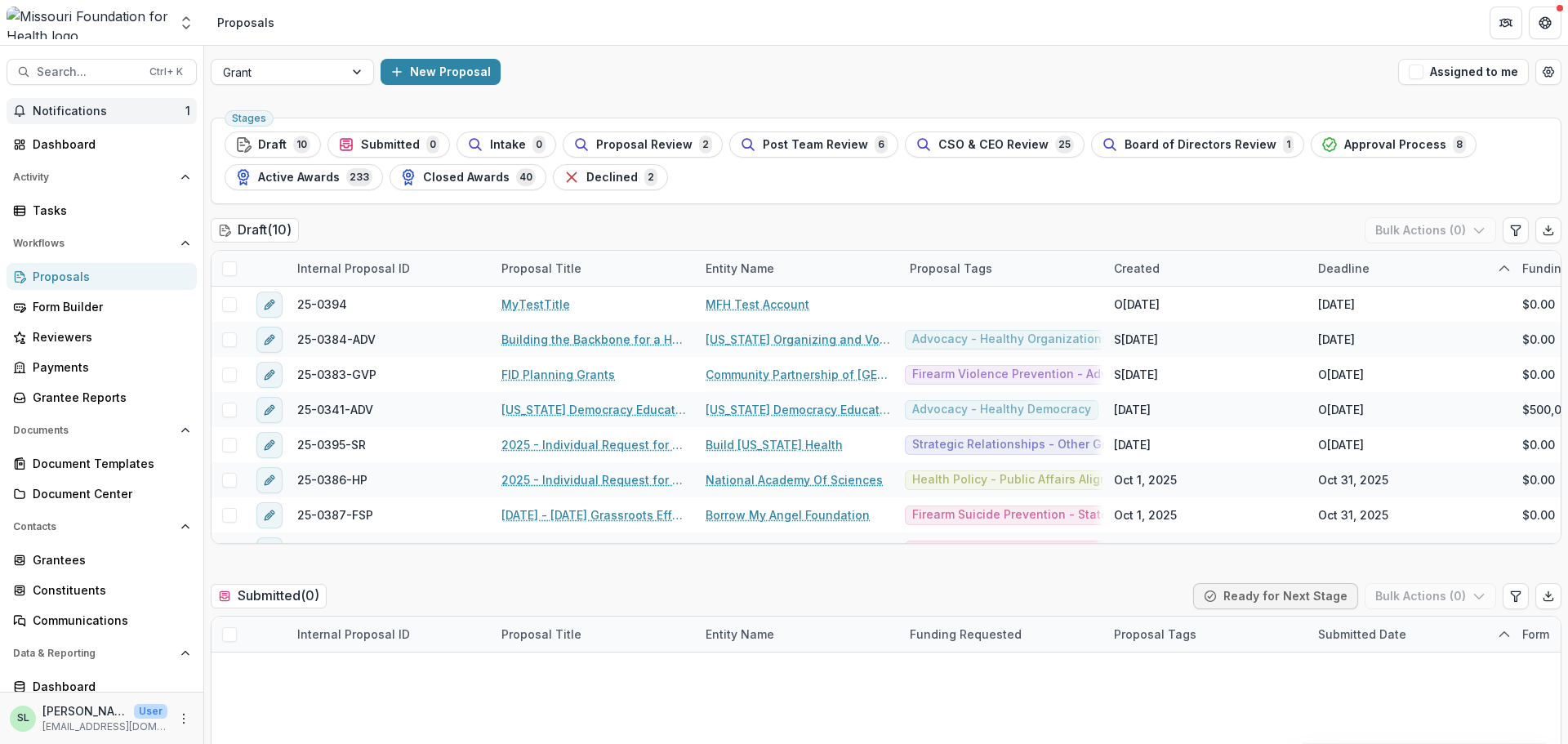
click at [82, 113] on span "Notifications" at bounding box center [109, 112] width 153 height 14
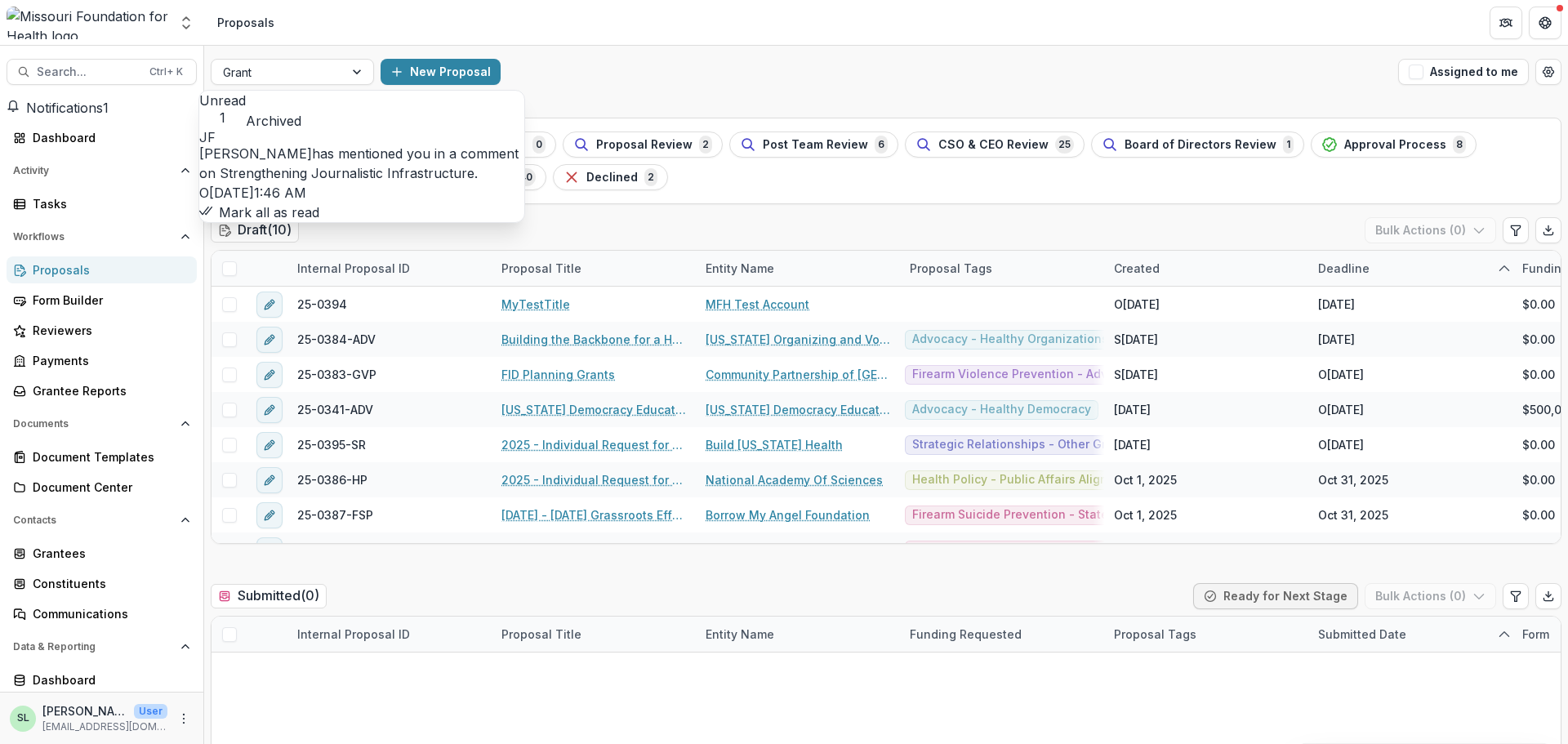
click at [359, 170] on link "Strengthening Journalistic Infrastructure" at bounding box center [347, 173] width 255 height 17
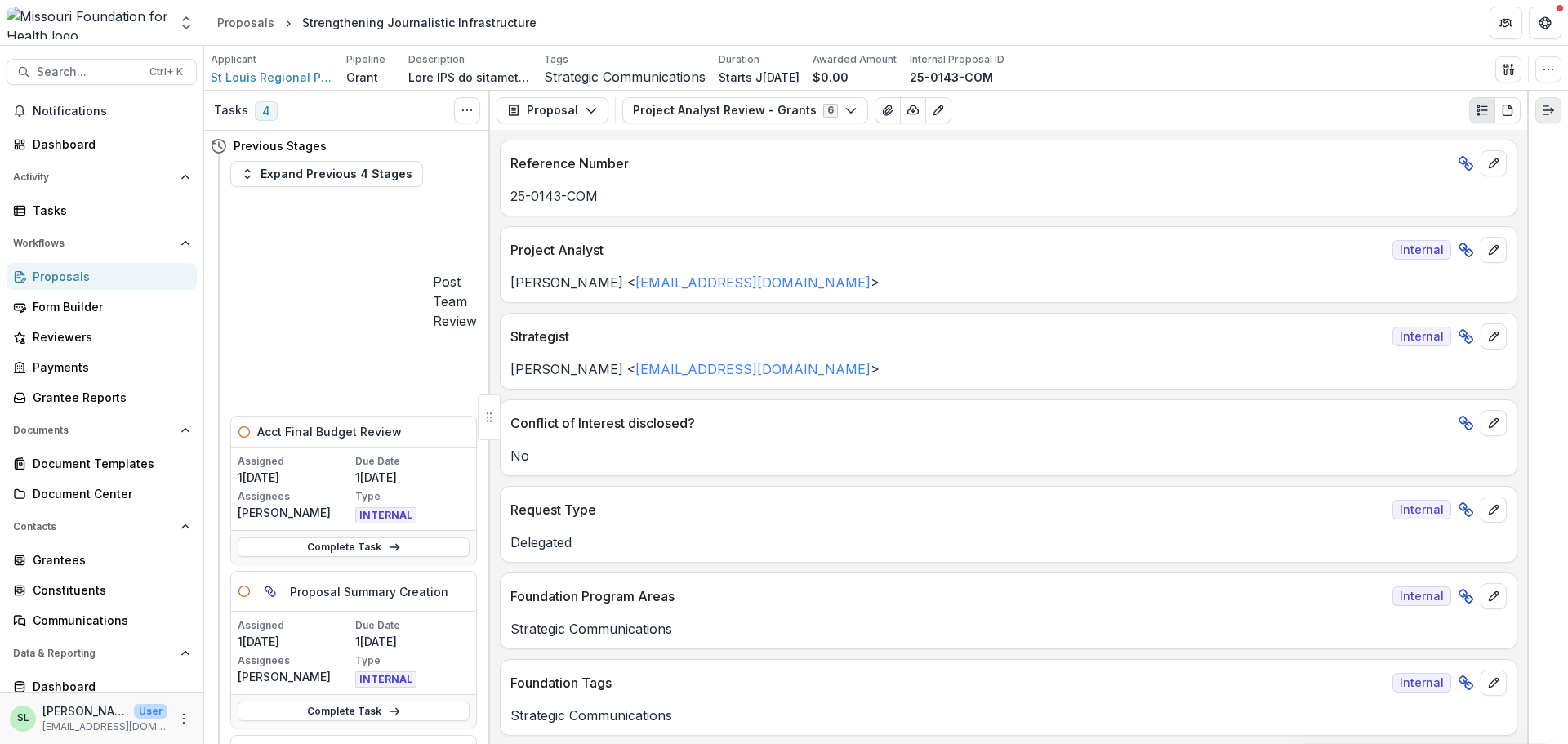
click at [1543, 109] on icon "Expand right" at bounding box center [1547, 110] width 13 height 13
click at [102, 107] on span "Notifications" at bounding box center [112, 112] width 158 height 14
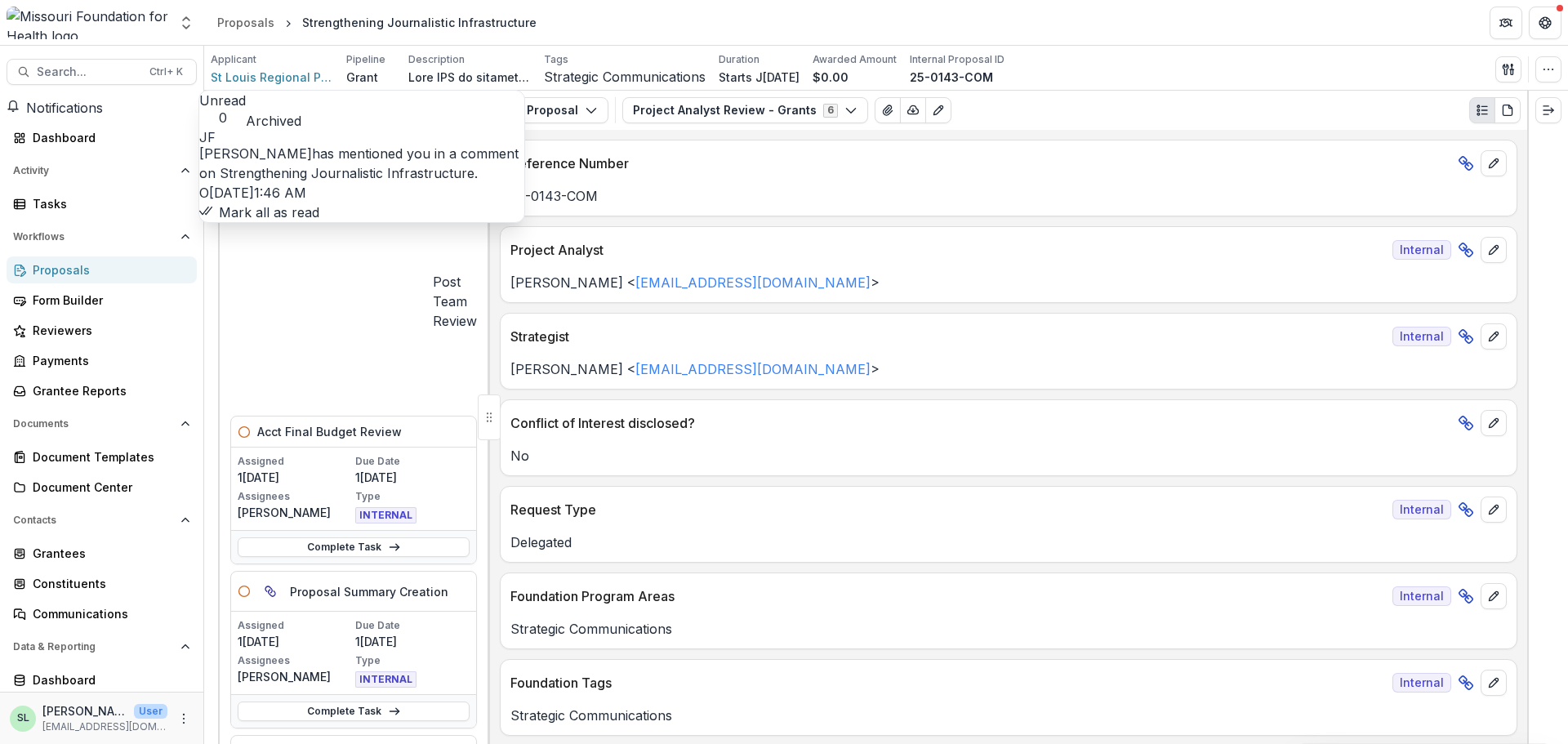
click at [750, 187] on div "25-0143-COM" at bounding box center [1008, 192] width 1016 height 30
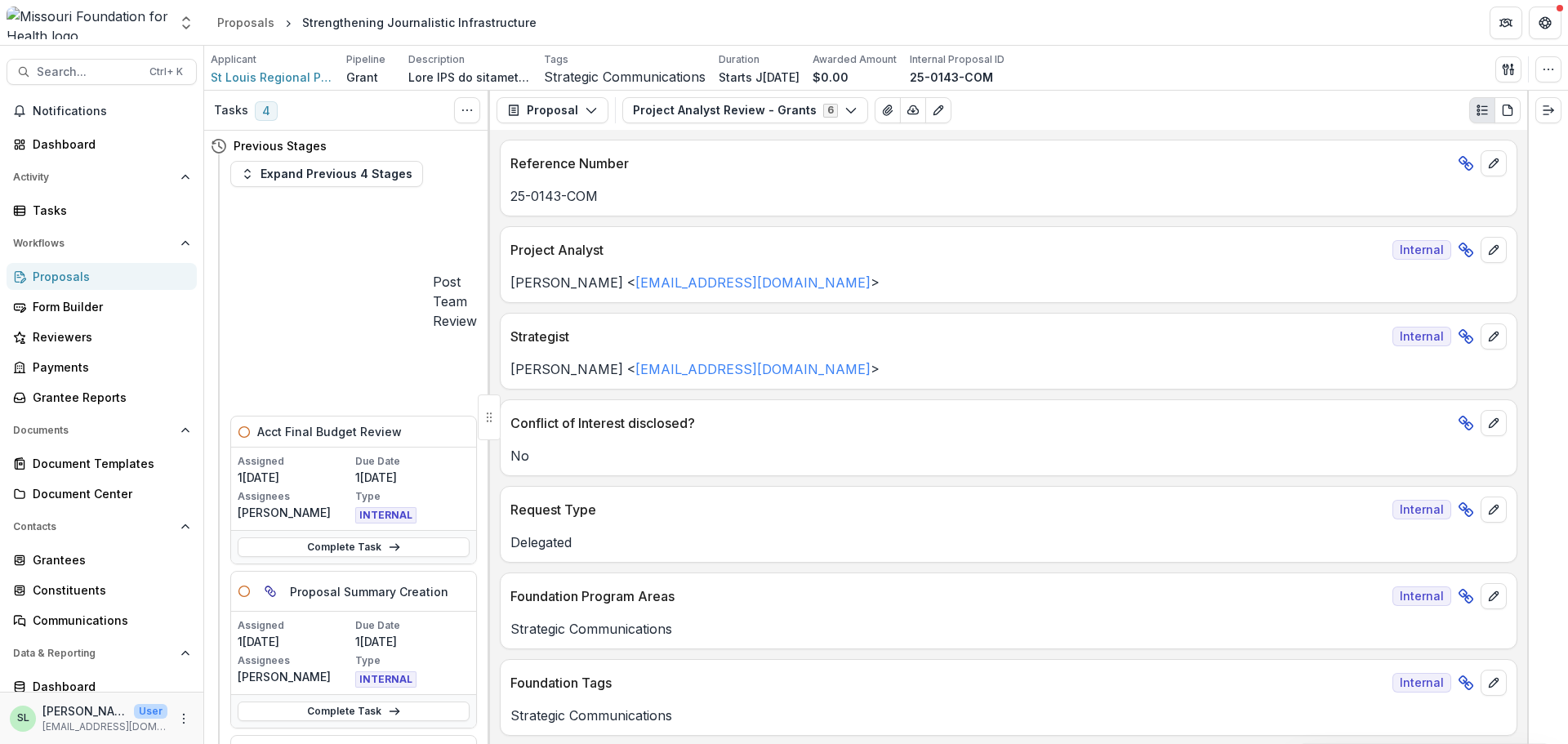
click at [960, 492] on div "Request Type Internal" at bounding box center [1008, 505] width 1016 height 36
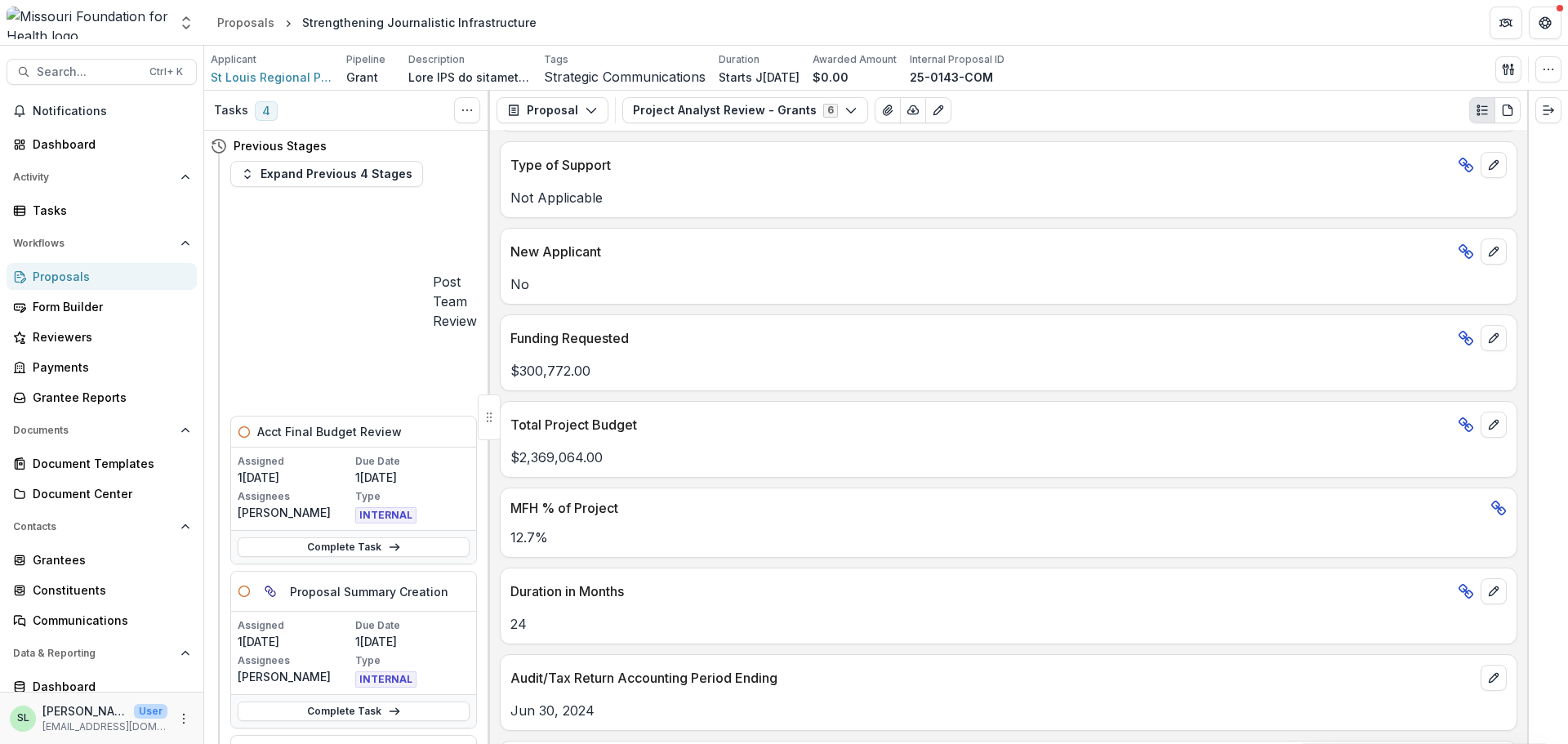
scroll to position [1144, 0]
